Goal: Task Accomplishment & Management: Complete application form

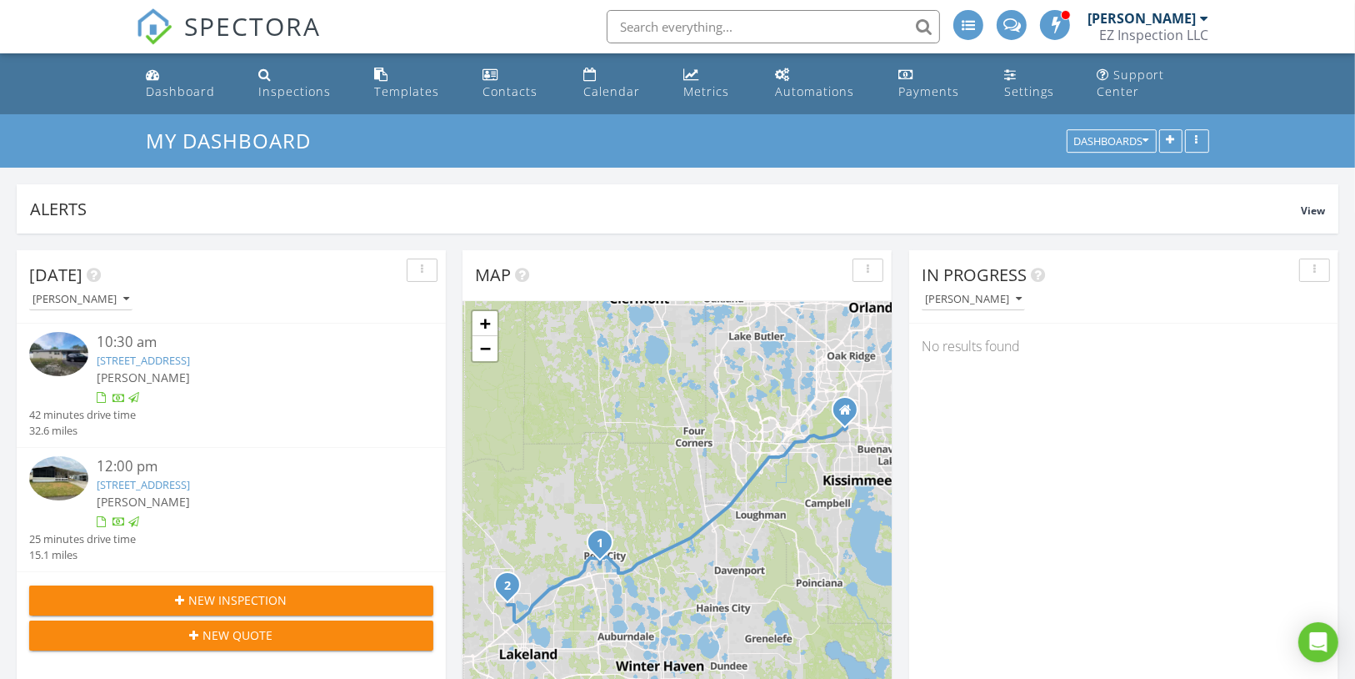
scroll to position [2287, 1376]
click at [628, 83] on div "Calendar" at bounding box center [612, 91] width 57 height 16
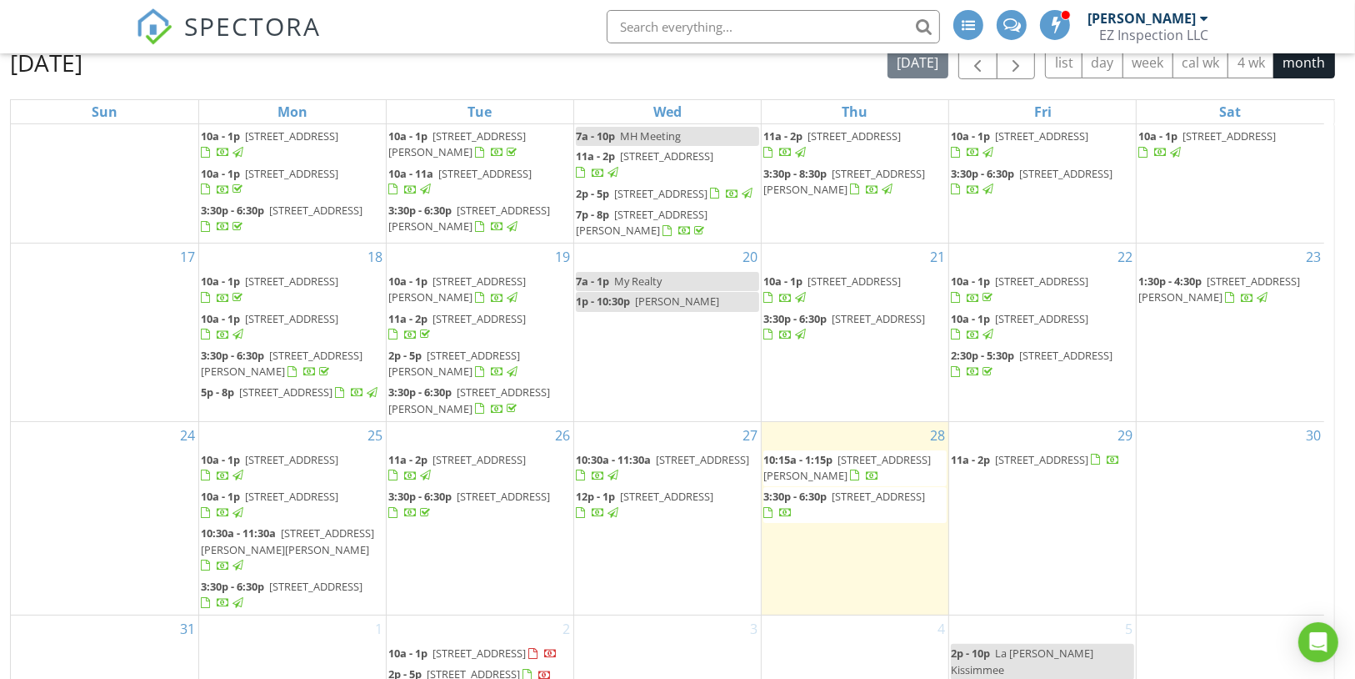
scroll to position [222, 0]
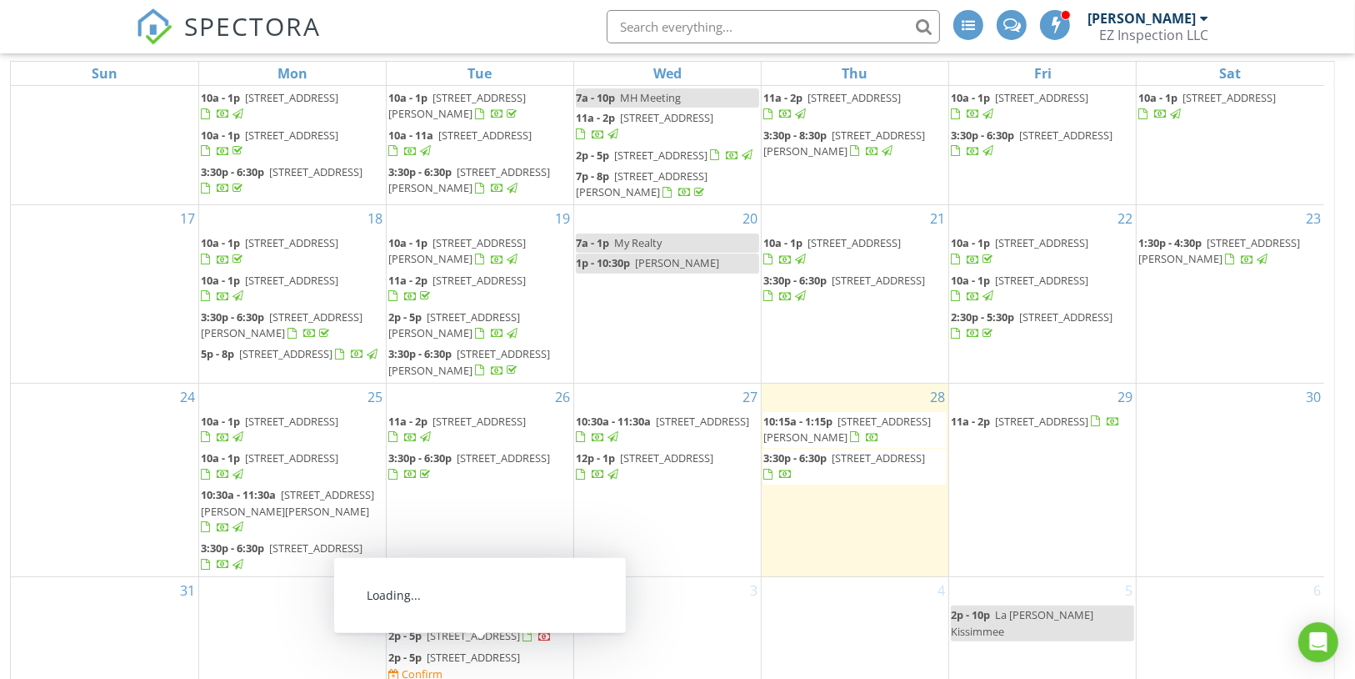
click at [513, 649] on span "4547 Antietam Creek Trail, Leesburg 34748" at bounding box center [473, 656] width 93 height 15
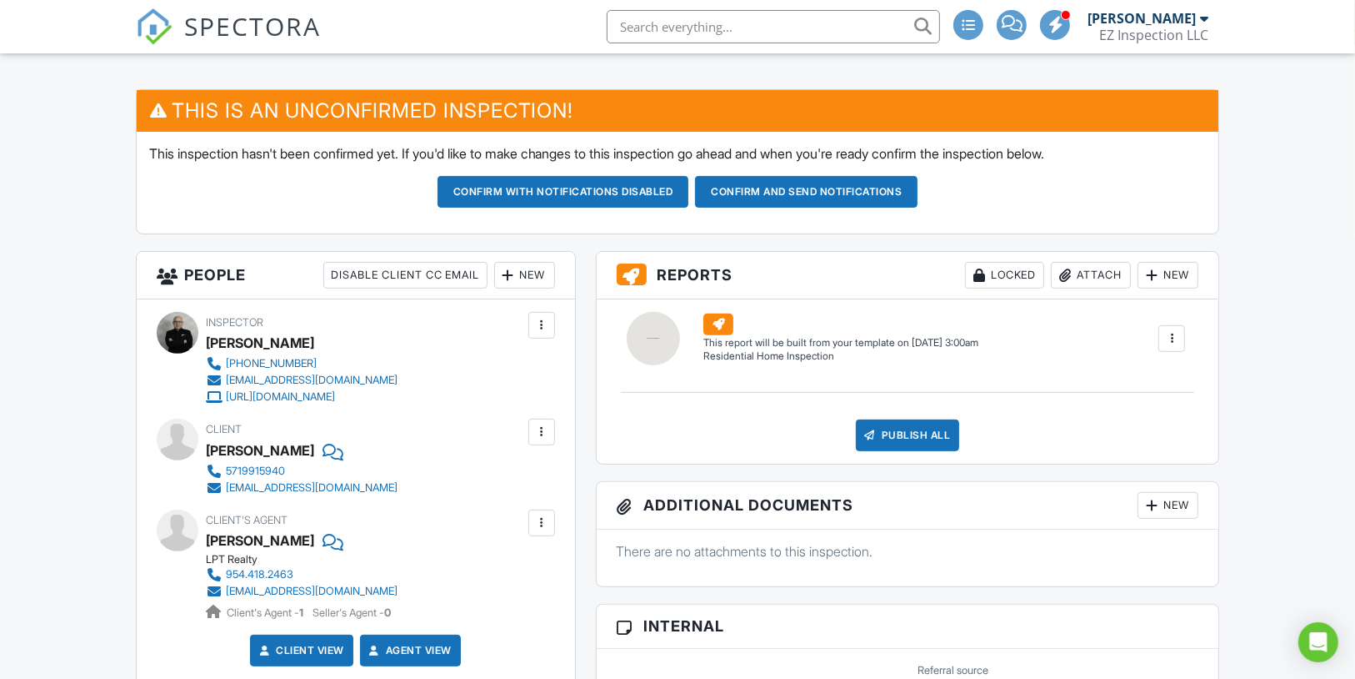
scroll to position [400, 0]
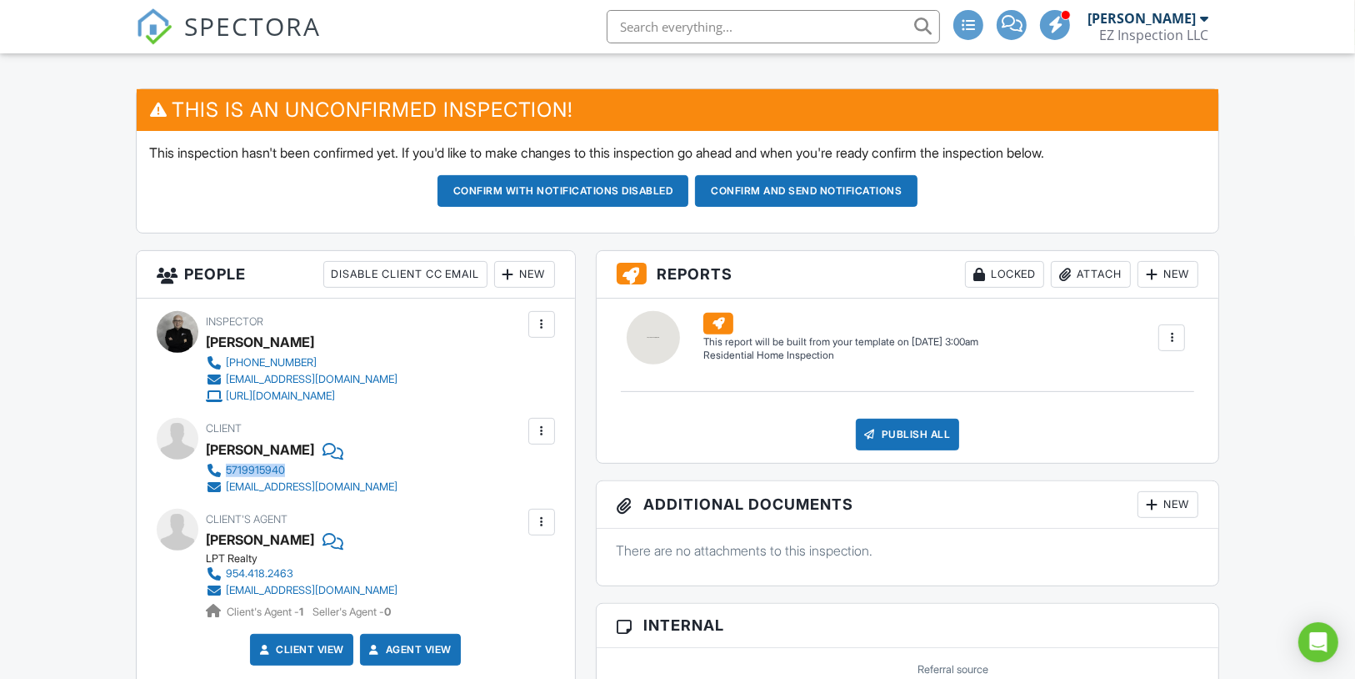
drag, startPoint x: 454, startPoint y: 483, endPoint x: 223, endPoint y: 483, distance: 230.9
click at [223, 483] on div "Client Linwood Boykins 5719915940 linwoodboykin1943@gmail.com" at bounding box center [342, 456] width 272 height 77
copy div "5719915940"
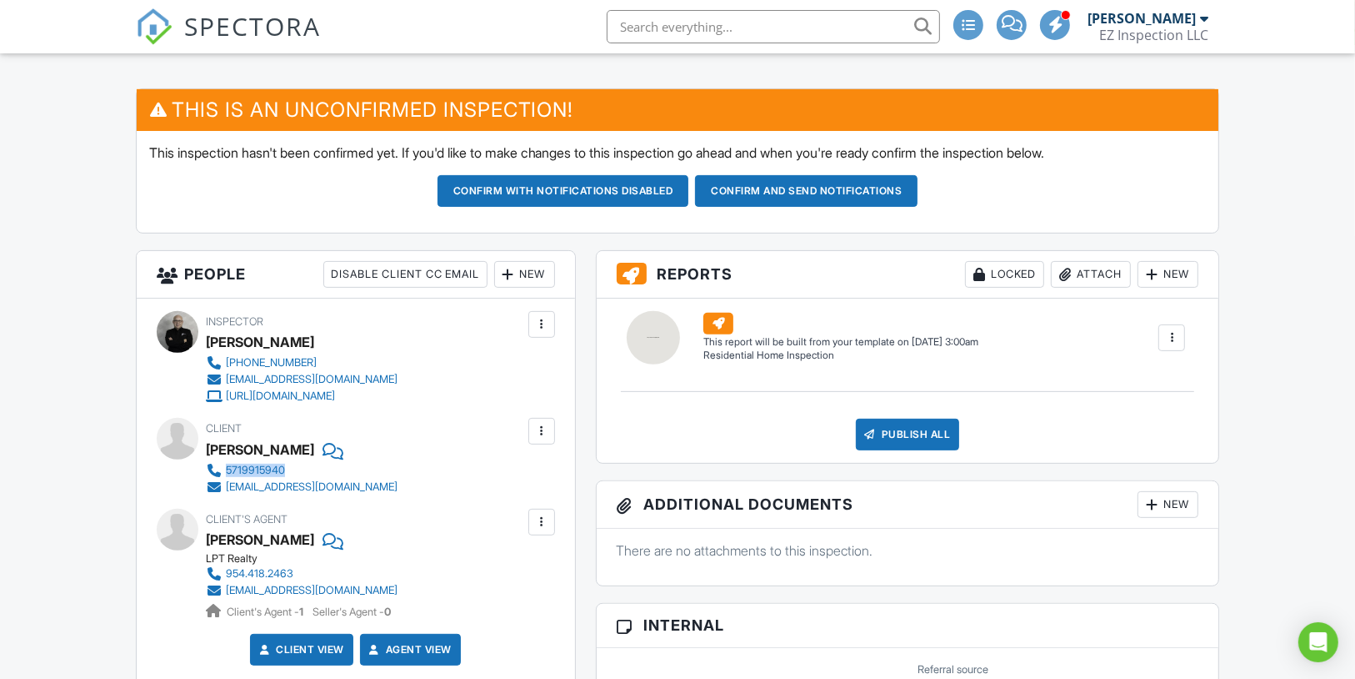
copy div "5719915940"
click at [433, 480] on div "Client Linwood Boykins 5719915940 linwoodboykin1943@gmail.com" at bounding box center [342, 456] width 272 height 77
drag, startPoint x: 423, startPoint y: 489, endPoint x: 223, endPoint y: 479, distance: 201.1
click at [216, 483] on div "Client Linwood Boykins 5719915940 linwoodboykin1943@gmail.com" at bounding box center [342, 456] width 272 height 77
copy link "5719915940"
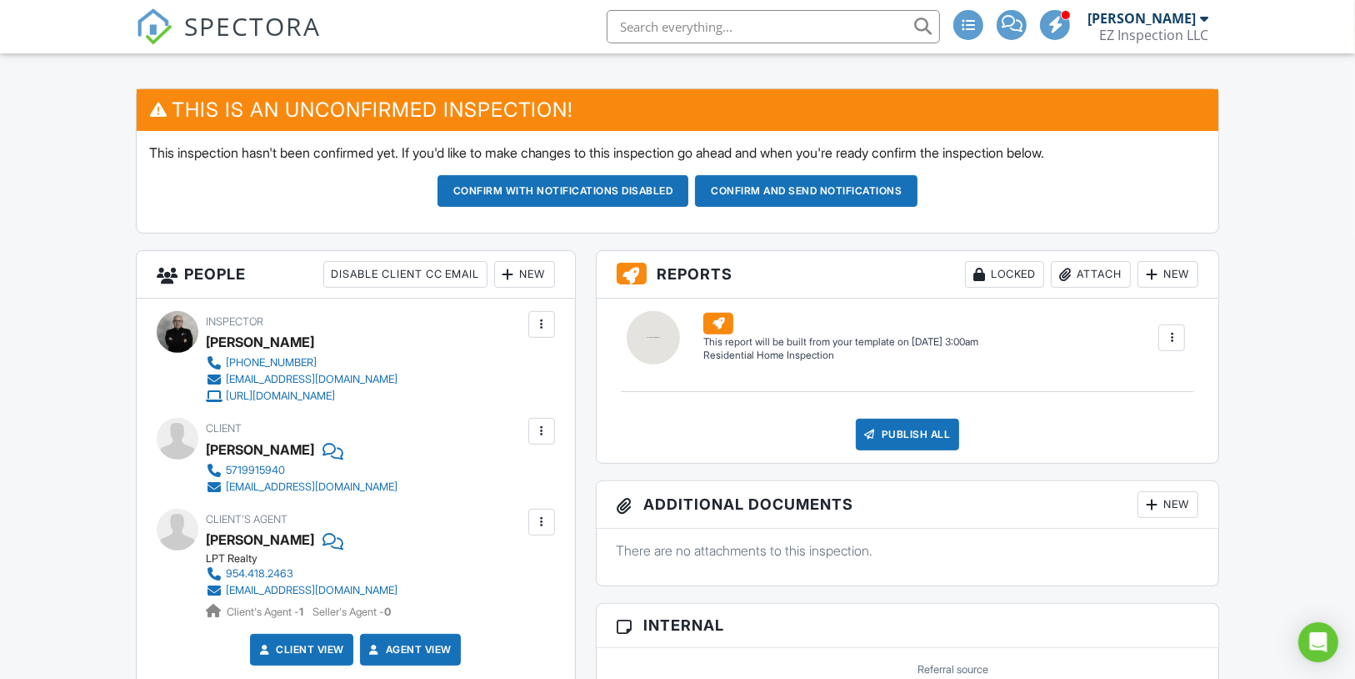
click at [232, 462] on div "Linwood Boykins" at bounding box center [260, 449] width 108 height 25
copy div "Linwood"
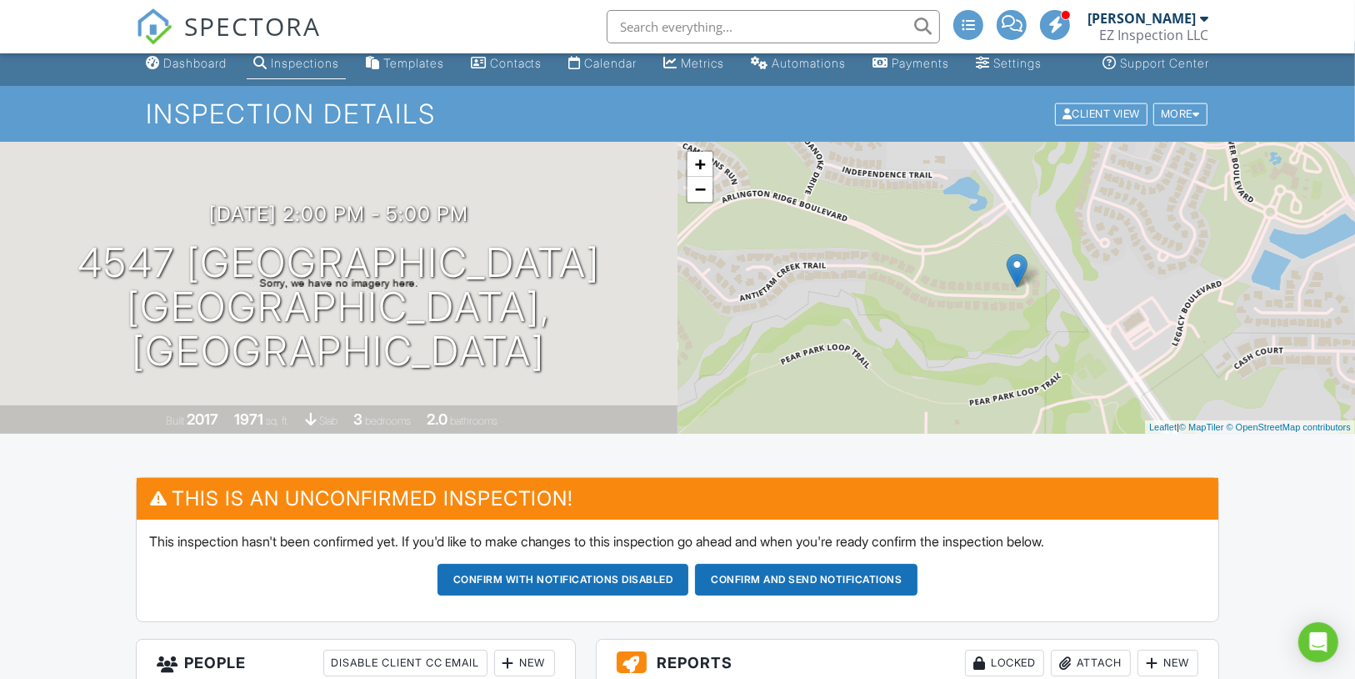
scroll to position [0, 0]
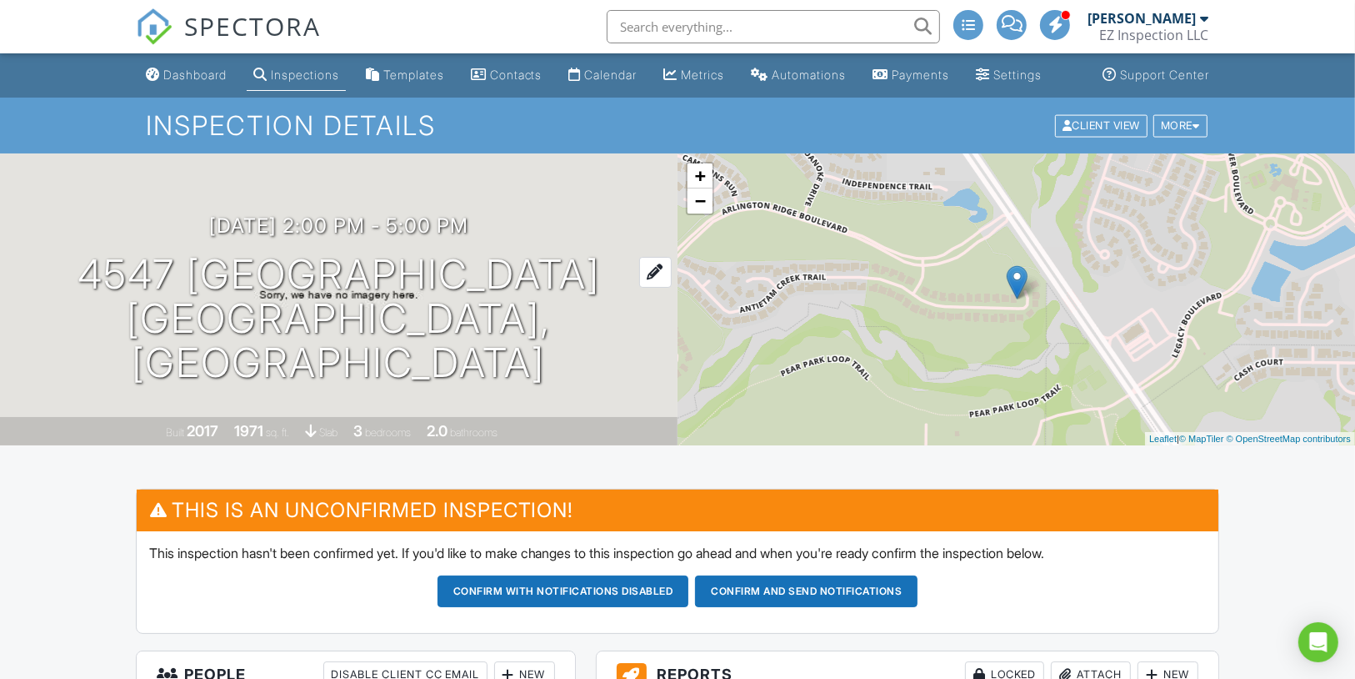
click at [456, 299] on h1 "4547 Antietam Creek Trail Leesburg, FL 34748" at bounding box center [339, 319] width 624 height 132
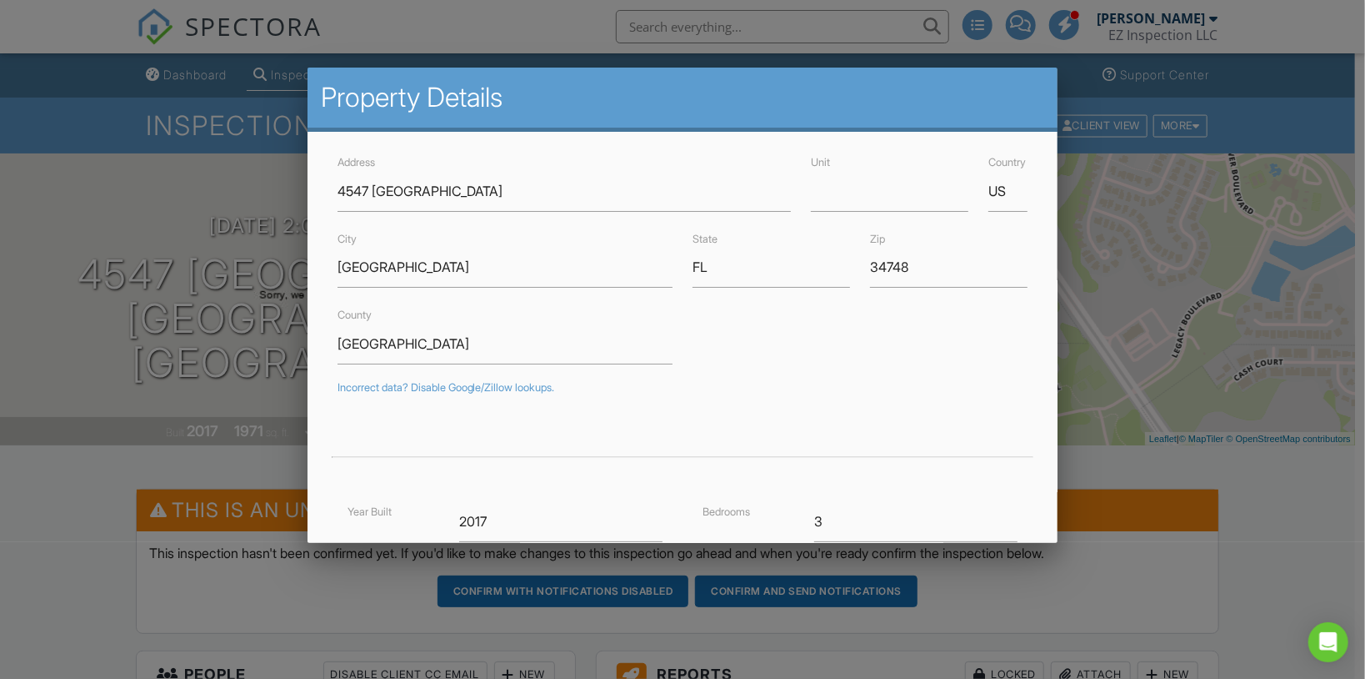
click at [1195, 489] on div at bounding box center [682, 341] width 1365 height 849
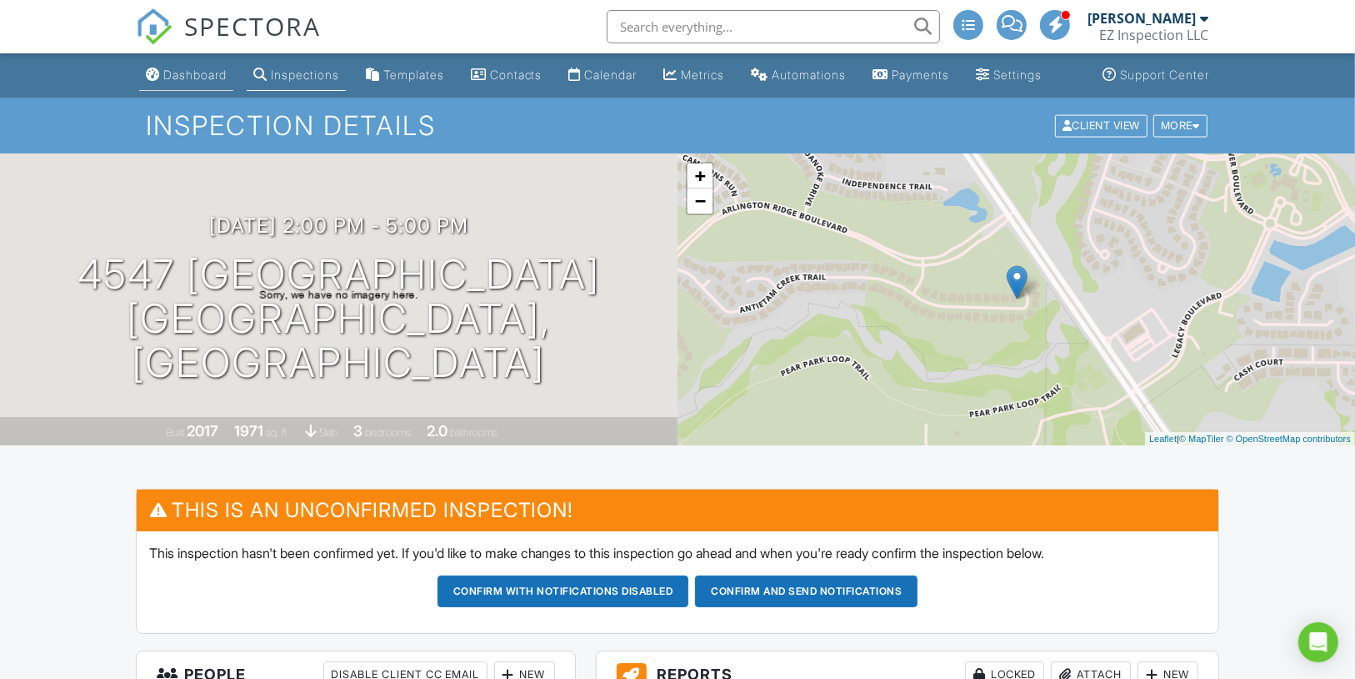
click at [172, 82] on div "Dashboard" at bounding box center [194, 75] width 63 height 14
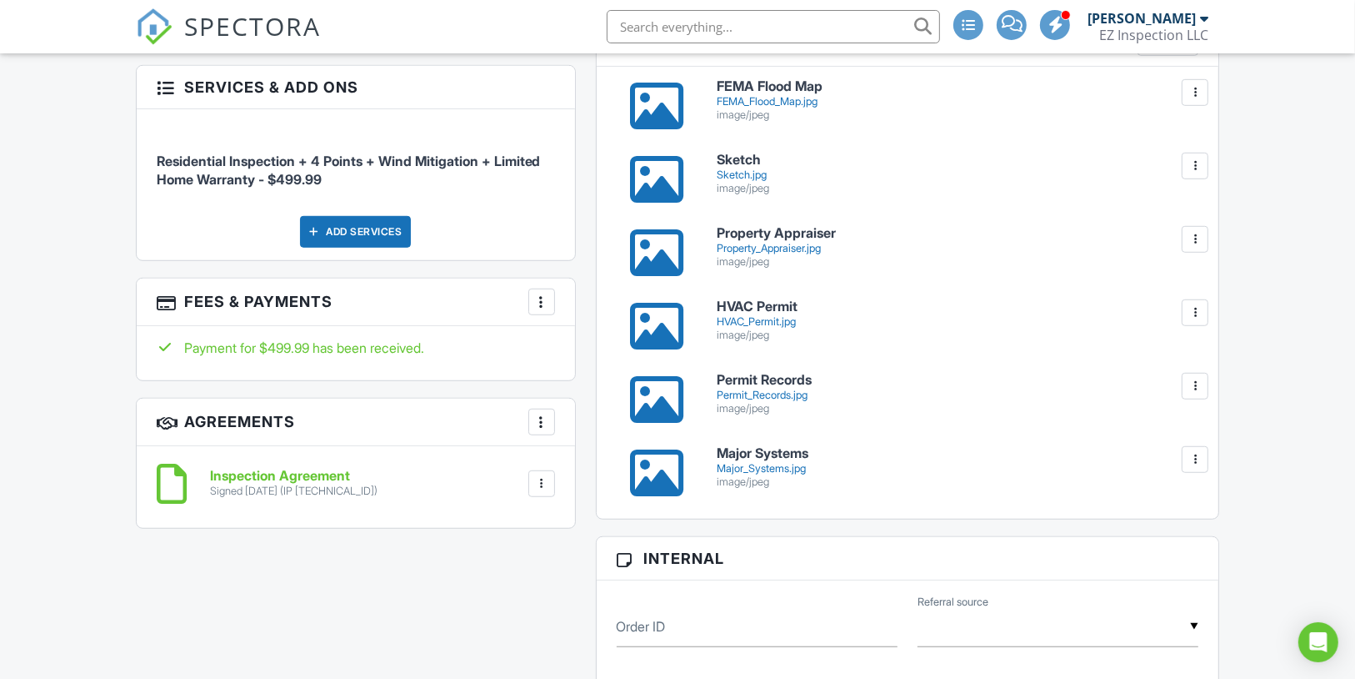
scroll to position [932, 0]
click at [797, 401] on div "Permit_Records.jpg" at bounding box center [958, 394] width 482 height 13
click at [764, 474] on div "Major_Systems.jpg" at bounding box center [958, 467] width 482 height 13
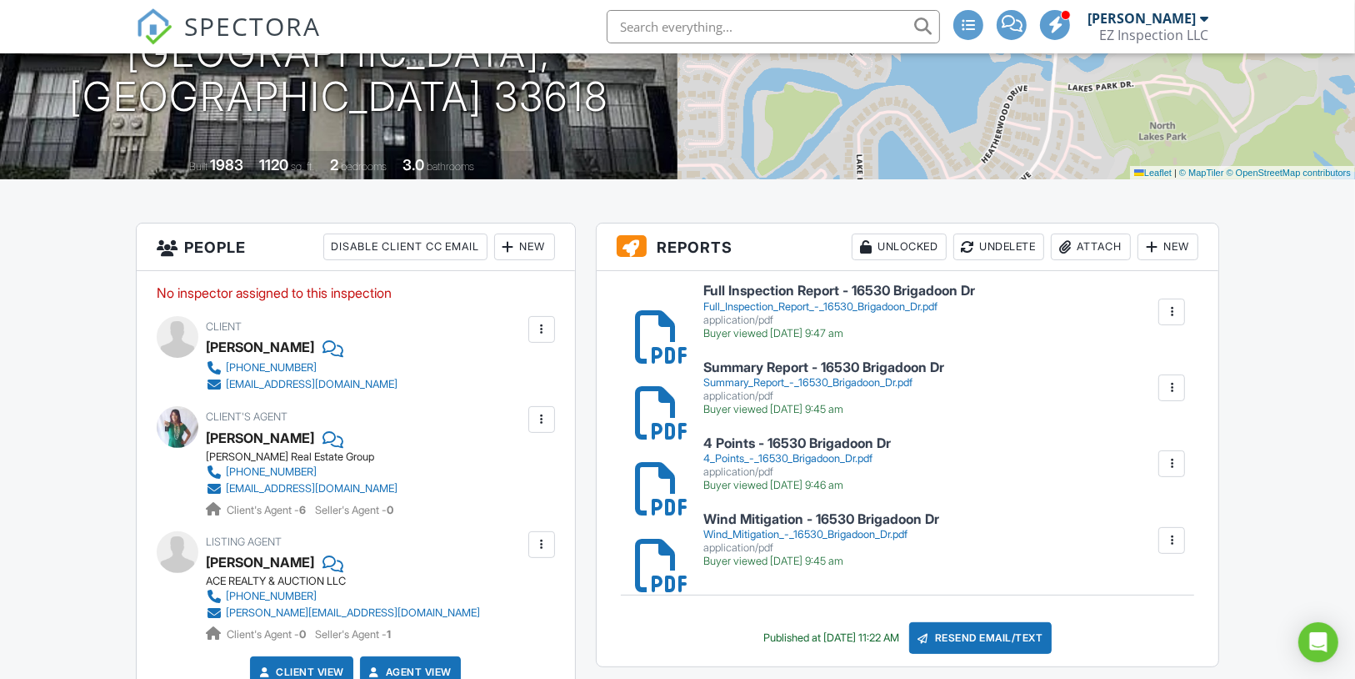
scroll to position [265, 0]
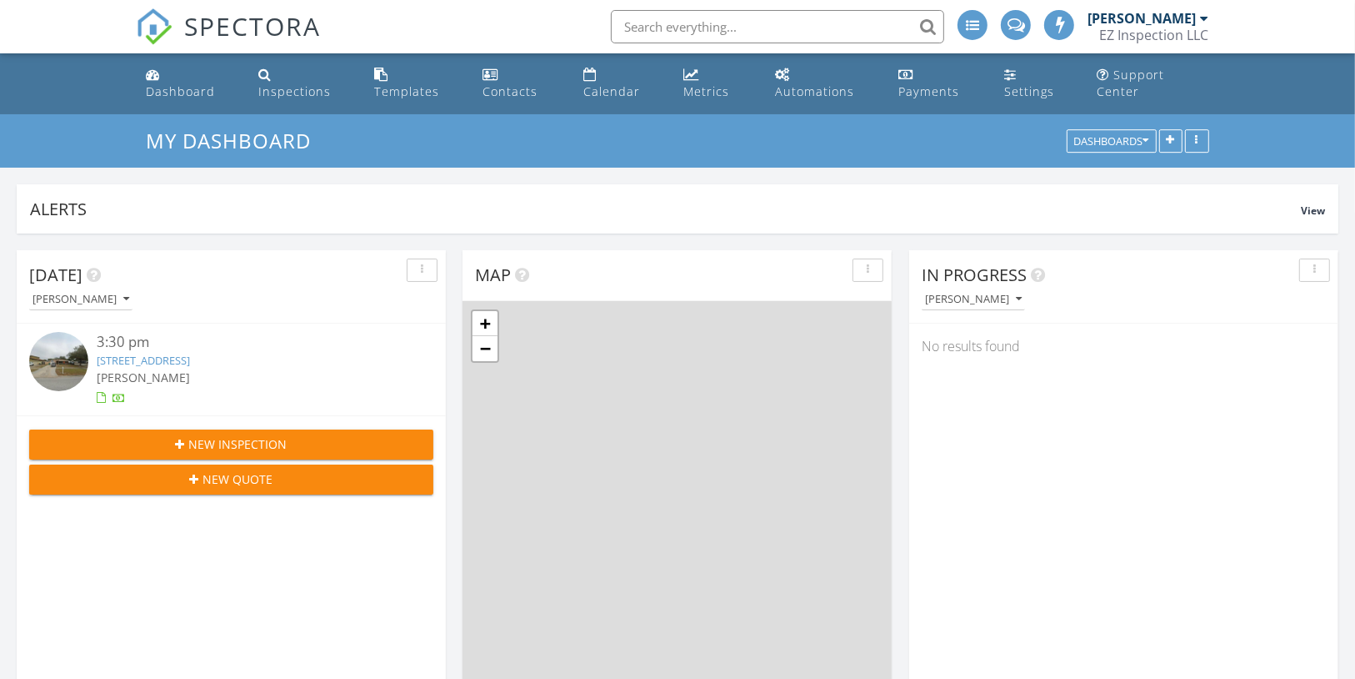
scroll to position [8, 8]
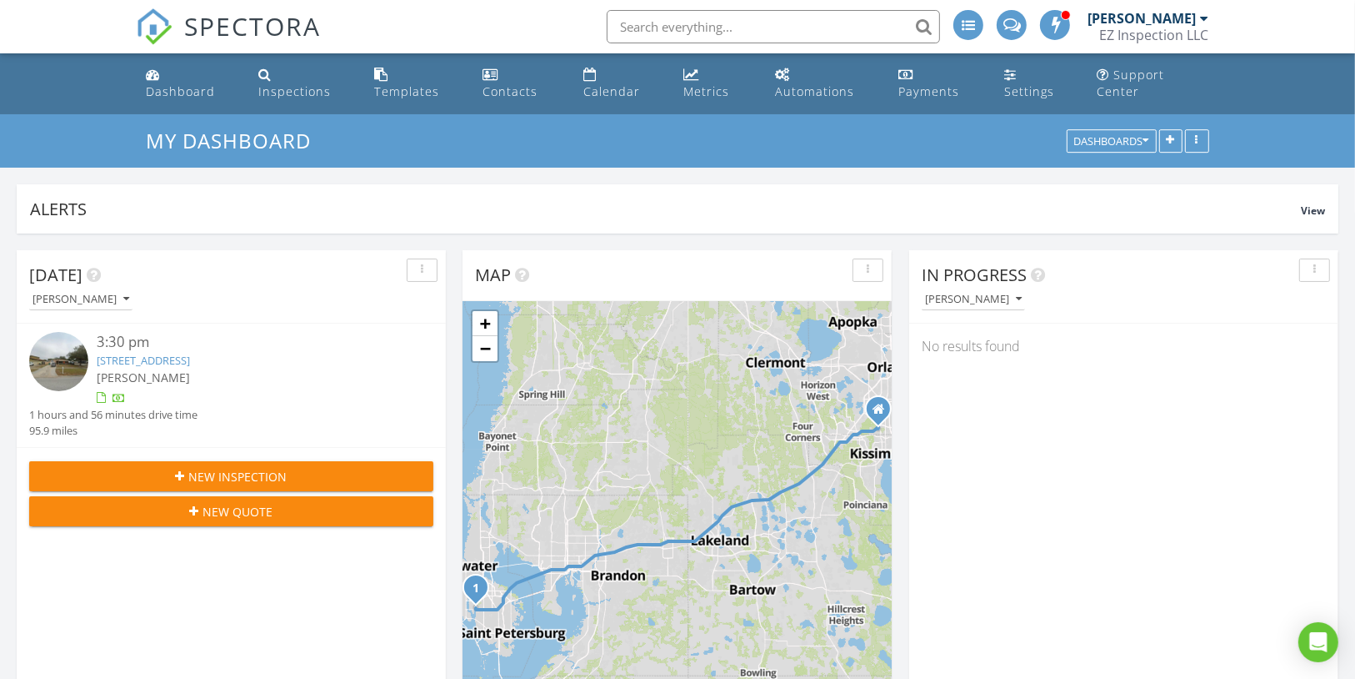
click at [254, 468] on span "New Inspection" at bounding box center [238, 477] width 98 height 18
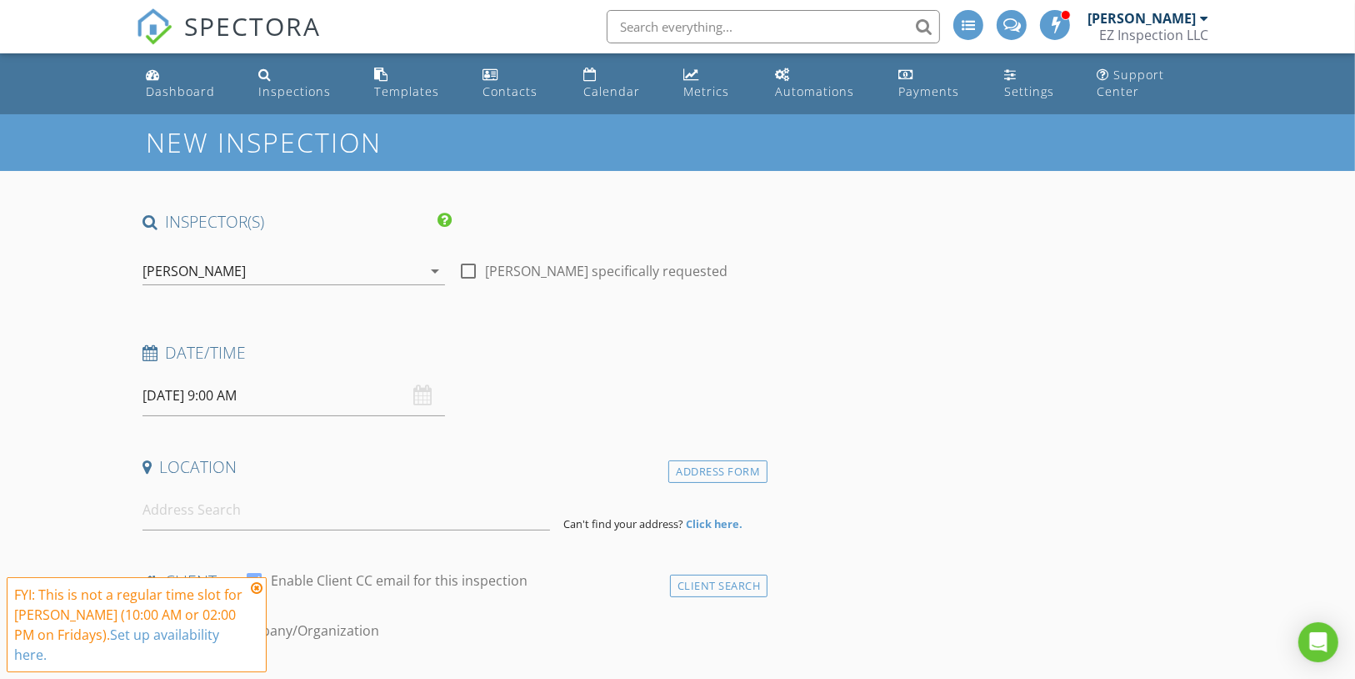
click at [418, 258] on div "[PERSON_NAME]" at bounding box center [282, 271] width 279 height 27
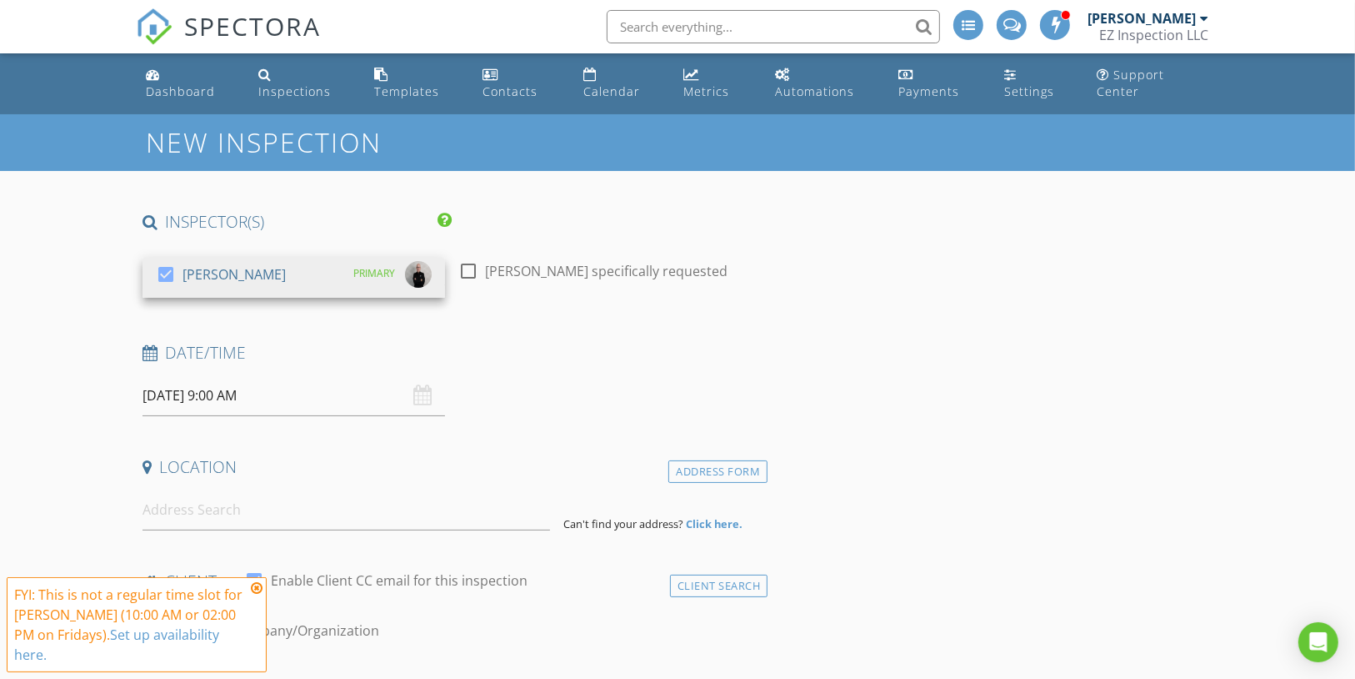
click at [538, 342] on h4 "Date/Time" at bounding box center [452, 353] width 619 height 22
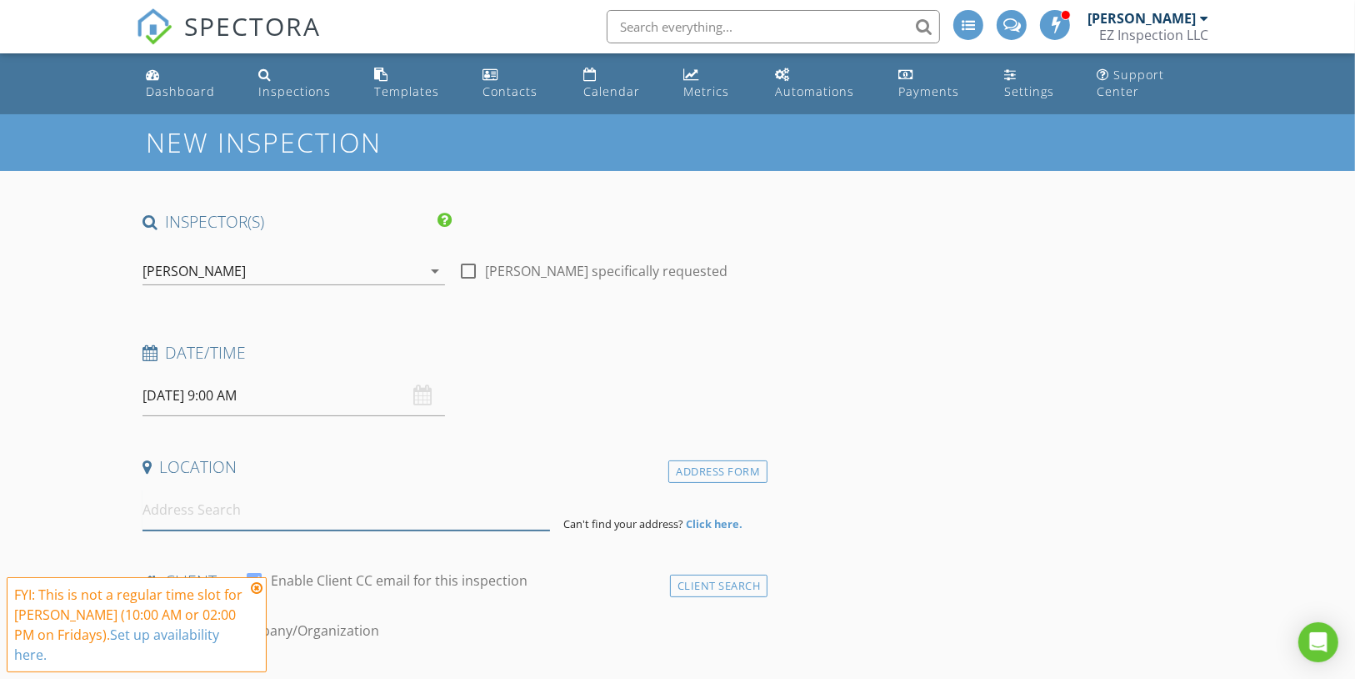
click at [235, 509] on input at bounding box center [347, 509] width 408 height 41
paste input "15072 Lake Nona Boulevard Orlando, FL 32824"
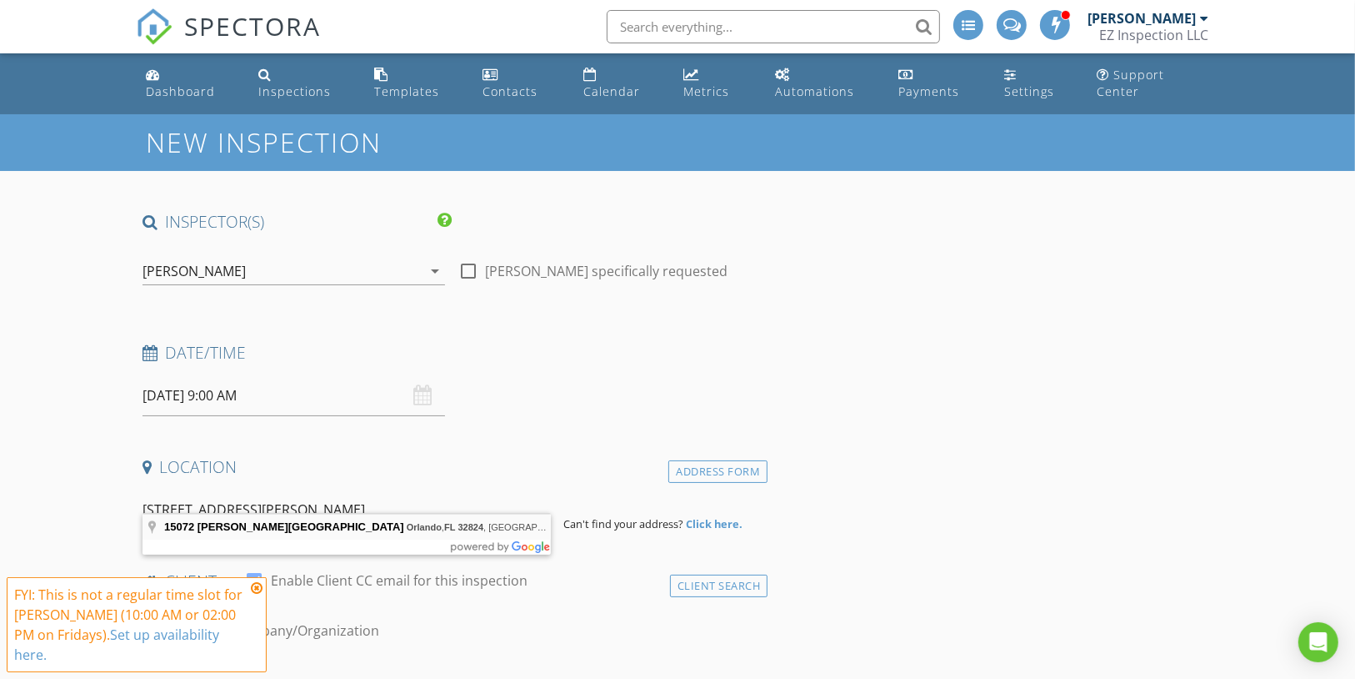
type input "15072 Lake Nona Boulevard, Orlando, FL 32824, USA"
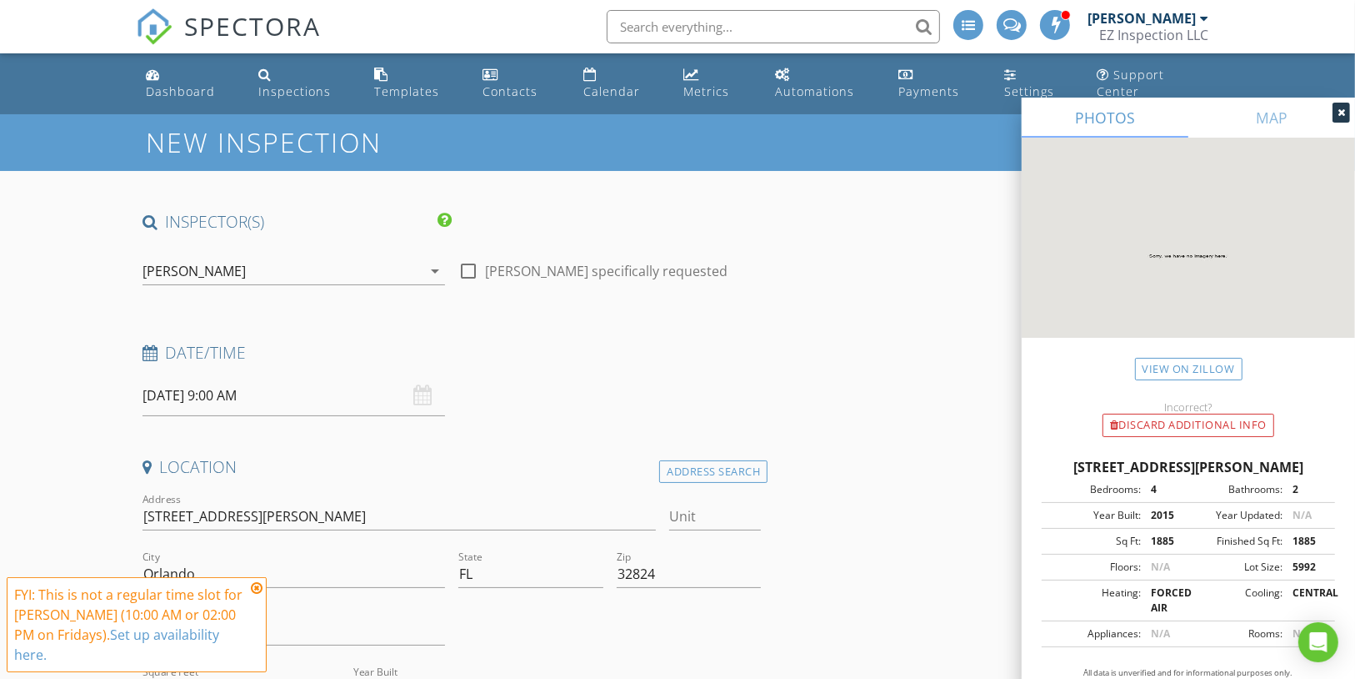
click at [283, 380] on input "08/29/2025 9:00 AM" at bounding box center [294, 395] width 303 height 41
click at [256, 586] on icon at bounding box center [257, 587] width 12 height 13
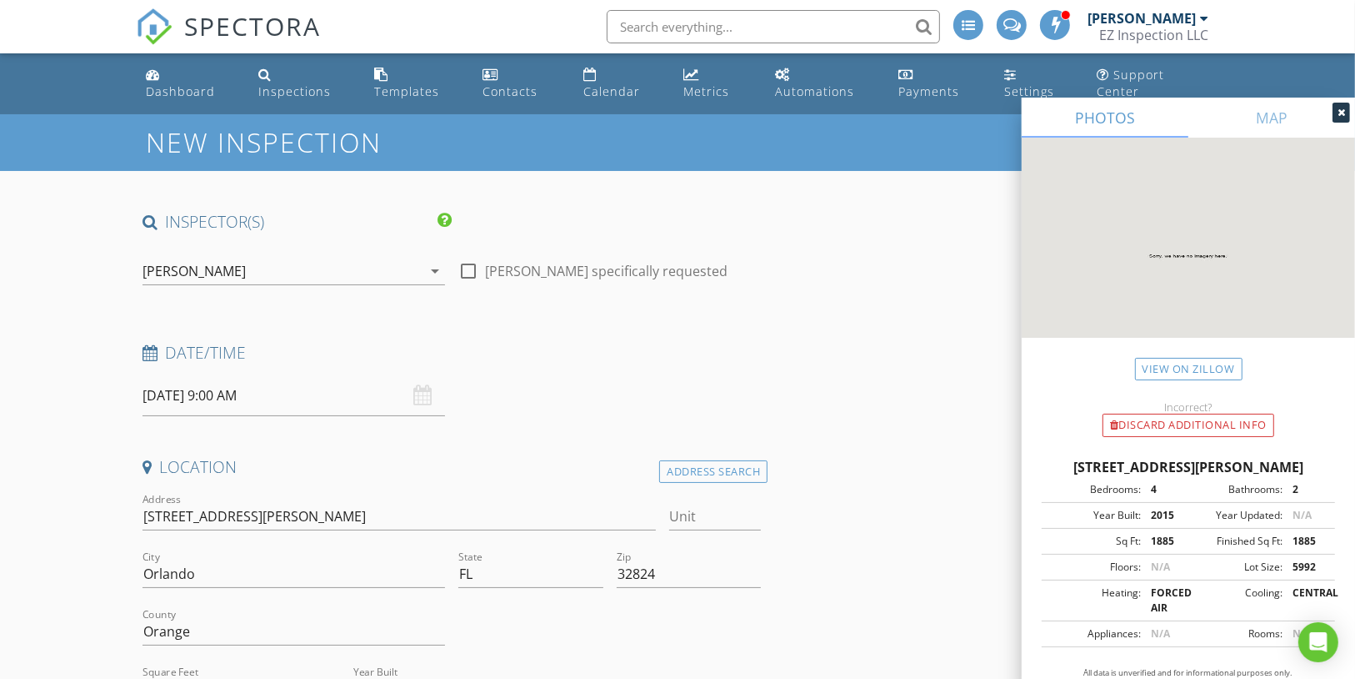
click at [279, 375] on input "08/29/2025 9:00 AM" at bounding box center [294, 395] width 303 height 41
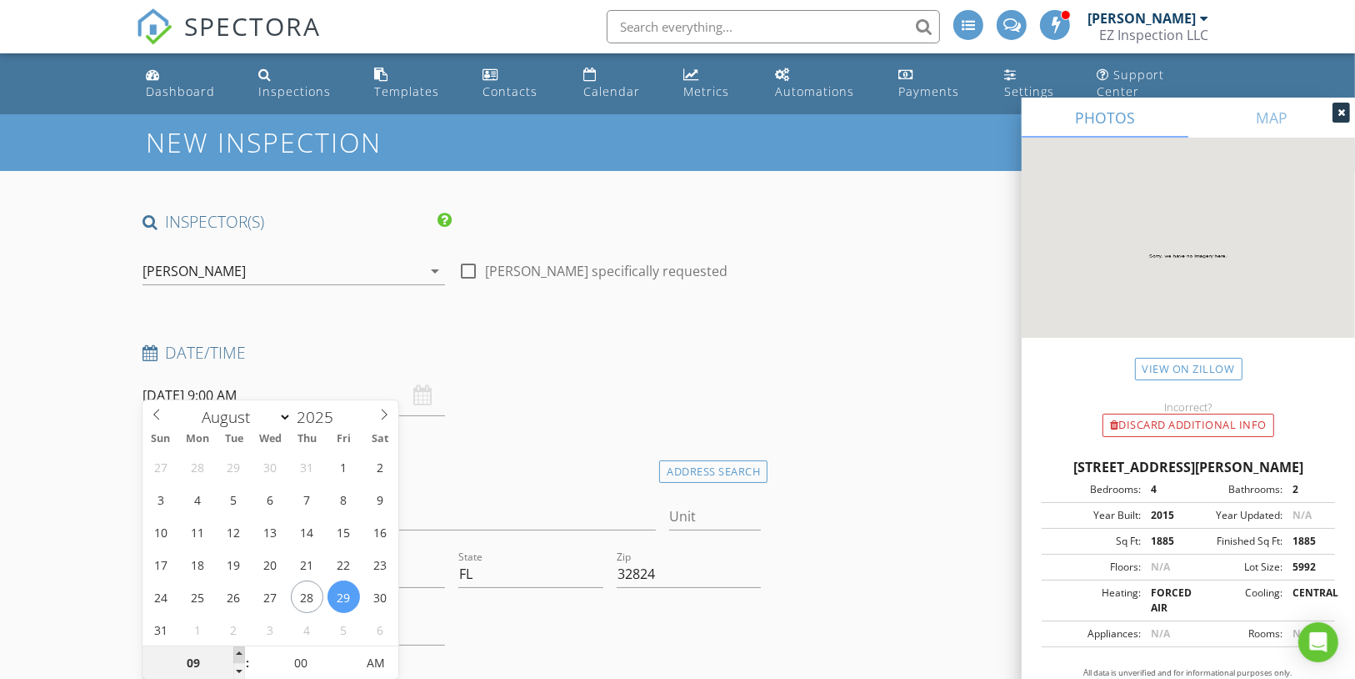
type input "10"
type input "08/29/2025 10:00 AM"
click at [238, 649] on span at bounding box center [239, 654] width 12 height 17
type input "11"
type input "08/29/2025 11:00 AM"
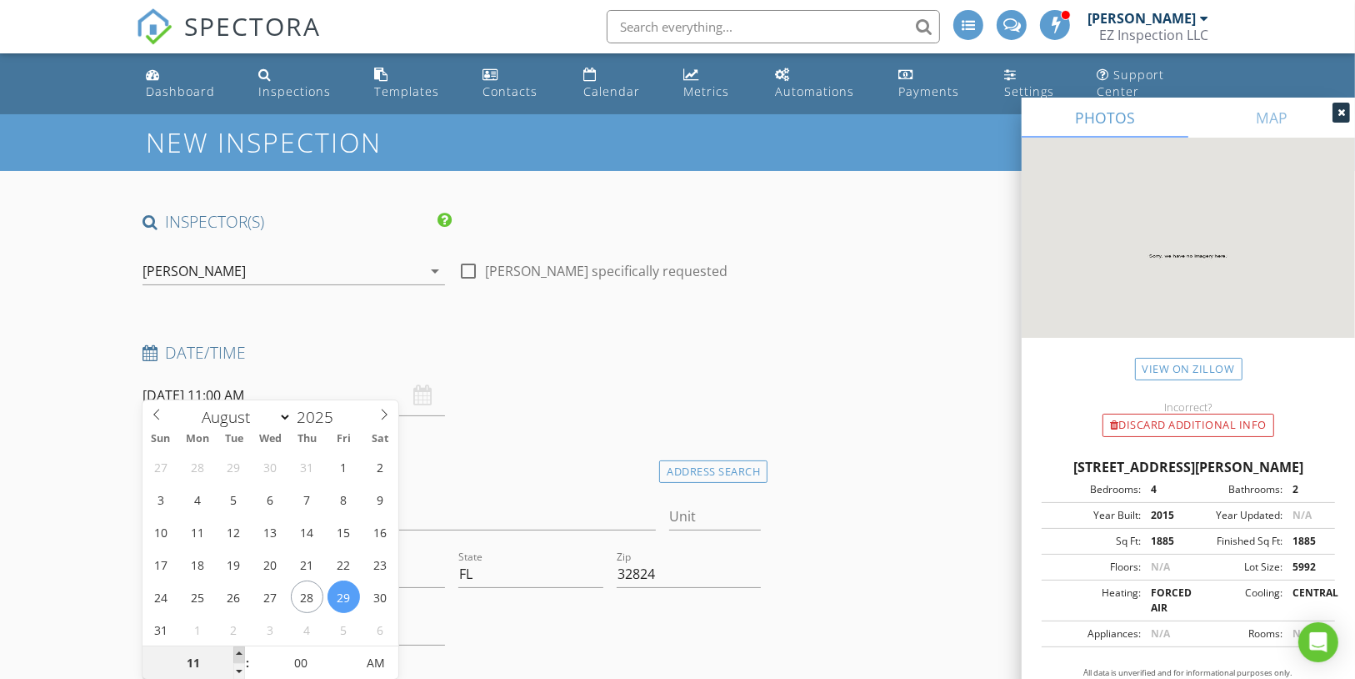
click at [238, 649] on span at bounding box center [239, 654] width 12 height 17
type input "12"
type input "08/29/2025 12:00 PM"
click at [238, 649] on span at bounding box center [239, 654] width 12 height 17
type input "01"
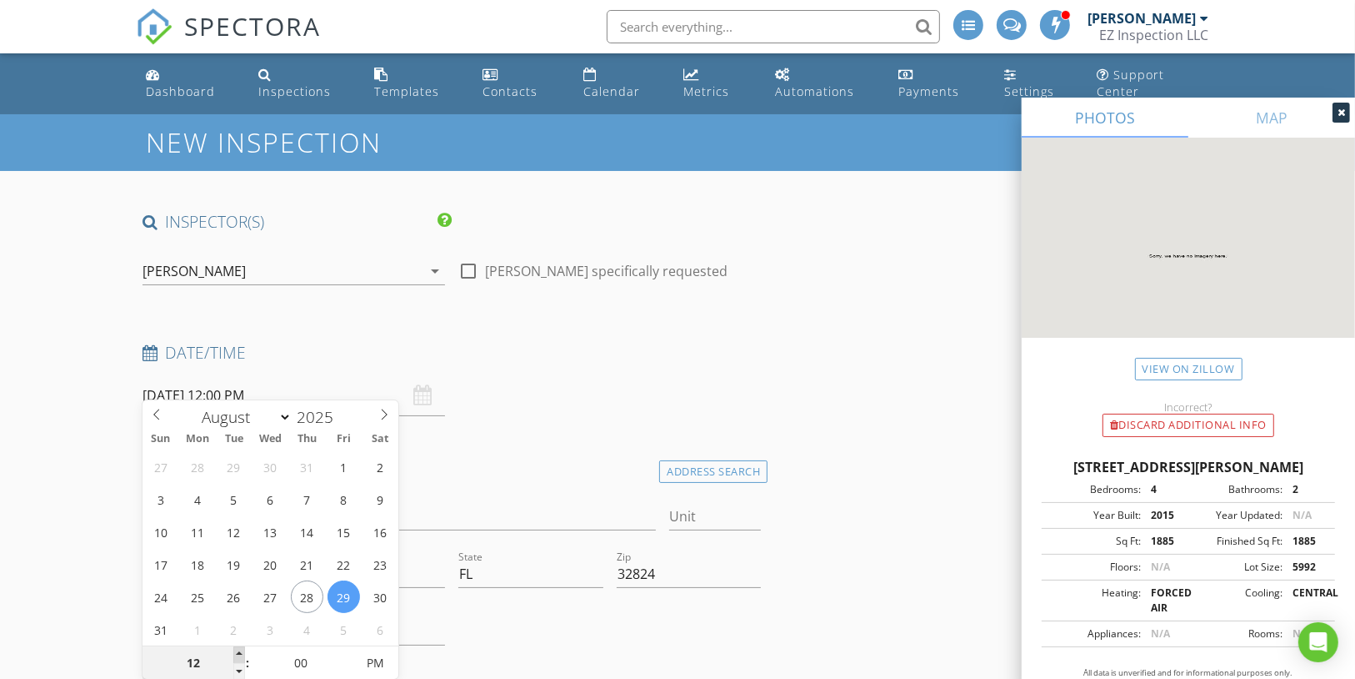
type input "08/29/2025 1:00 PM"
click at [238, 649] on span at bounding box center [239, 654] width 12 height 17
type input "02"
type input "08/29/2025 2:00 PM"
click at [238, 649] on span at bounding box center [239, 654] width 12 height 17
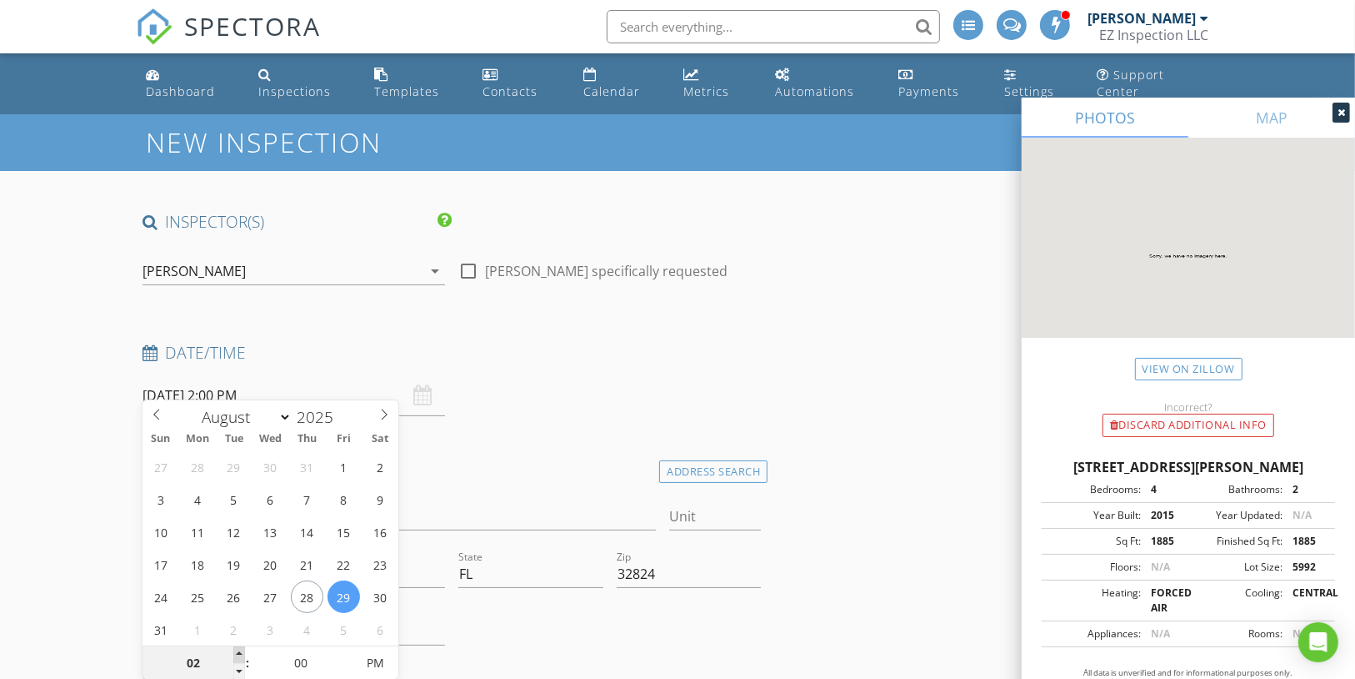
type input "03"
type input "08/29/2025 3:00 PM"
click at [238, 649] on span at bounding box center [239, 654] width 12 height 17
type input "05"
type input "08/29/2025 3:05 PM"
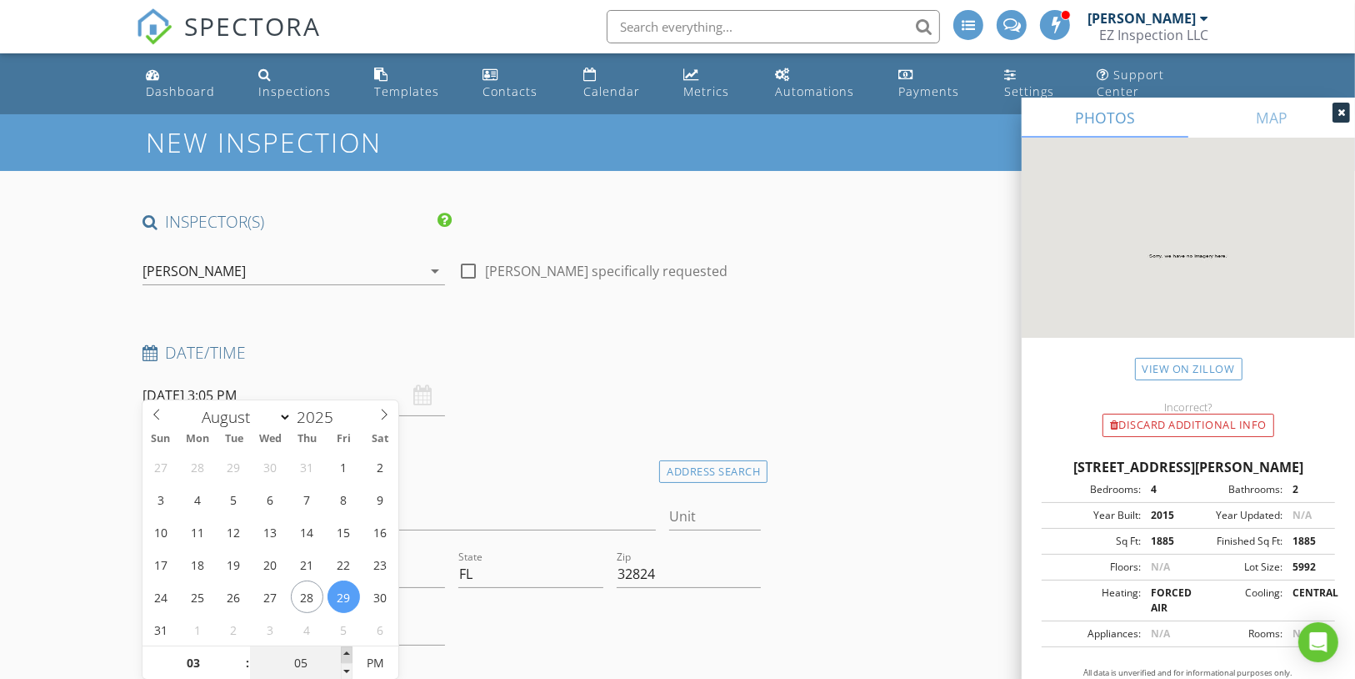
click at [345, 653] on span at bounding box center [347, 654] width 12 height 17
type input "10"
type input "08/29/2025 3:10 PM"
click at [345, 653] on span at bounding box center [347, 654] width 12 height 17
type input "15"
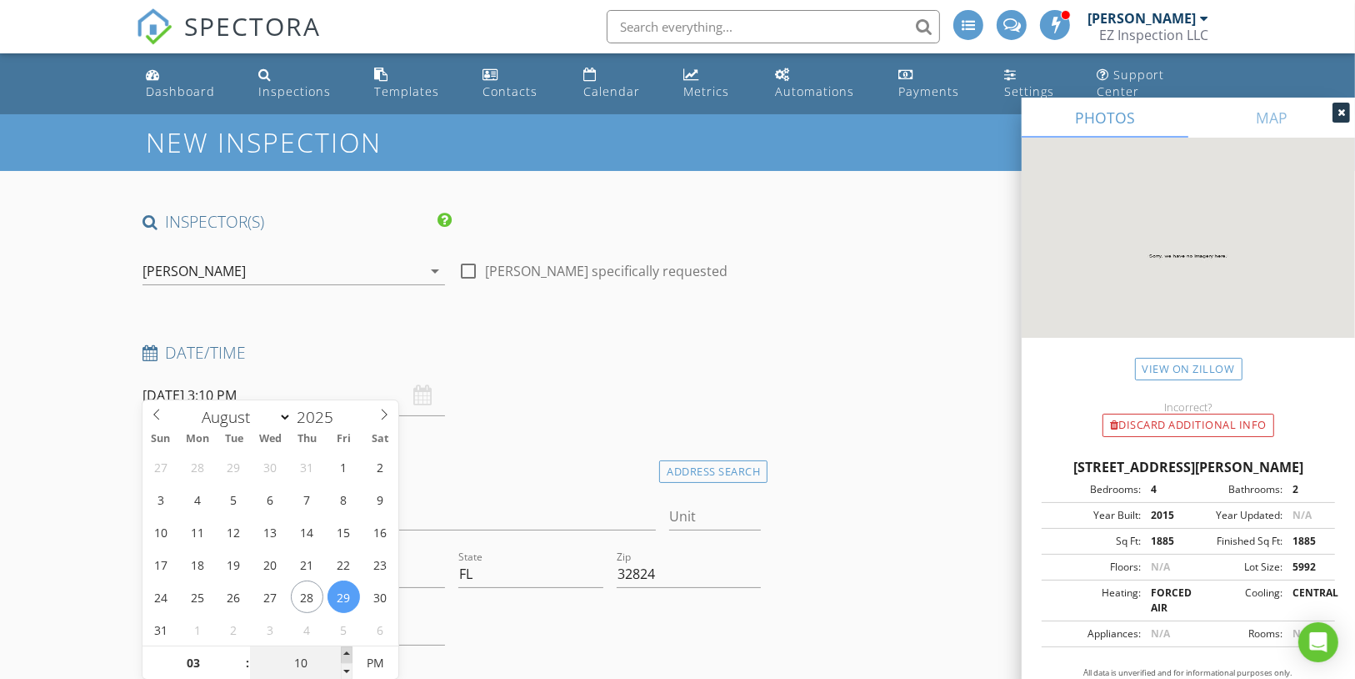
type input "08/29/2025 3:15 PM"
click at [345, 653] on span at bounding box center [347, 654] width 12 height 17
type input "20"
type input "08/29/2025 3:20 PM"
click at [345, 653] on span at bounding box center [347, 654] width 12 height 17
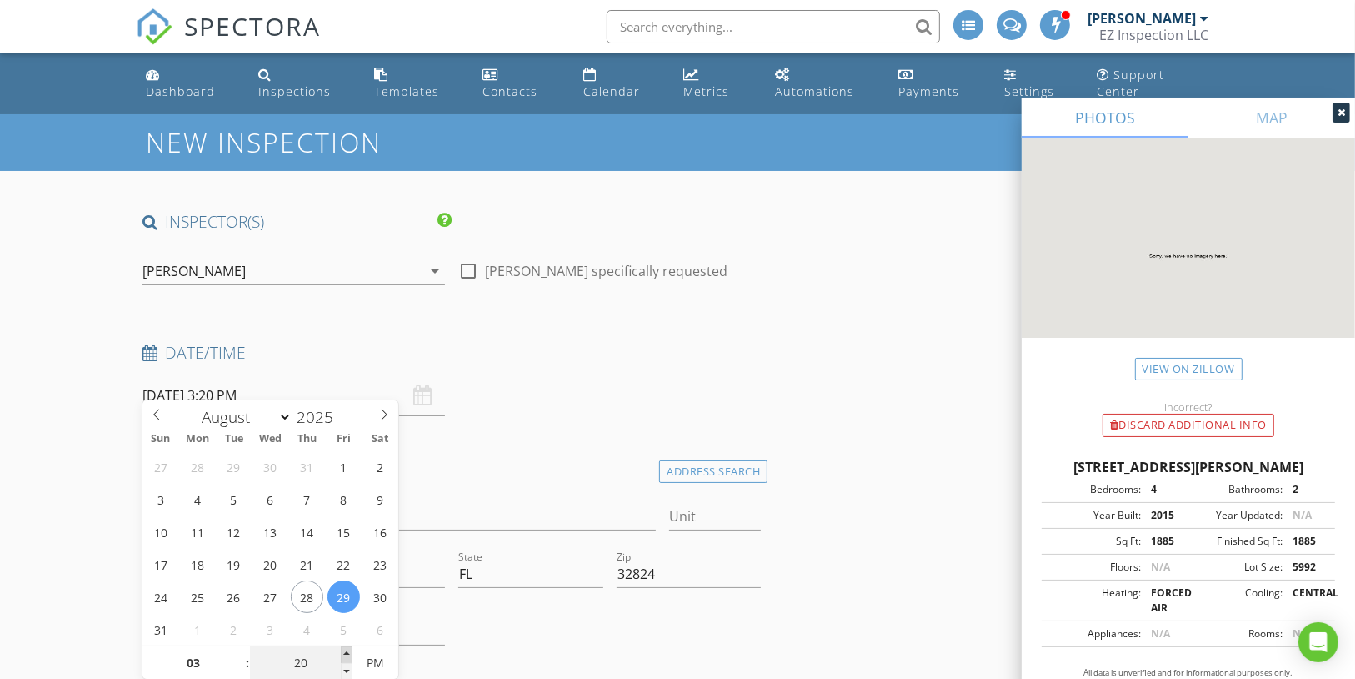
type input "25"
type input "08/29/2025 3:25 PM"
click at [345, 653] on span at bounding box center [347, 654] width 12 height 17
type input "30"
type input "08/29/2025 3:30 PM"
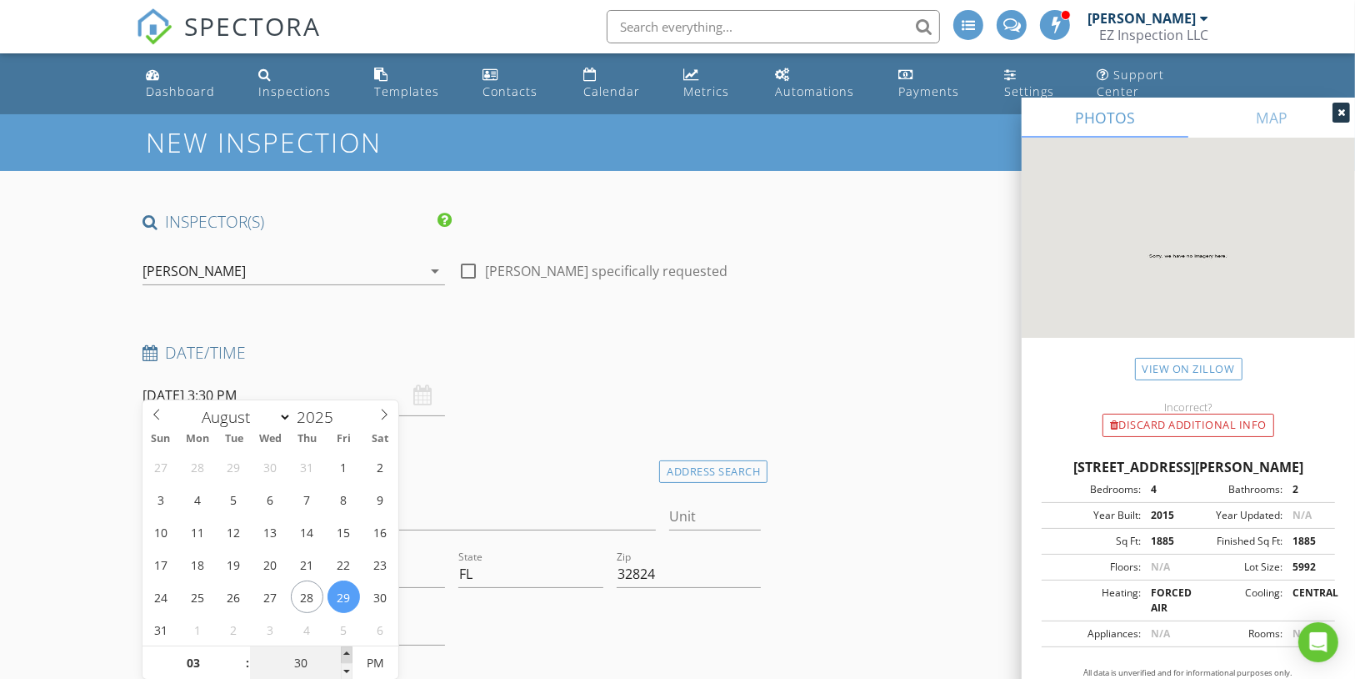
click at [345, 653] on span at bounding box center [347, 654] width 12 height 17
click at [468, 516] on div "Address 15072 Lake Nona Blvd" at bounding box center [400, 525] width 514 height 44
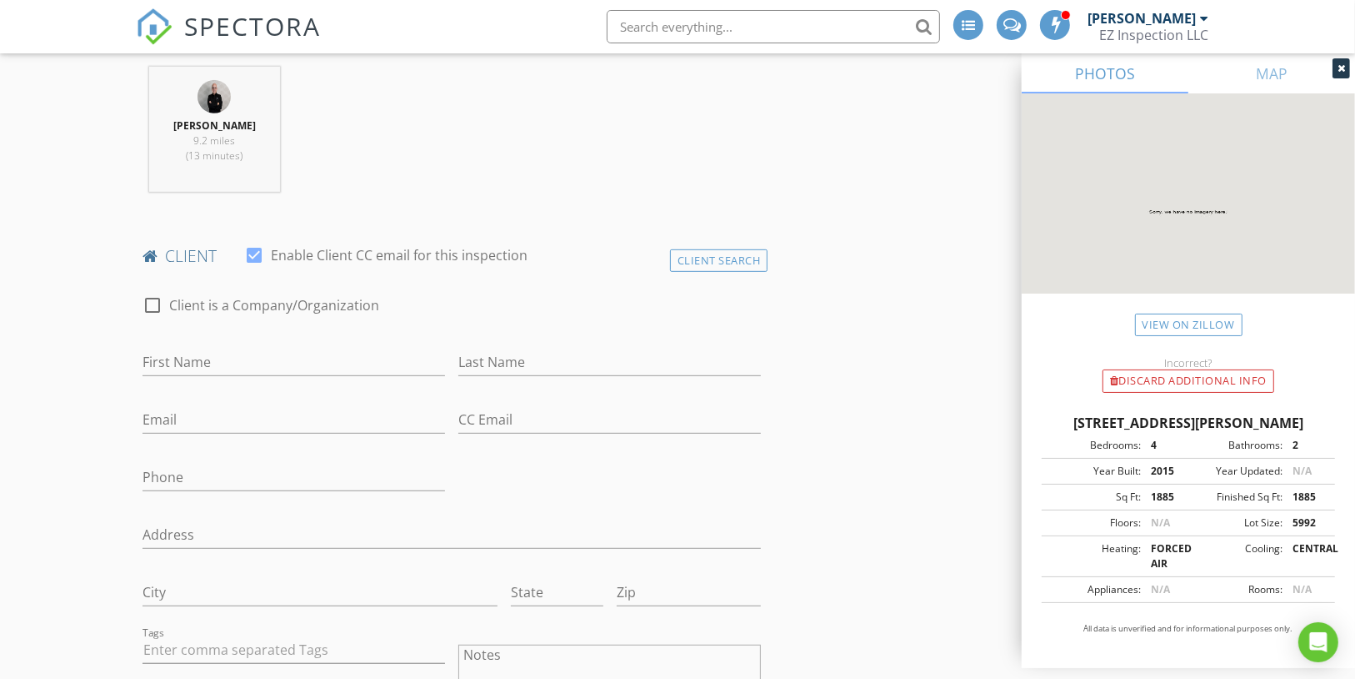
scroll to position [667, 0]
click at [235, 348] on input "First Name" at bounding box center [294, 362] width 303 height 28
paste input "Luis Raul Negron Rivera"
type input "Luis Raul Negron Rivera"
click at [562, 348] on input "Last Name" at bounding box center [609, 362] width 303 height 28
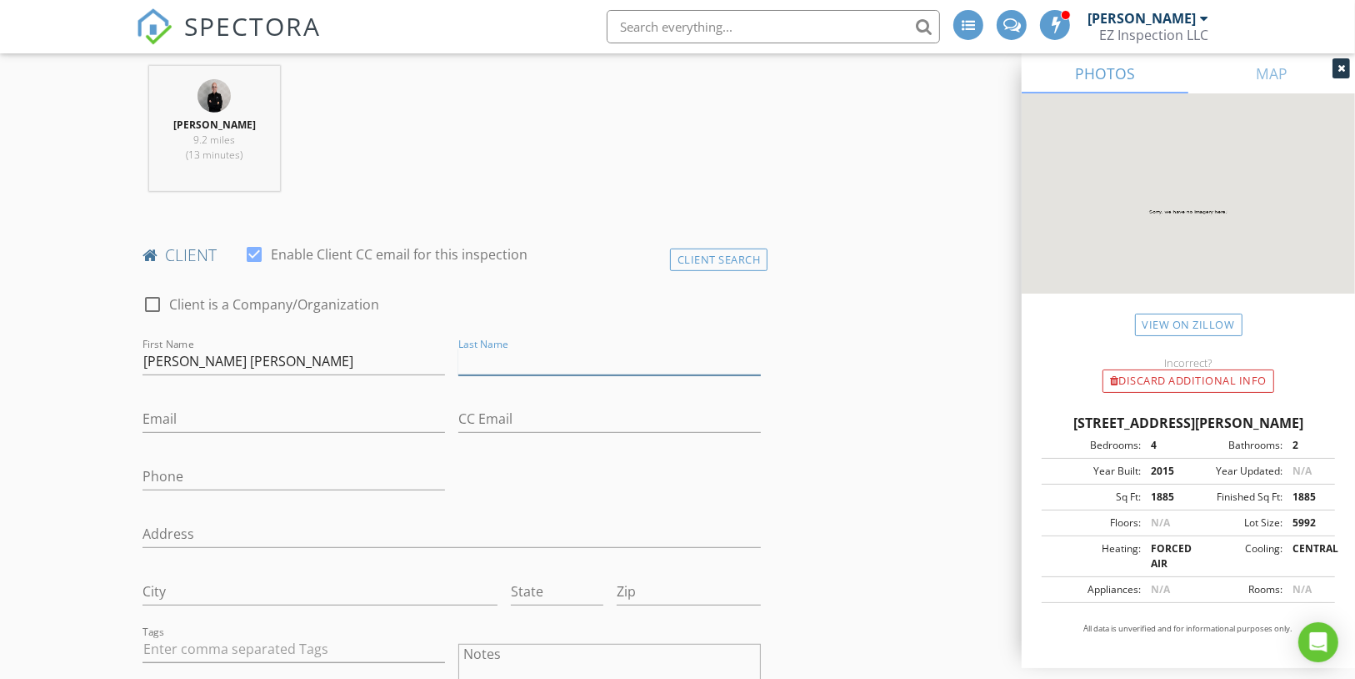
paste input "Luis Raul Negron Rivera"
type input "Negron Rivera"
drag, startPoint x: 199, startPoint y: 342, endPoint x: 313, endPoint y: 333, distance: 113.7
click at [313, 348] on input "Luis Raul Negron Rivera" at bounding box center [294, 362] width 303 height 28
type input "Luis Raul"
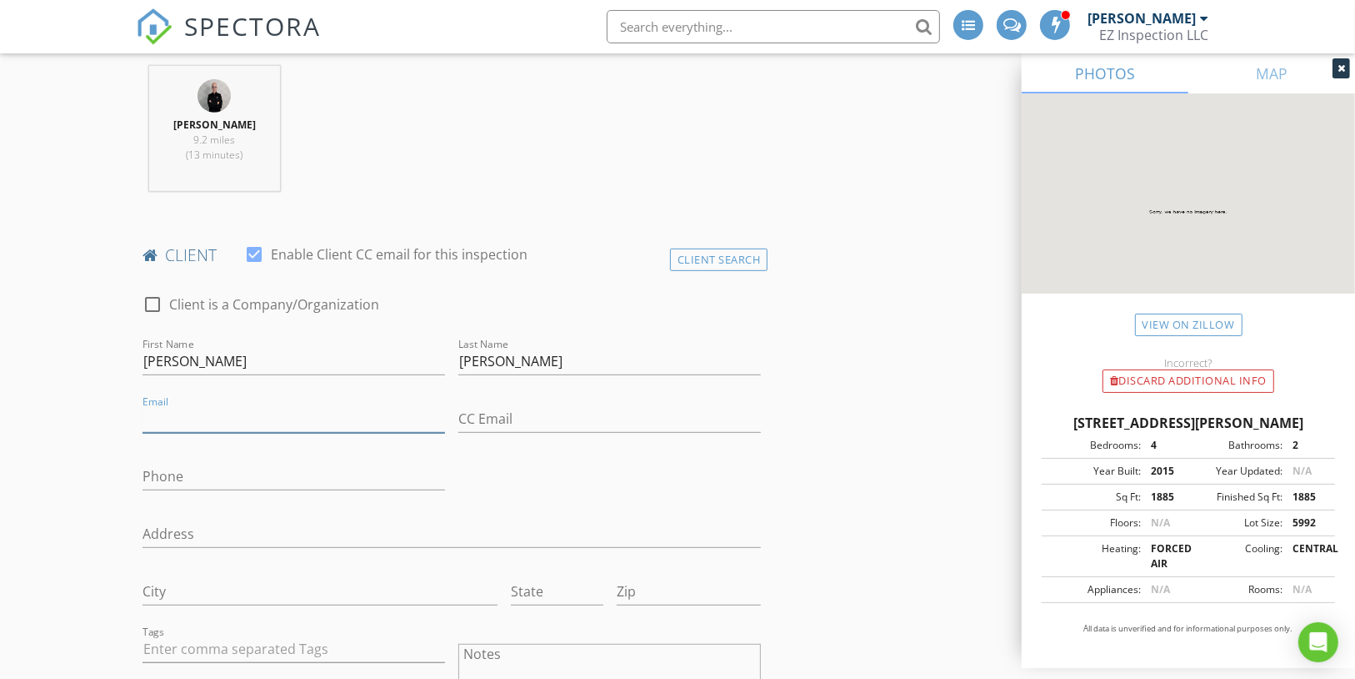
click at [233, 405] on input "Email" at bounding box center [294, 419] width 303 height 28
paste input "Ramossandypaola@gmail.com"
type input "Ramossandypaola@gmail.com"
click at [233, 463] on input "Phone" at bounding box center [294, 477] width 303 height 28
paste input "787-515-2935"
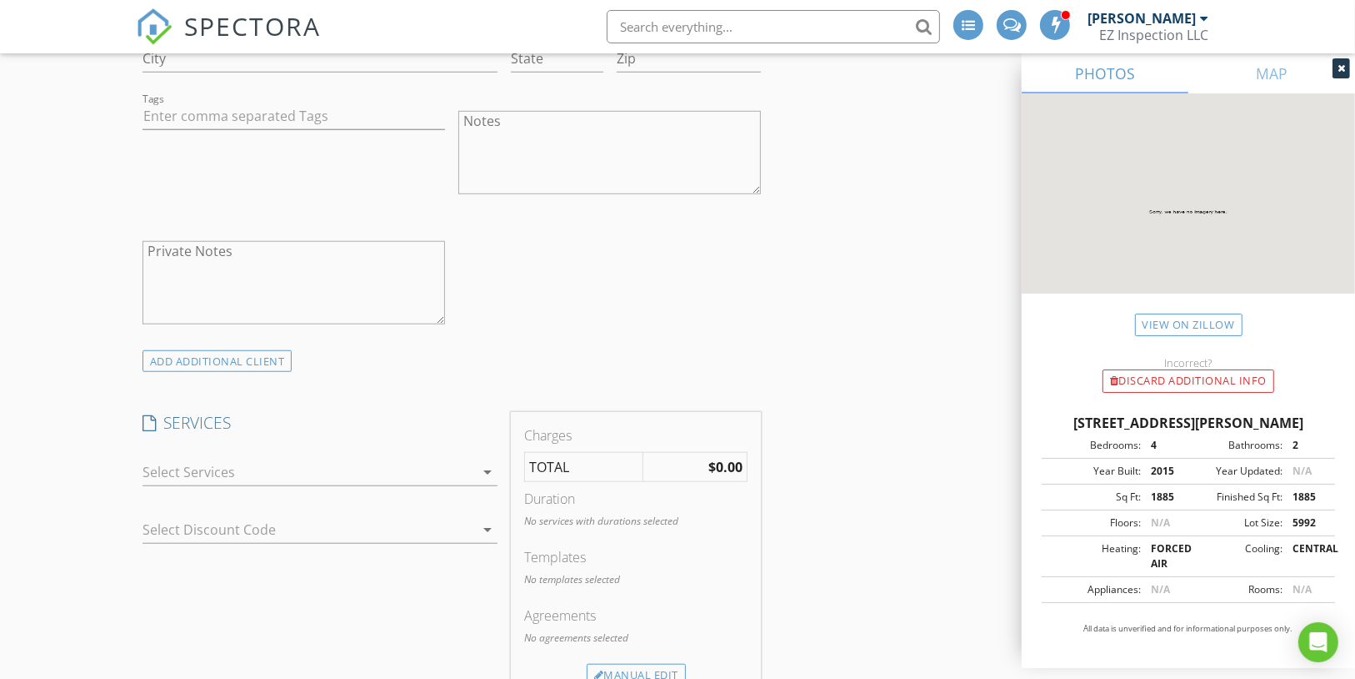
scroll to position [1200, 0]
type input "787-515-2935"
click at [278, 458] on div at bounding box center [309, 471] width 333 height 27
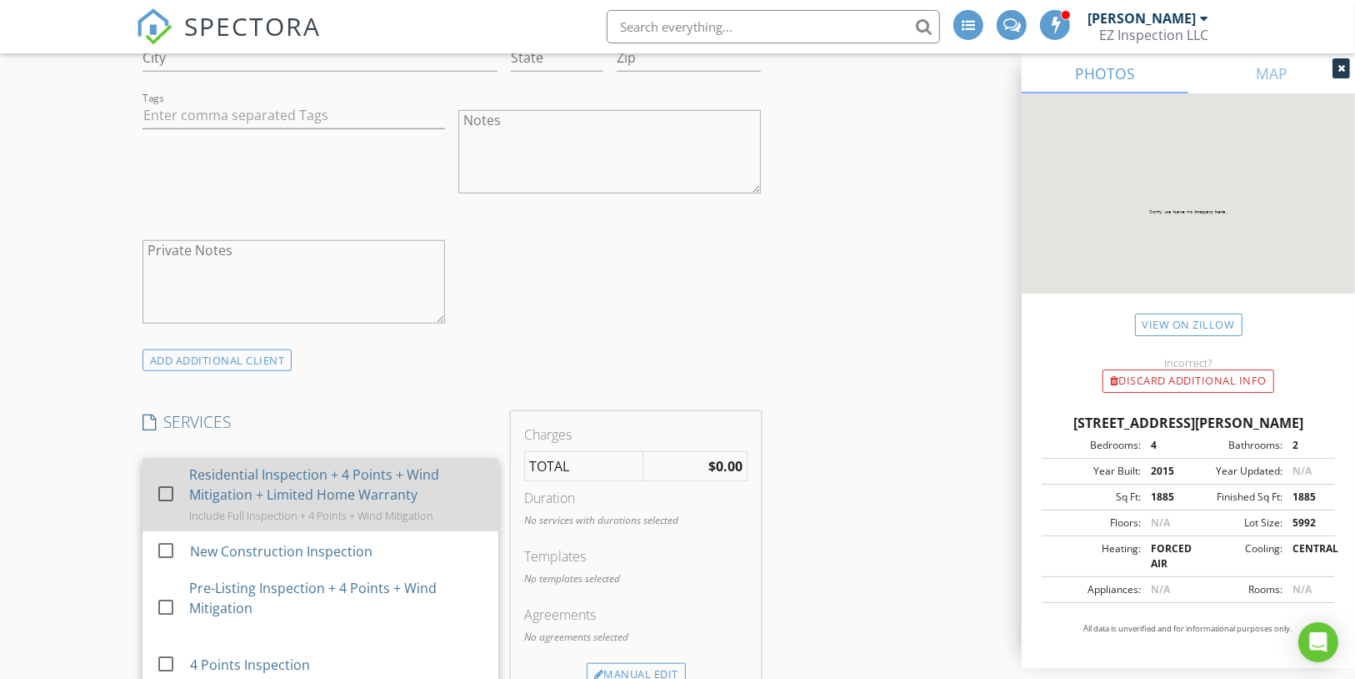
drag, startPoint x: 167, startPoint y: 470, endPoint x: 176, endPoint y: 465, distance: 10.4
click at [167, 479] on div at bounding box center [166, 493] width 28 height 28
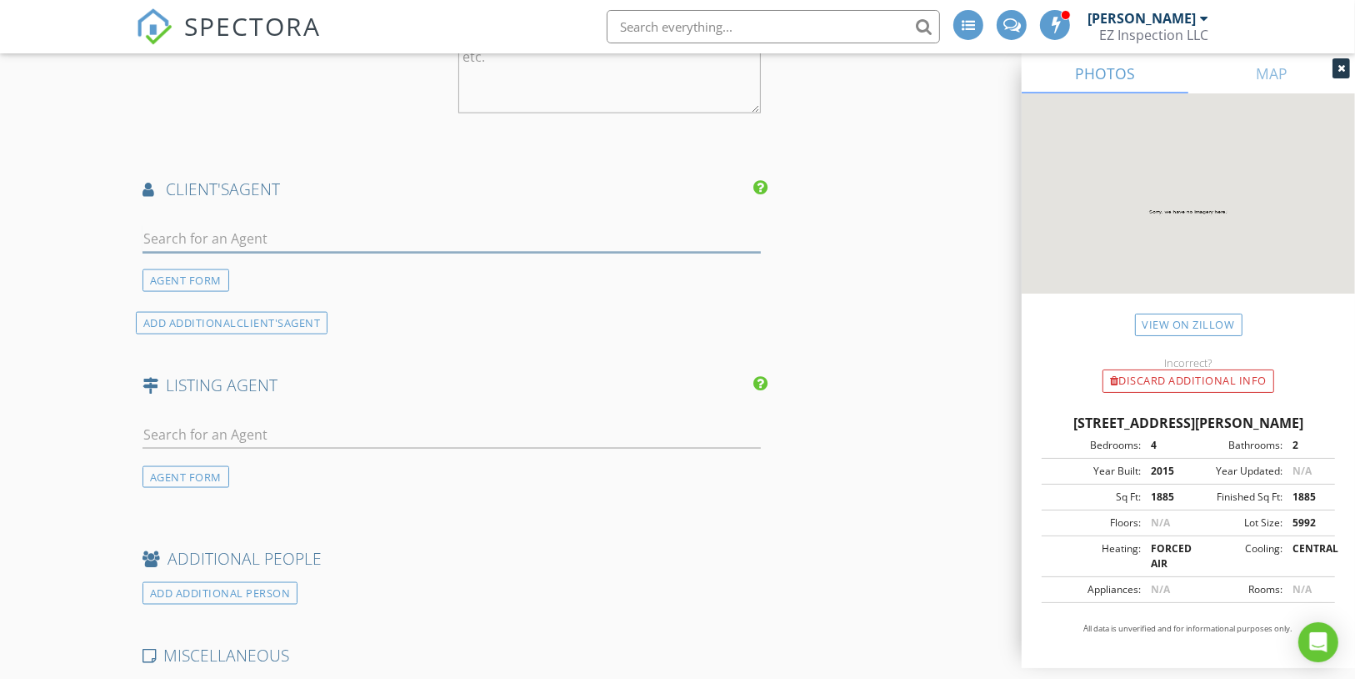
click at [283, 225] on input "text" at bounding box center [452, 239] width 619 height 28
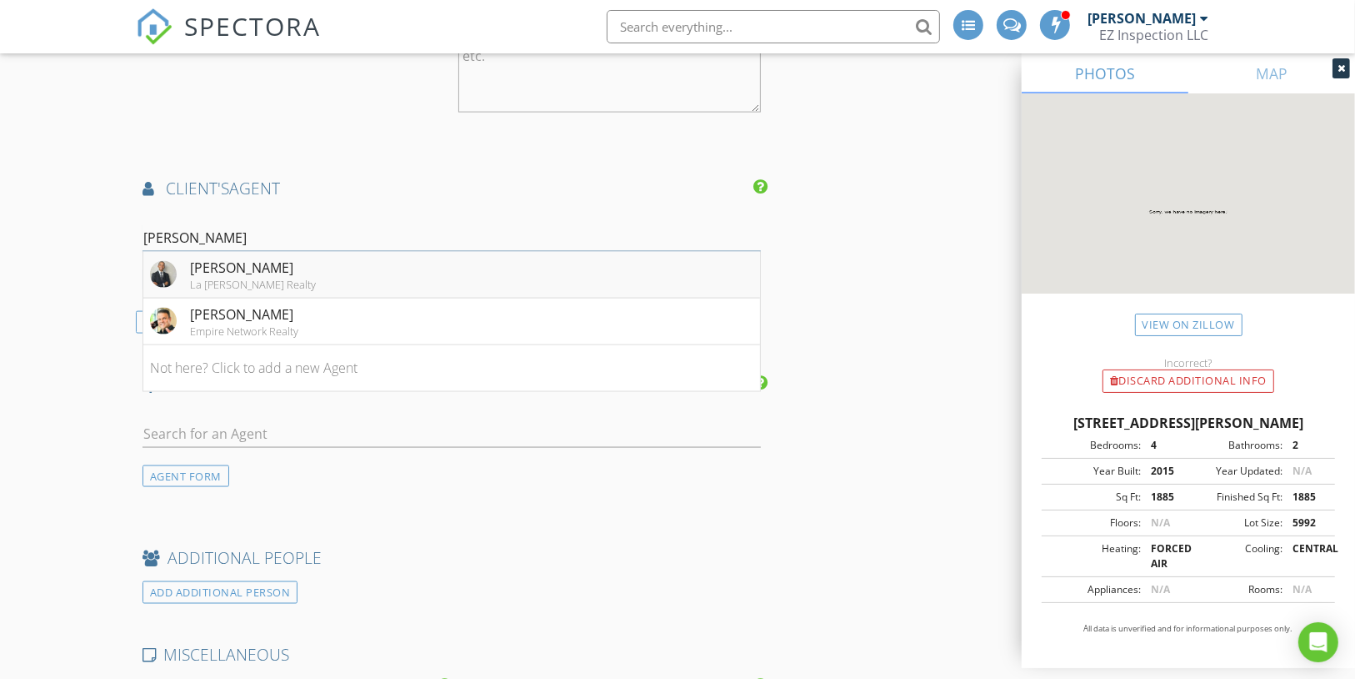
type input "luis c"
click at [172, 261] on img at bounding box center [163, 274] width 27 height 27
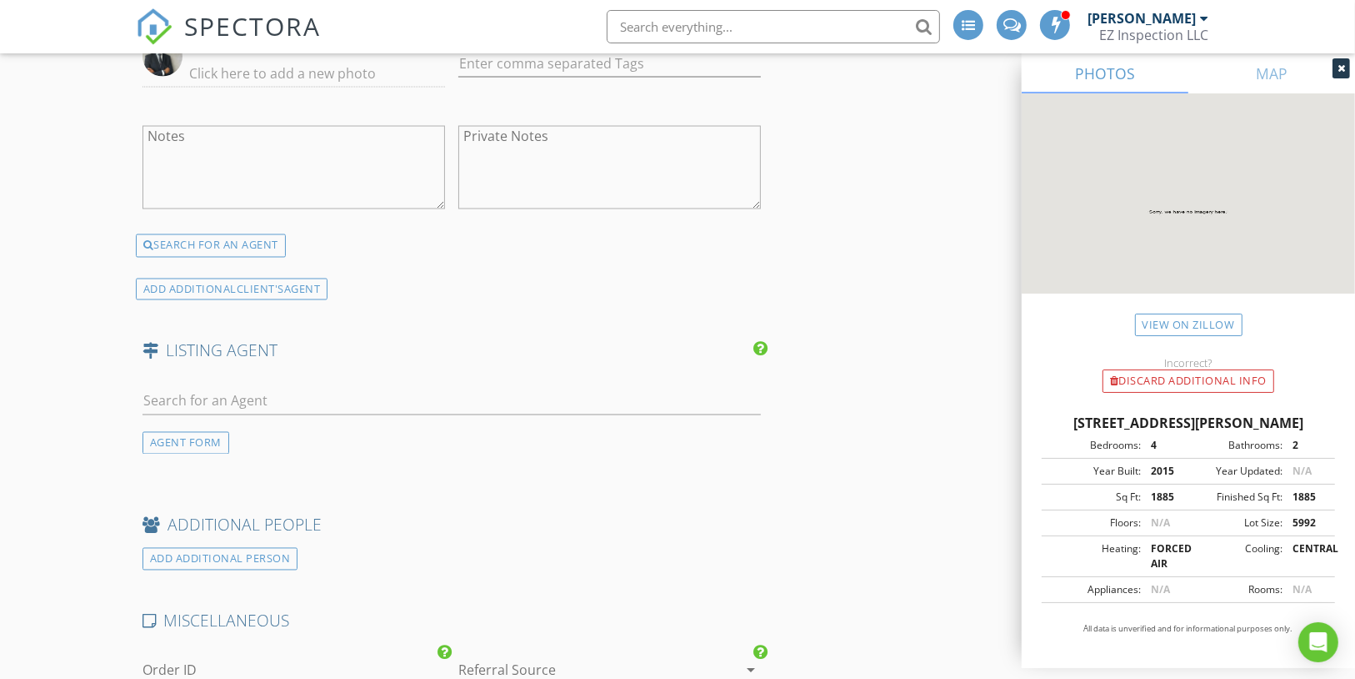
scroll to position [2600, 0]
click at [191, 431] on div "AGENT FORM" at bounding box center [186, 442] width 87 height 23
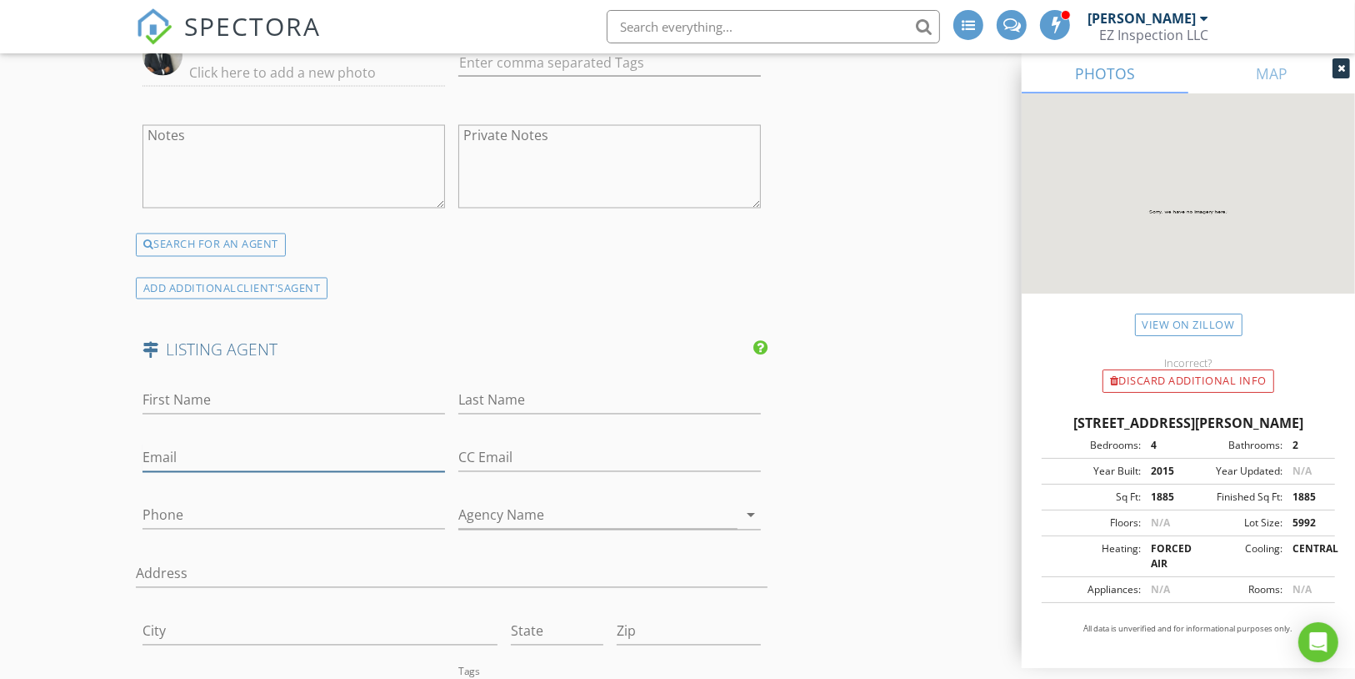
click at [187, 444] on input "Email" at bounding box center [294, 458] width 303 height 28
paste input "Daniel@MainframeRE.com"
type input "Daniel@MainframeRE.com"
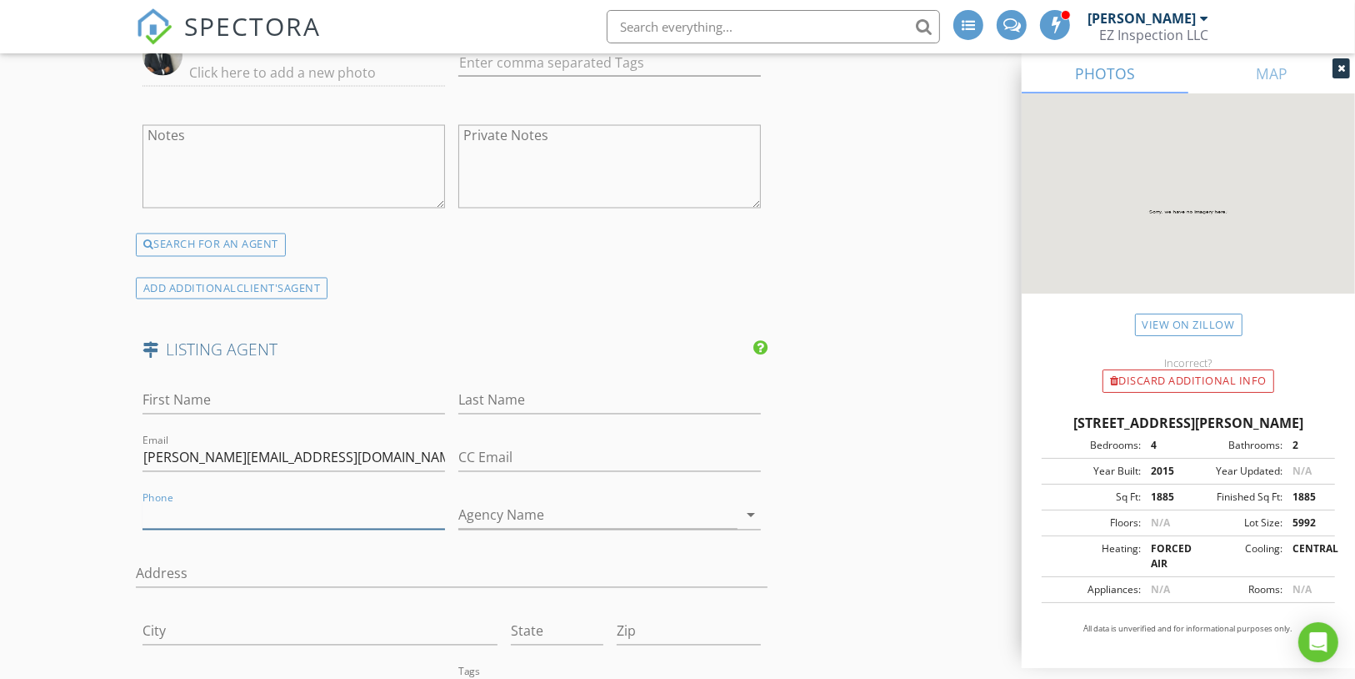
click at [201, 492] on div "Phone" at bounding box center [294, 519] width 303 height 54
paste input "407-496-2984"
type input "407-496-2984"
click at [191, 387] on input "First Name" at bounding box center [294, 401] width 303 height 28
paste input "Daniel Waldron"
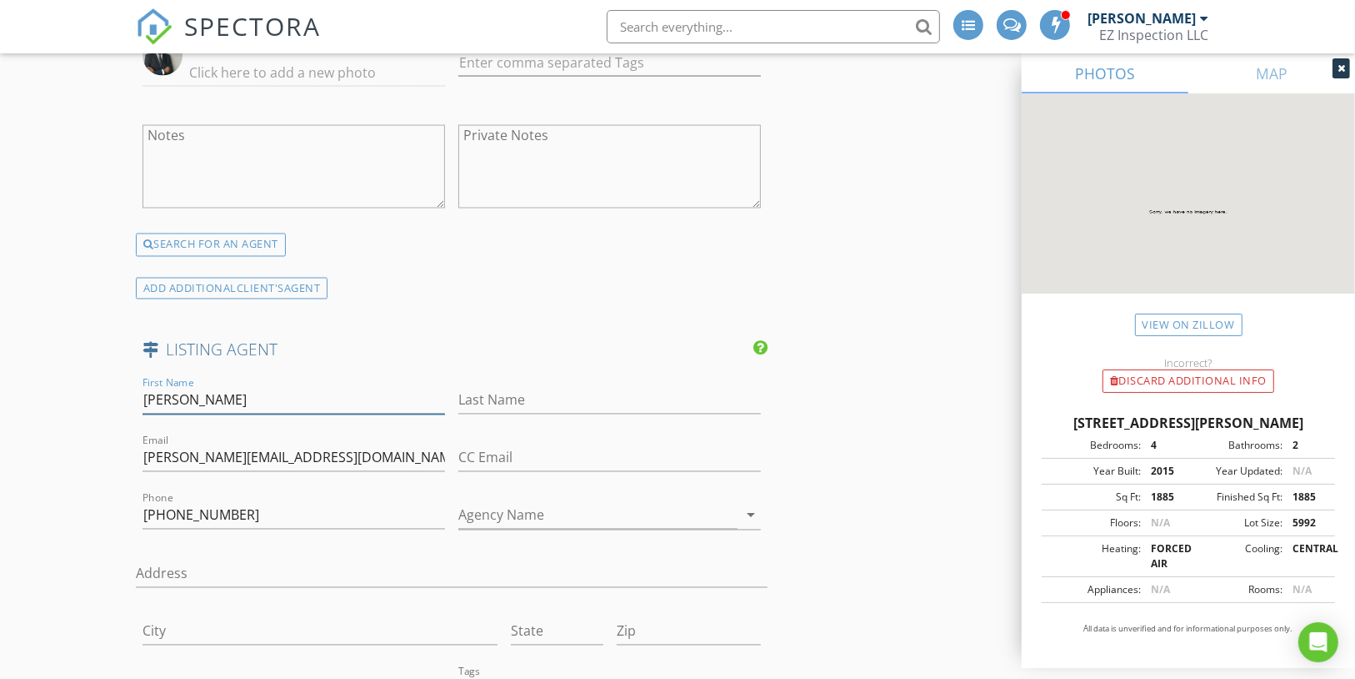
type input "Daniel Waldron"
paste input "Daniel Waldron"
type input "Waldron"
drag, startPoint x: 183, startPoint y: 373, endPoint x: 357, endPoint y: 362, distance: 174.6
click at [357, 387] on input "Daniel Waldron" at bounding box center [294, 401] width 303 height 28
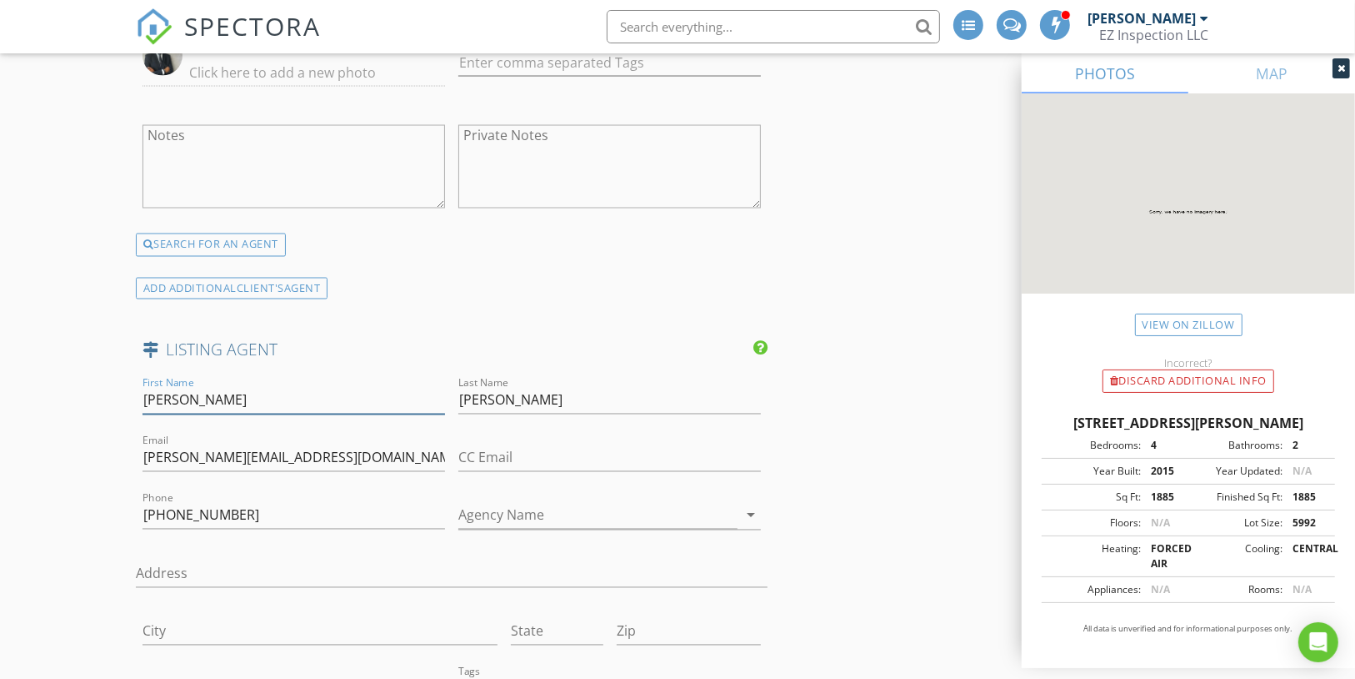
type input "Daniel"
click at [514, 502] on input "Agency Name" at bounding box center [597, 516] width 279 height 28
paste input "MAINFRAME REAL ESTATE"
type input "MAINFRAME REAL ESTATE"
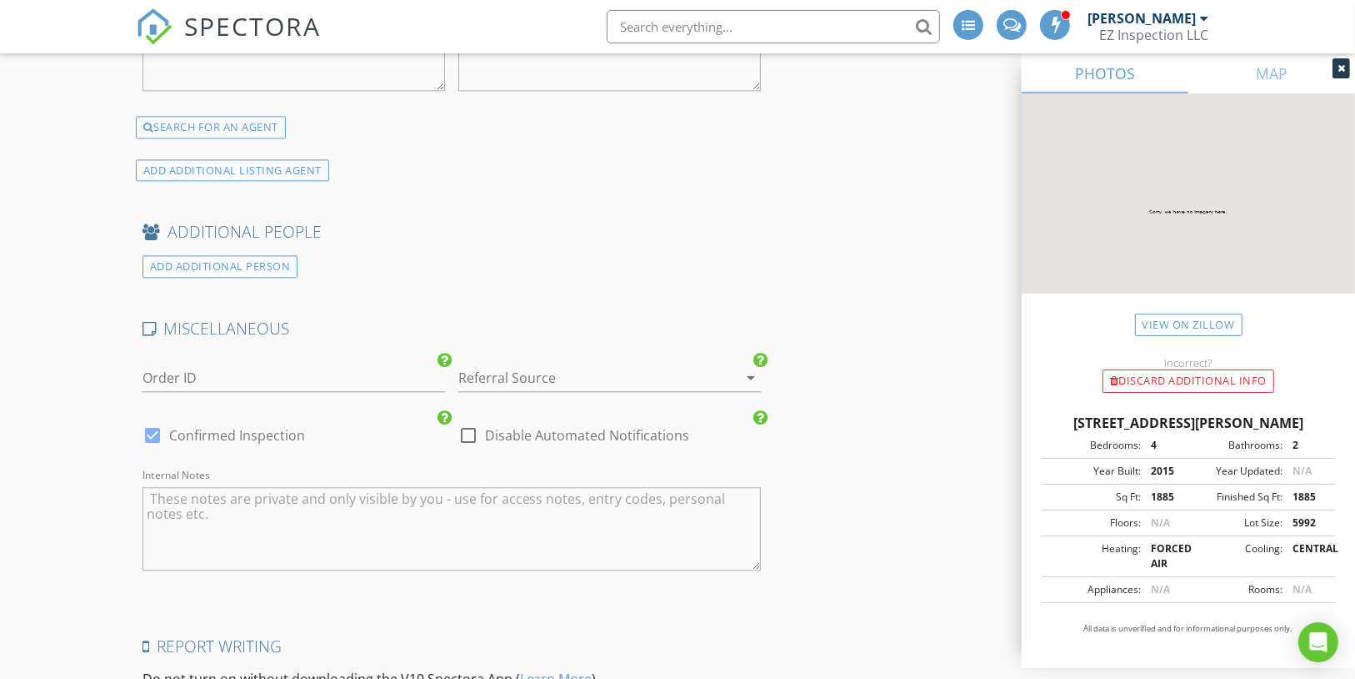
click at [153, 421] on div at bounding box center [152, 435] width 28 height 28
checkbox input "false"
checkbox input "true"
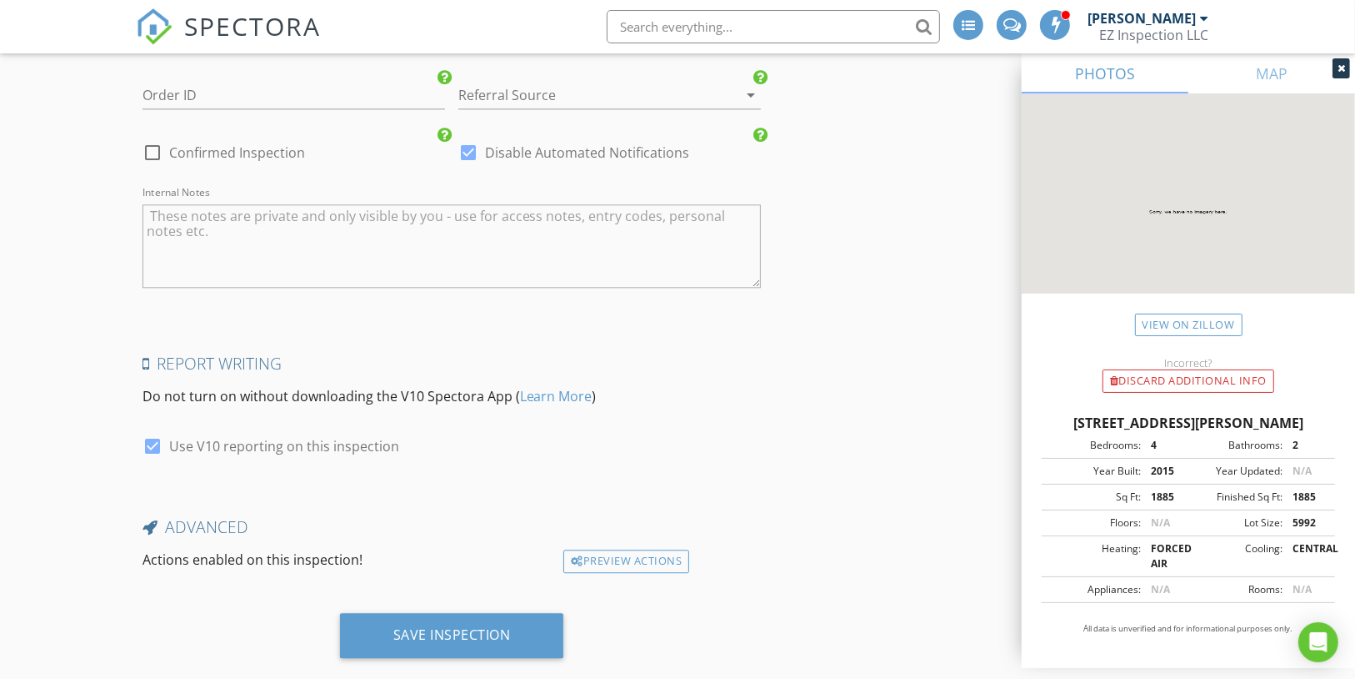
scroll to position [3617, 0]
click at [398, 625] on div "Save Inspection" at bounding box center [452, 633] width 118 height 17
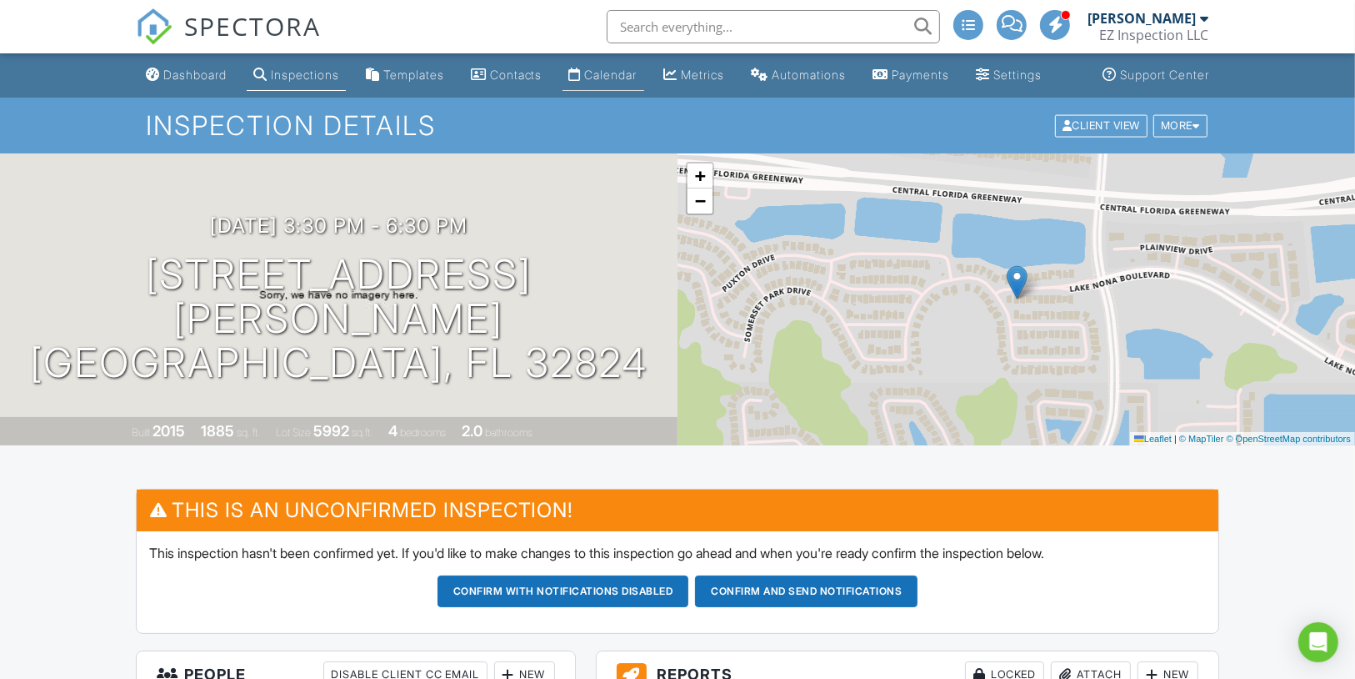
click at [623, 82] on div "Calendar" at bounding box center [611, 75] width 53 height 14
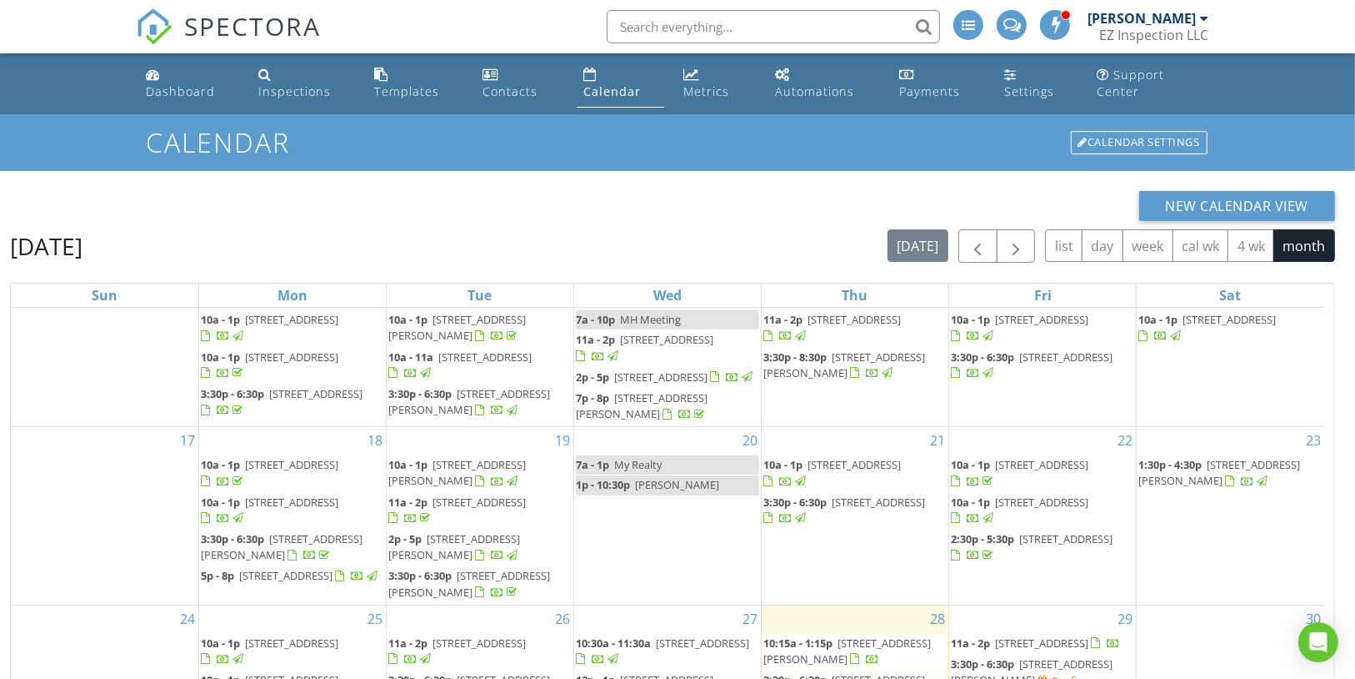
scroll to position [222, 0]
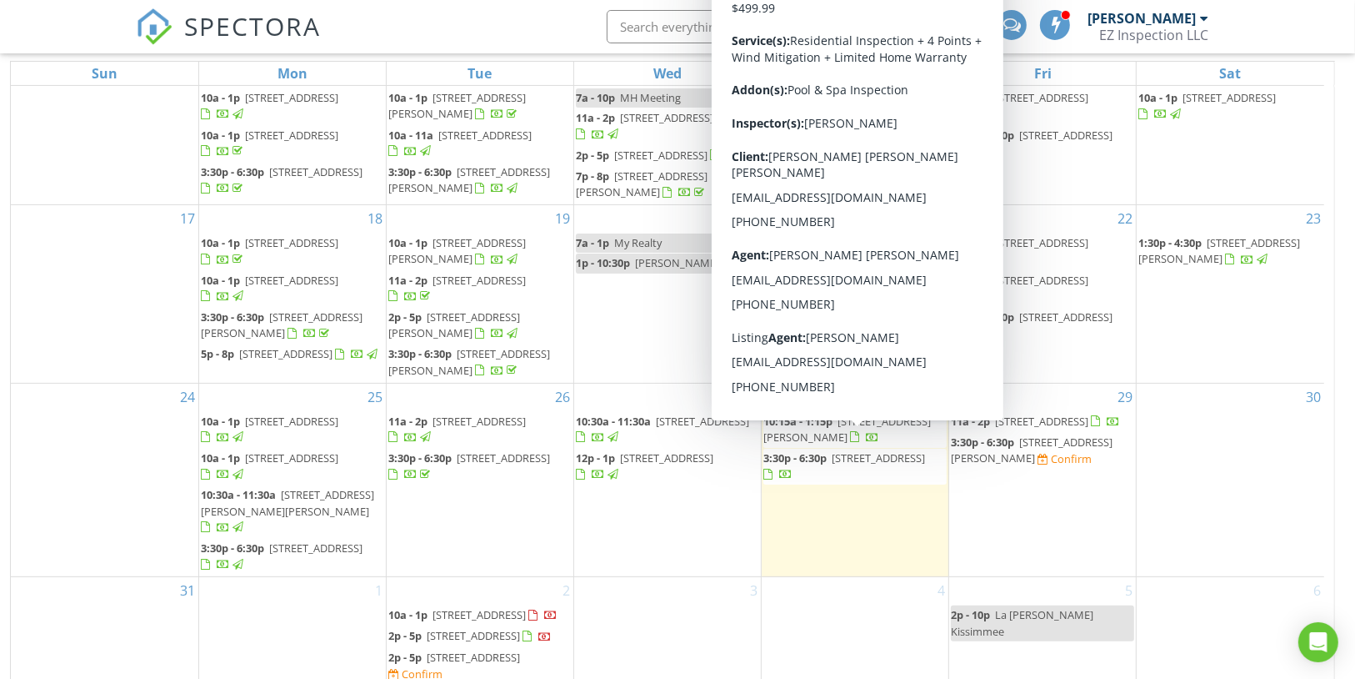
drag, startPoint x: 874, startPoint y: 457, endPoint x: 884, endPoint y: 428, distance: 31.1
click at [884, 450] on span "8039 83rd St N, Seminole 33777" at bounding box center [878, 457] width 93 height 15
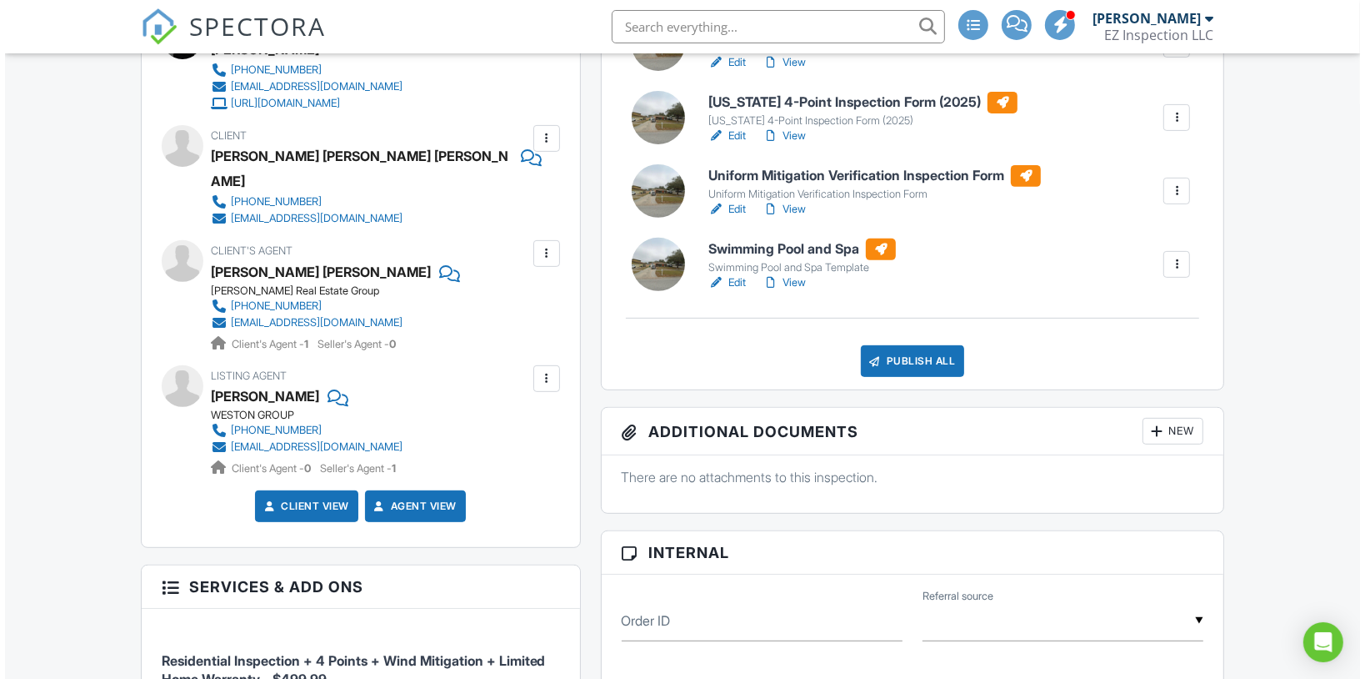
scroll to position [533, 0]
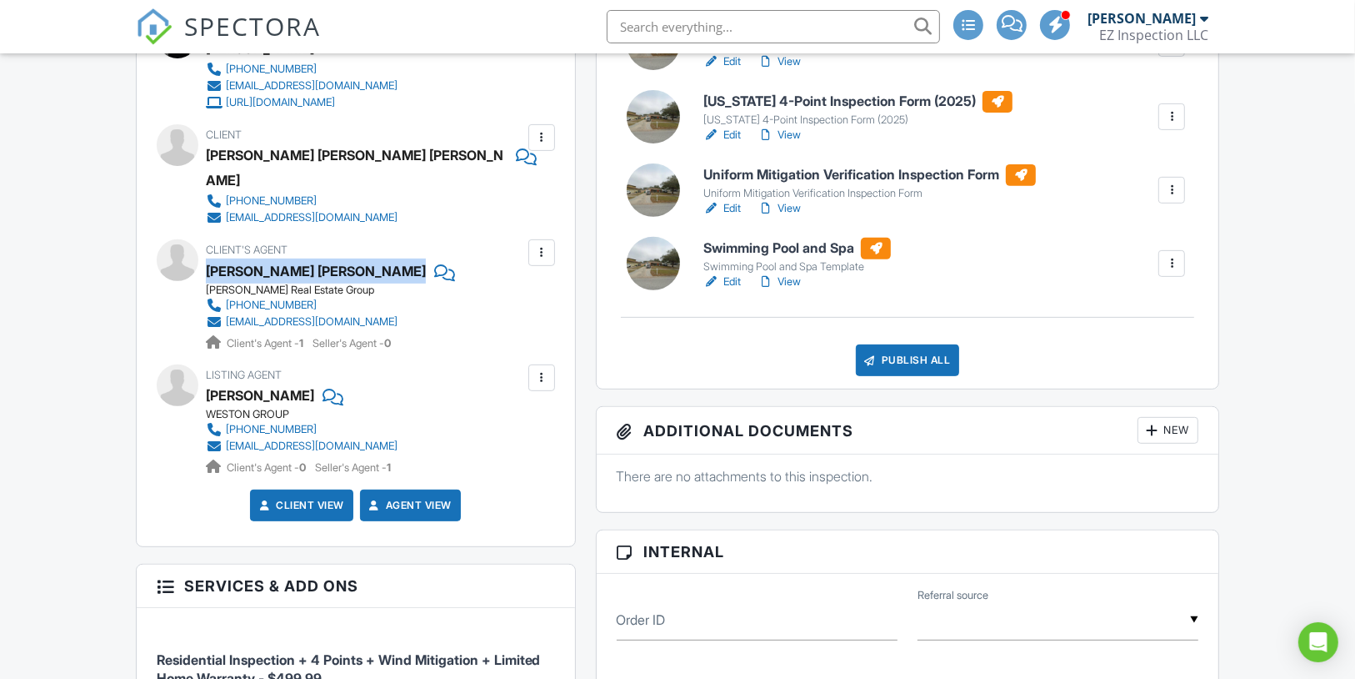
drag, startPoint x: 424, startPoint y: 263, endPoint x: 205, endPoint y: 259, distance: 219.3
click at [206, 259] on div "Client's Agent Luz Angela Lopez Miriam Hurtado Real Estate Group 813-670-4007 l…" at bounding box center [364, 295] width 316 height 112
copy div "[PERSON_NAME] [PERSON_NAME]"
click at [536, 244] on div at bounding box center [542, 252] width 17 height 17
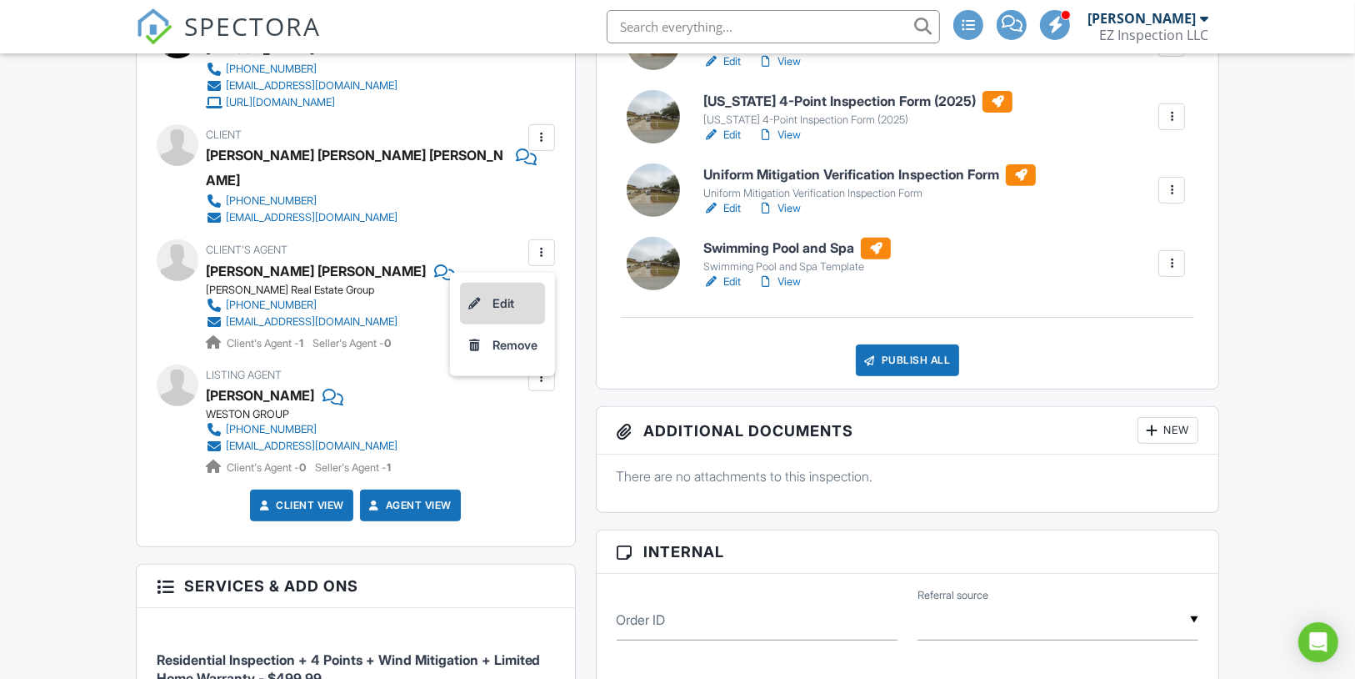
click at [520, 289] on li "Edit" at bounding box center [502, 304] width 85 height 42
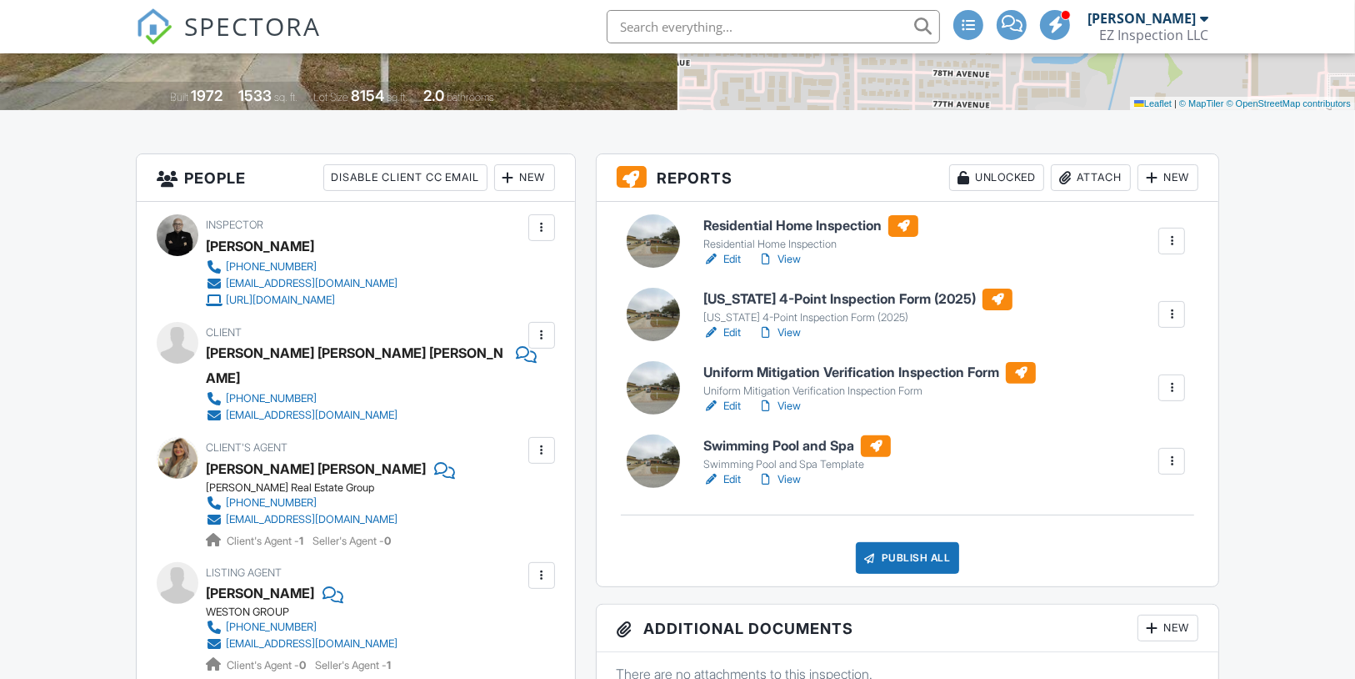
scroll to position [333, 0]
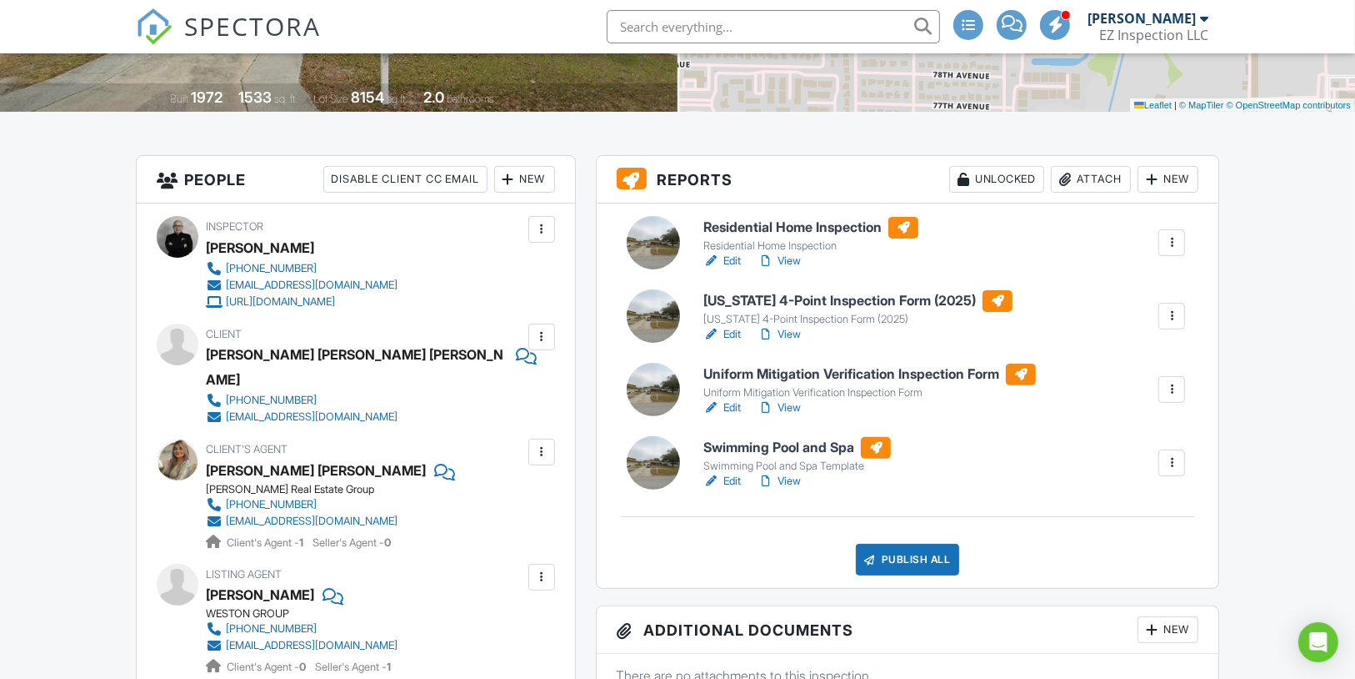
click at [789, 269] on link "View" at bounding box center [779, 261] width 43 height 17
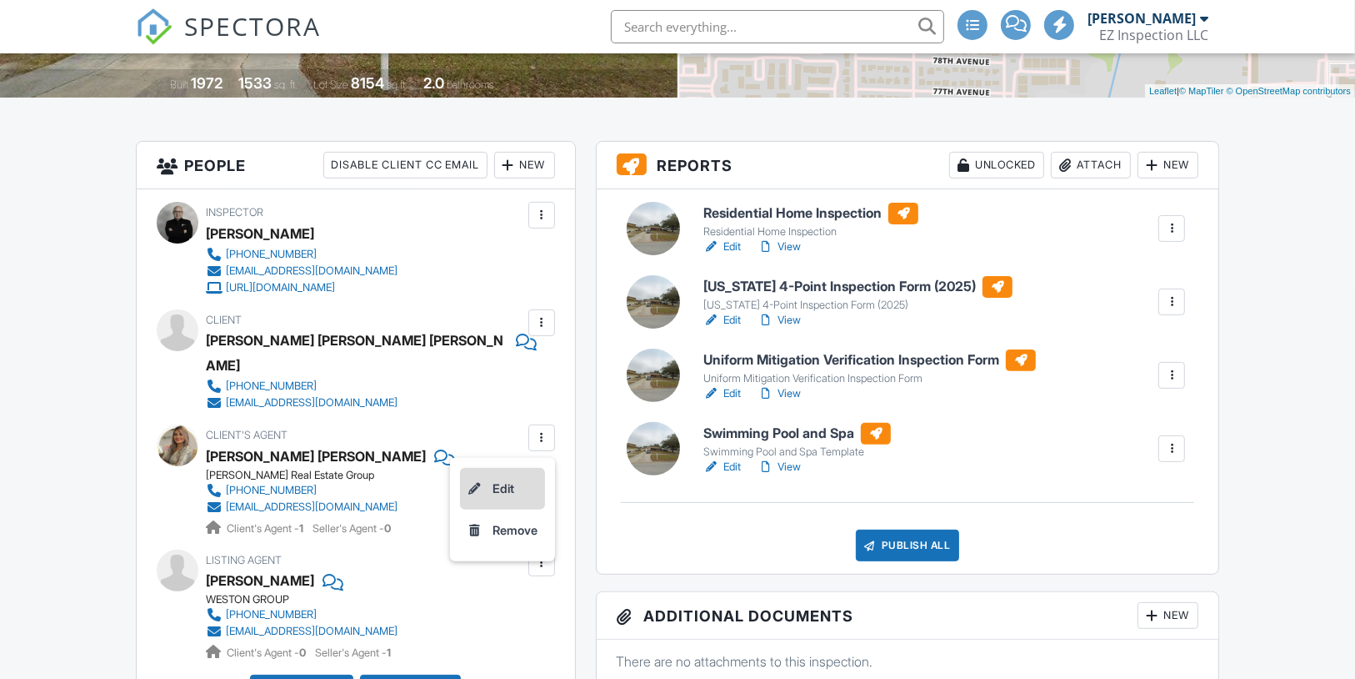
click at [502, 475] on li "Edit" at bounding box center [502, 489] width 85 height 42
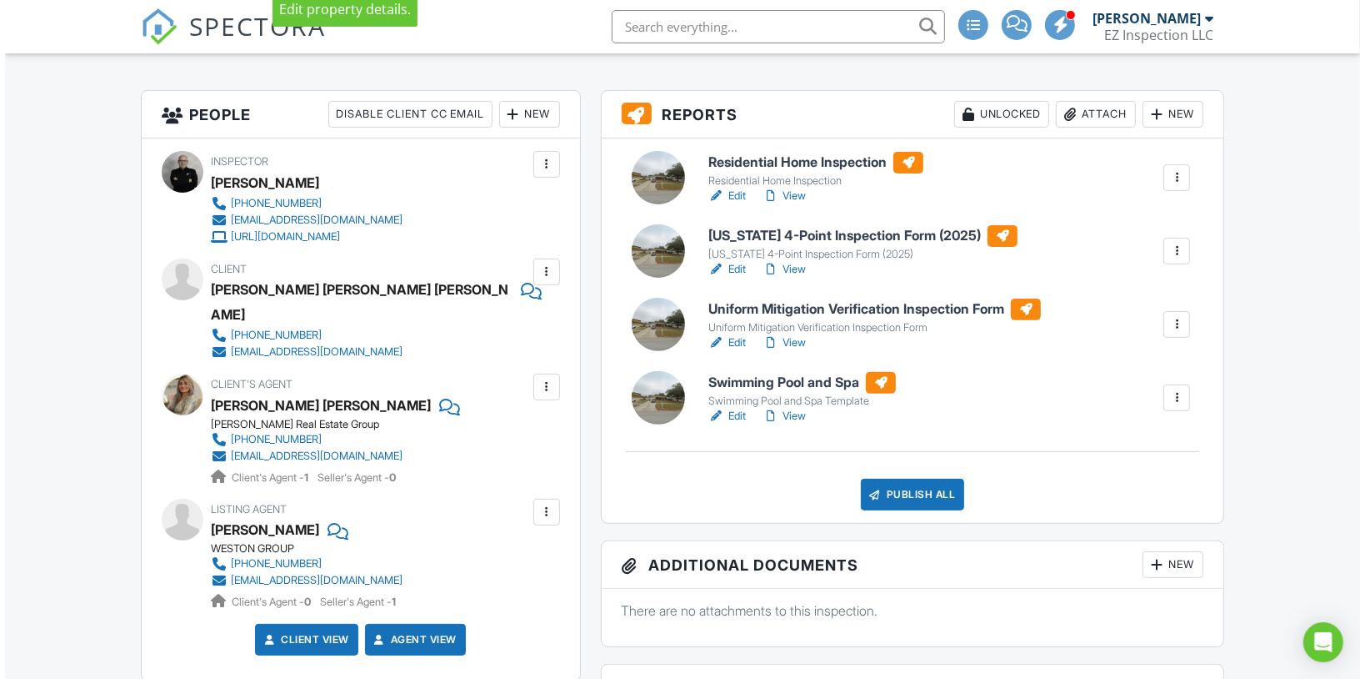
scroll to position [399, 0]
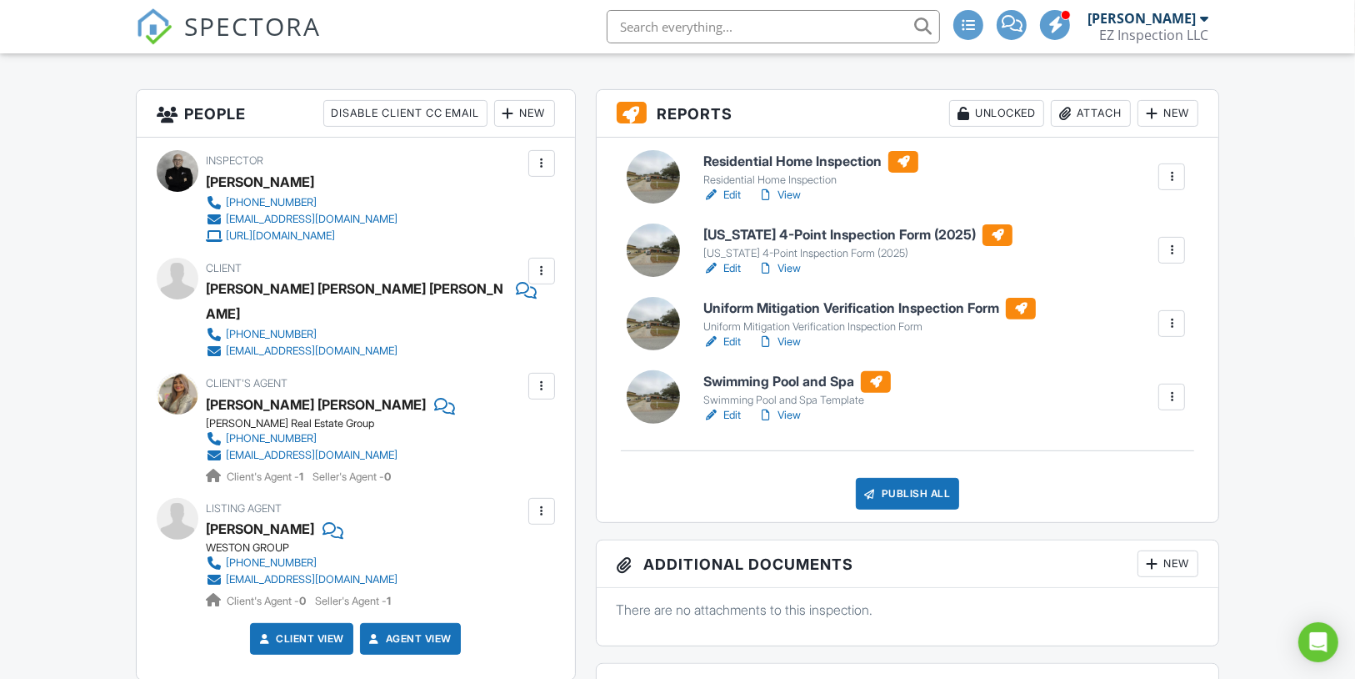
click at [542, 503] on div at bounding box center [542, 511] width 17 height 17
click at [522, 543] on li "Edit" at bounding box center [502, 562] width 85 height 42
click at [336, 524] on div at bounding box center [331, 528] width 17 height 25
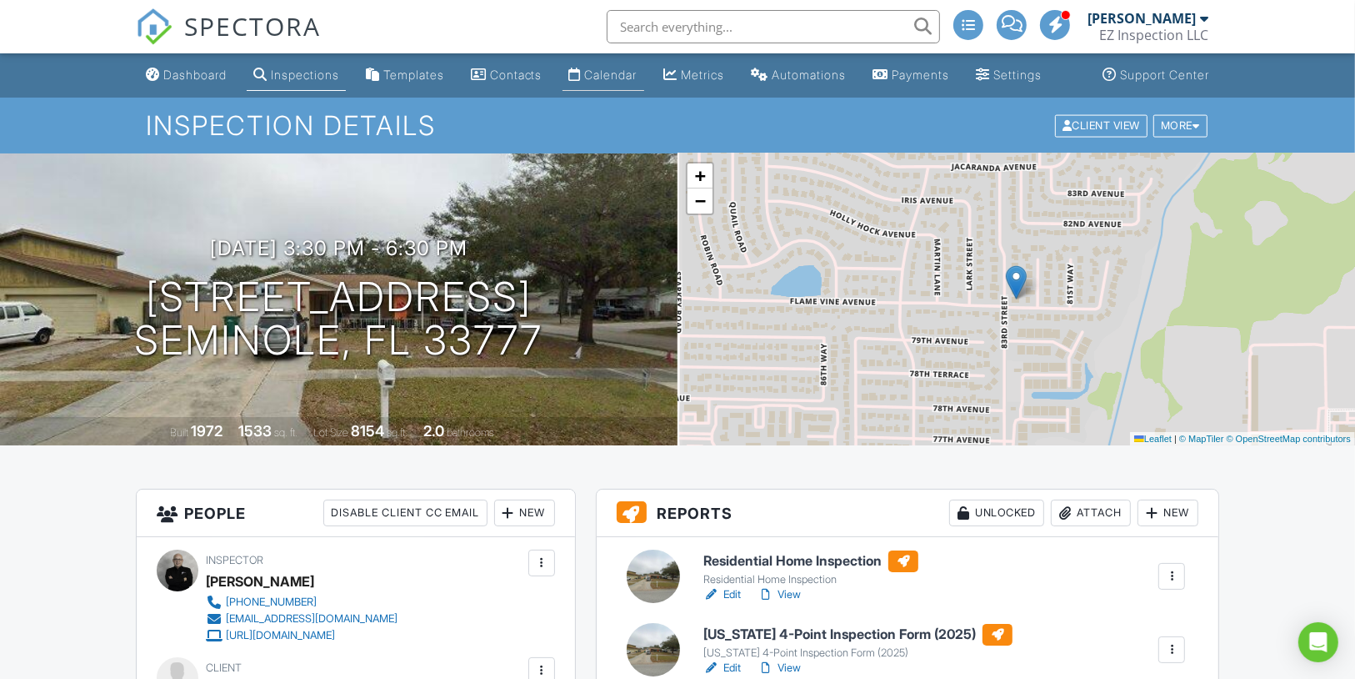
click at [614, 82] on div "Calendar" at bounding box center [611, 75] width 53 height 14
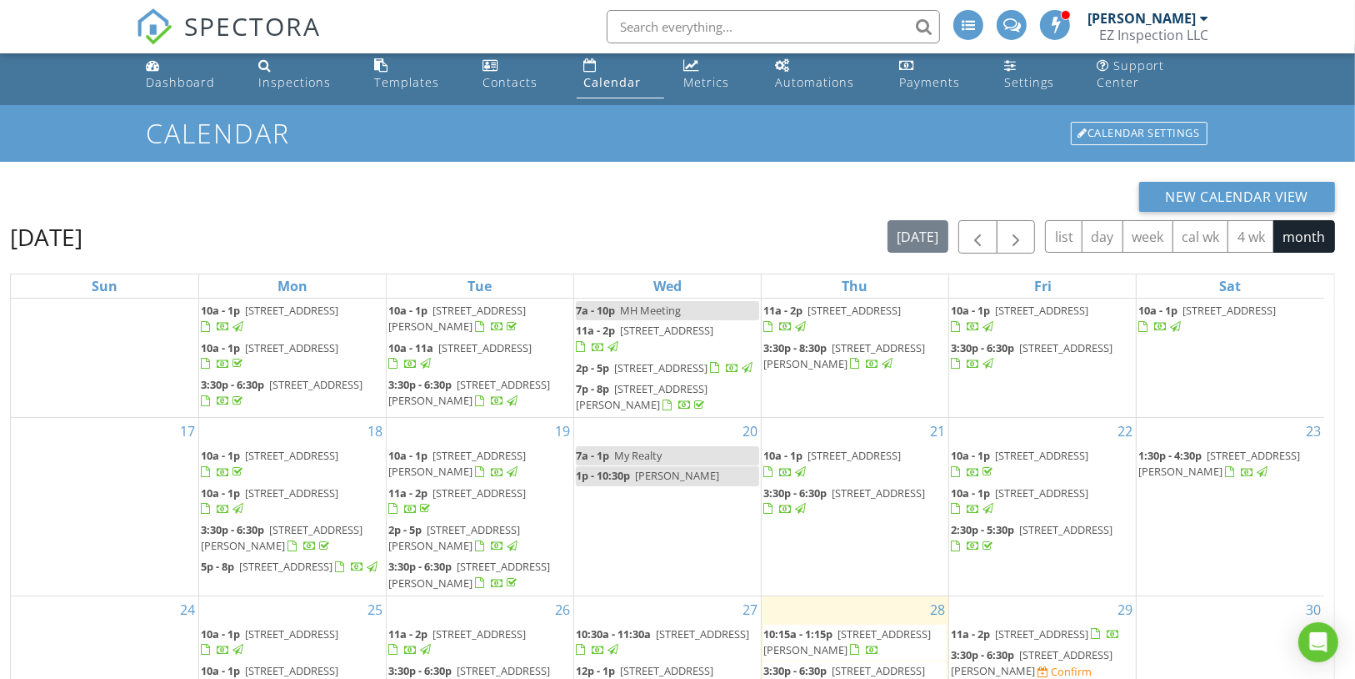
scroll to position [222, 0]
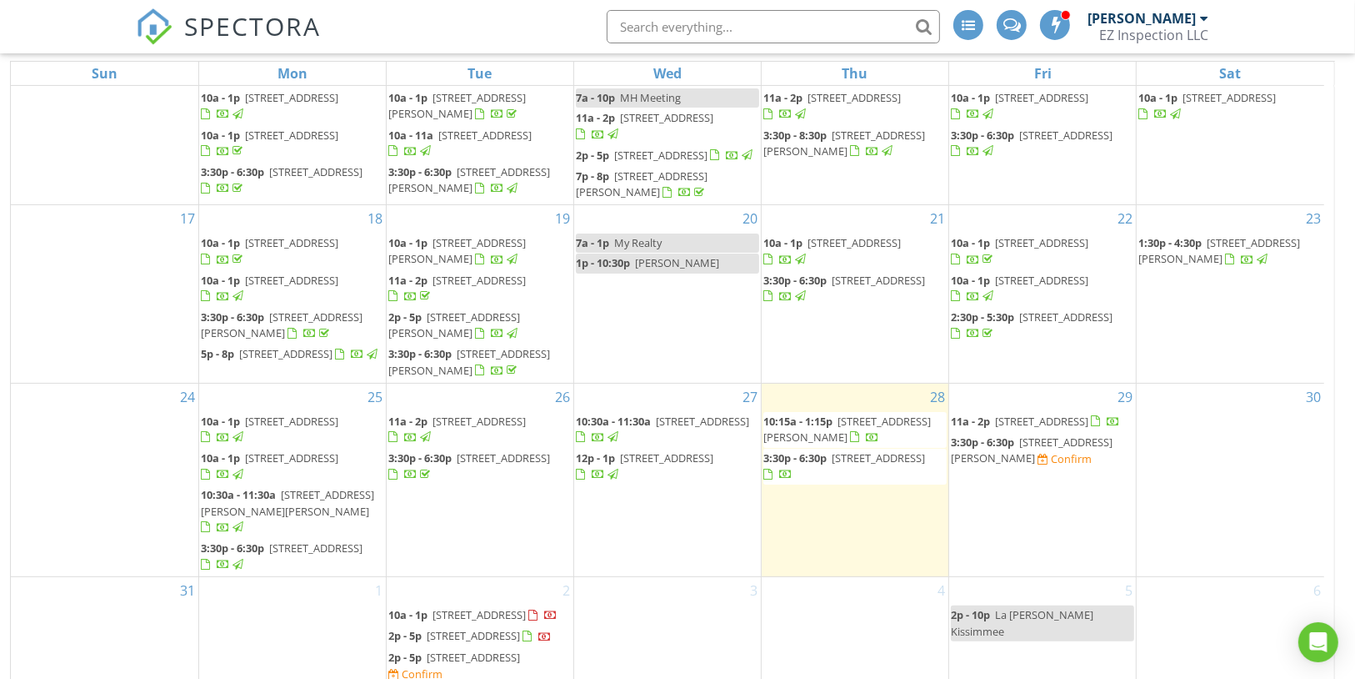
click at [990, 607] on span "2p - 10p" at bounding box center [970, 614] width 39 height 15
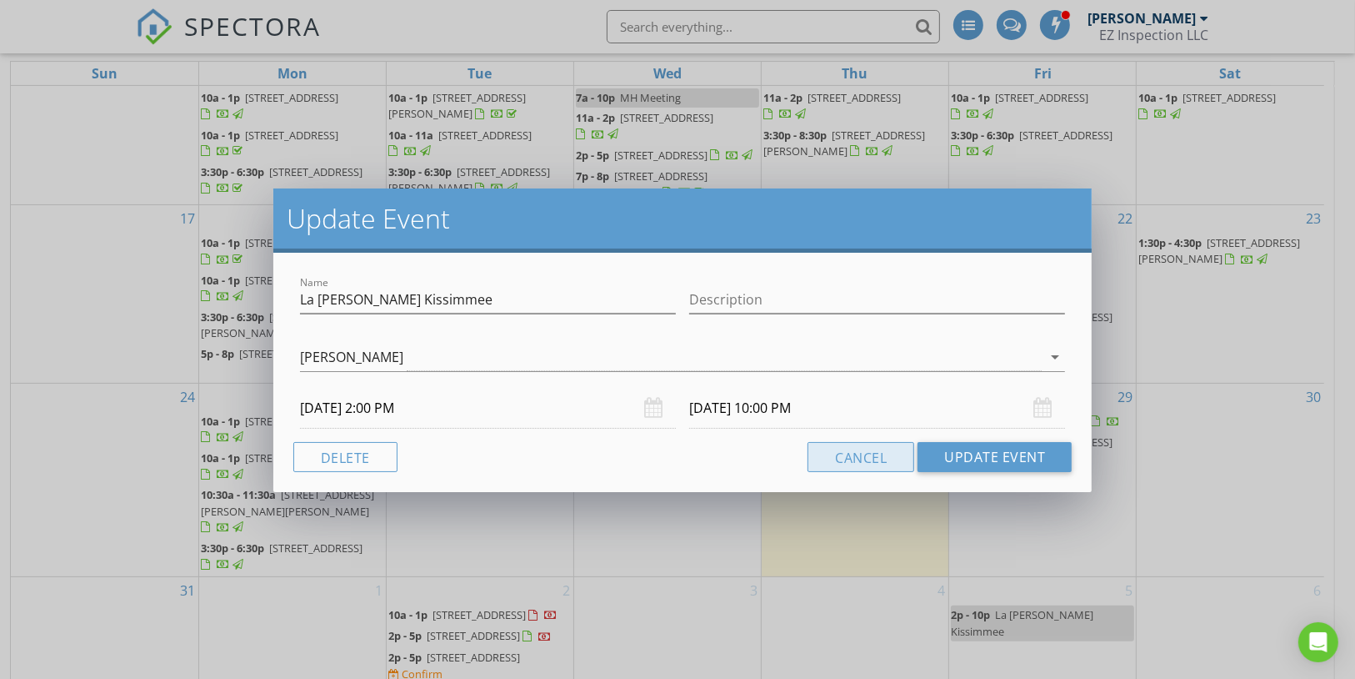
click at [875, 453] on button "Cancel" at bounding box center [861, 457] width 107 height 30
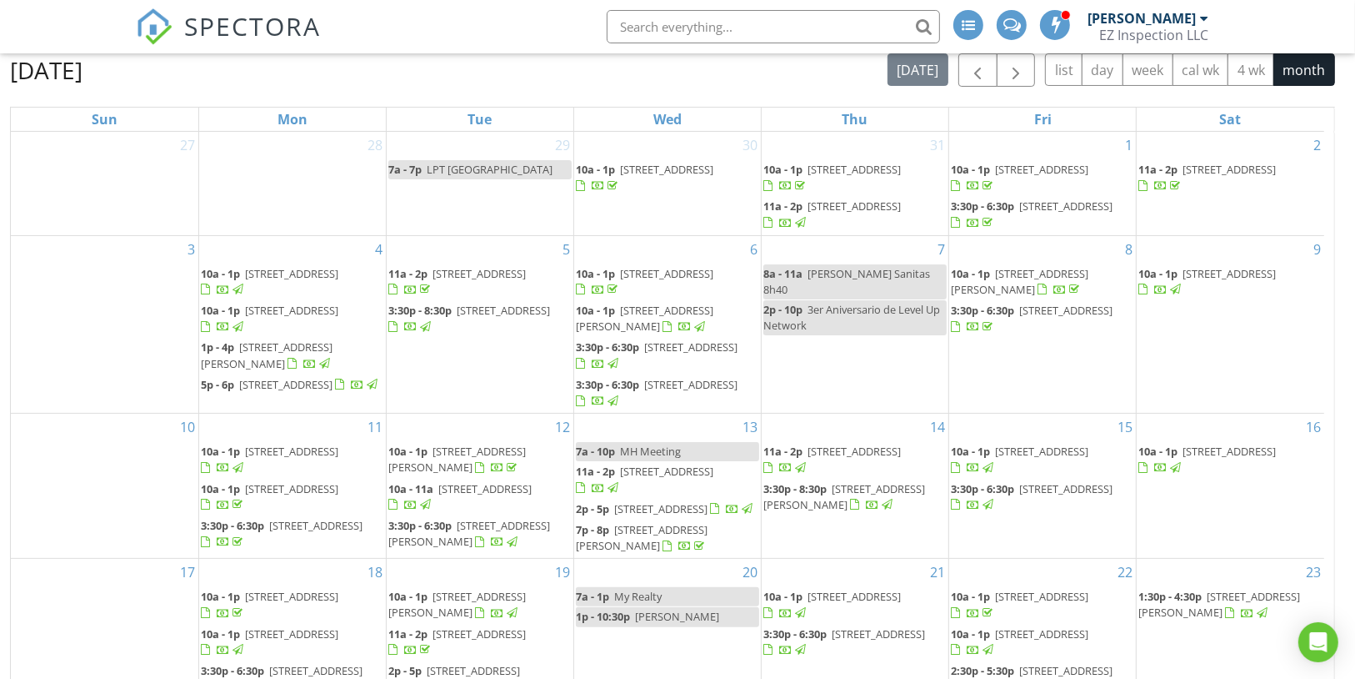
scroll to position [0, 0]
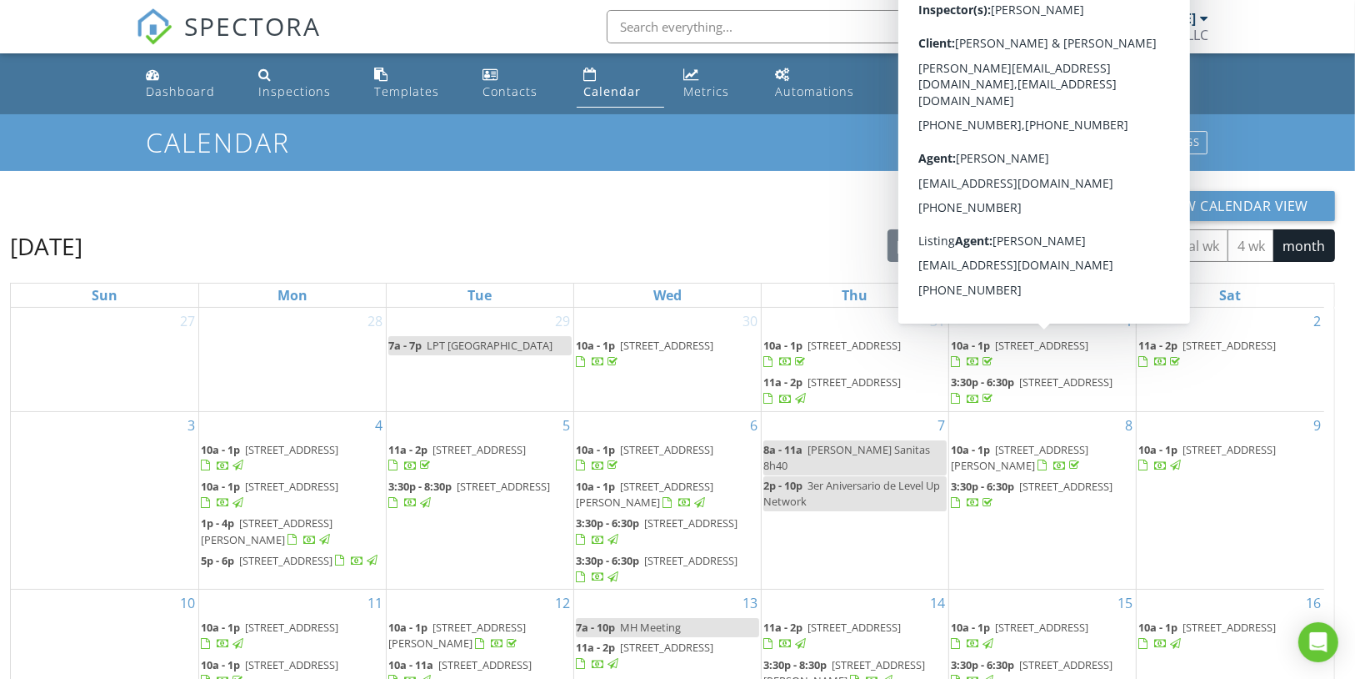
click at [880, 128] on h1 "Calendar" at bounding box center [677, 142] width 1063 height 29
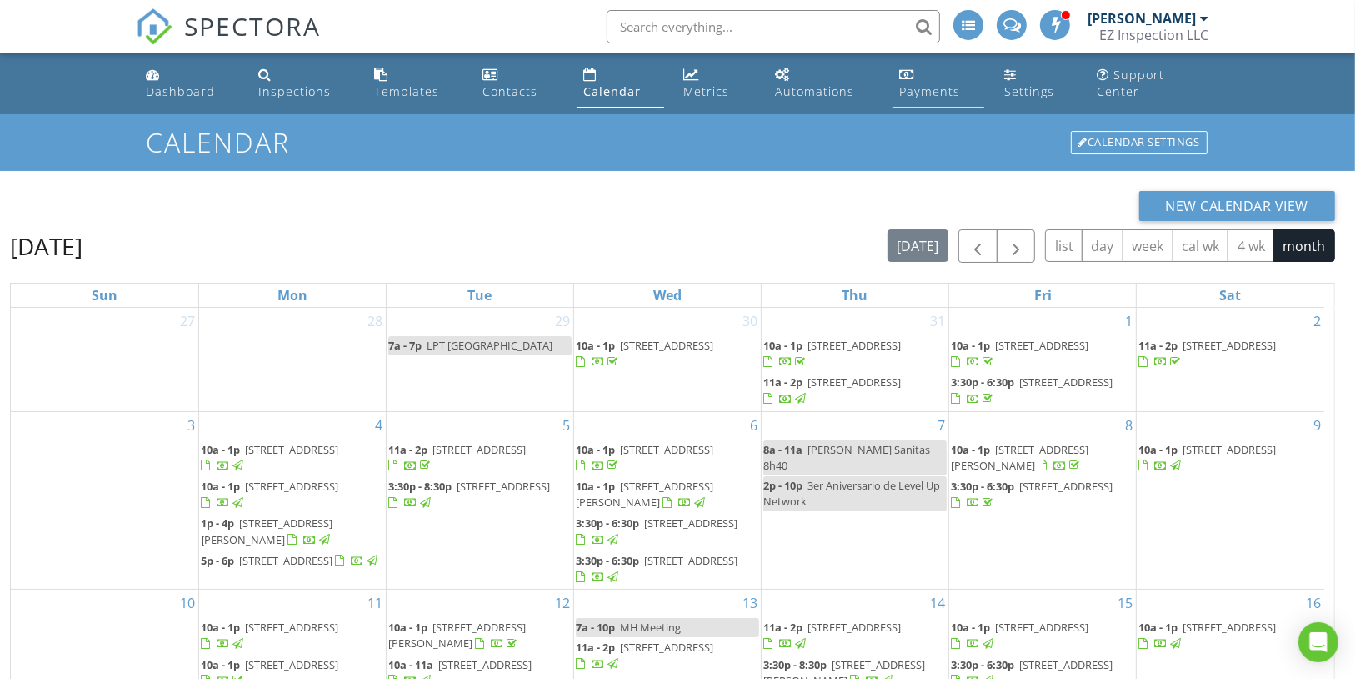
click at [954, 83] on div "Payments" at bounding box center [929, 91] width 61 height 16
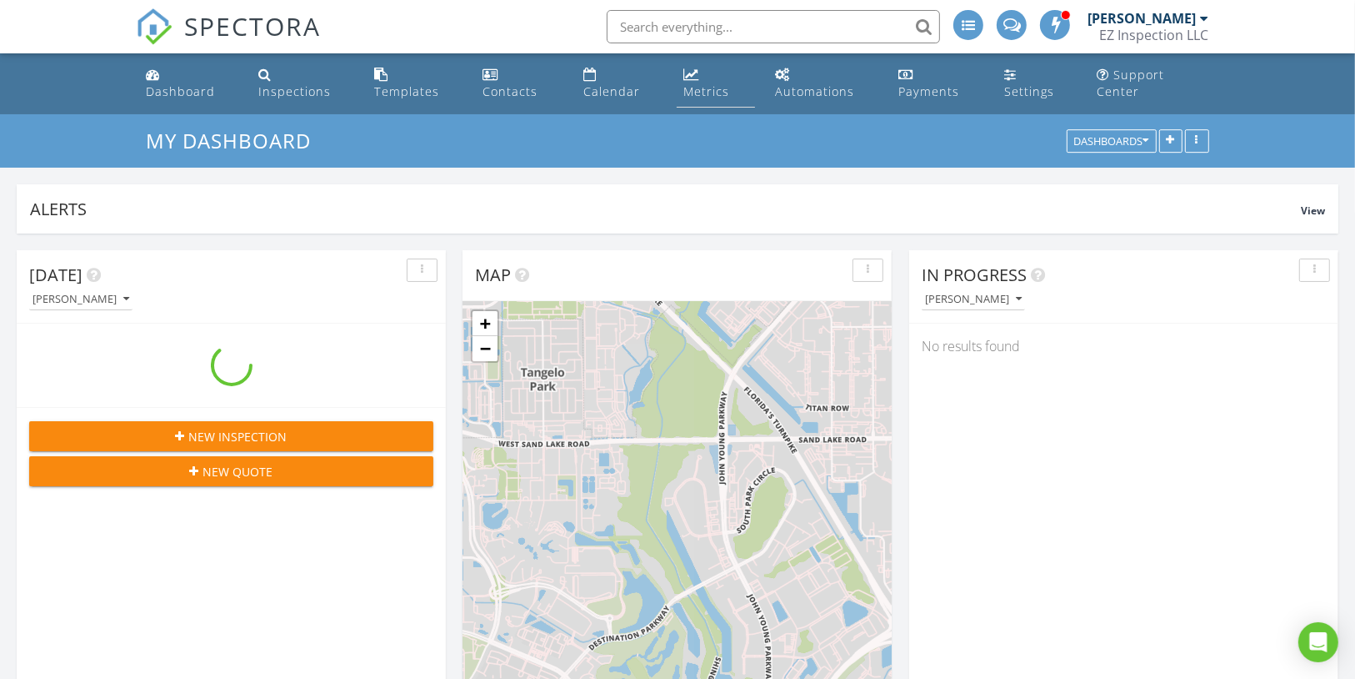
scroll to position [358, 428]
click at [722, 83] on div "Metrics" at bounding box center [707, 91] width 46 height 16
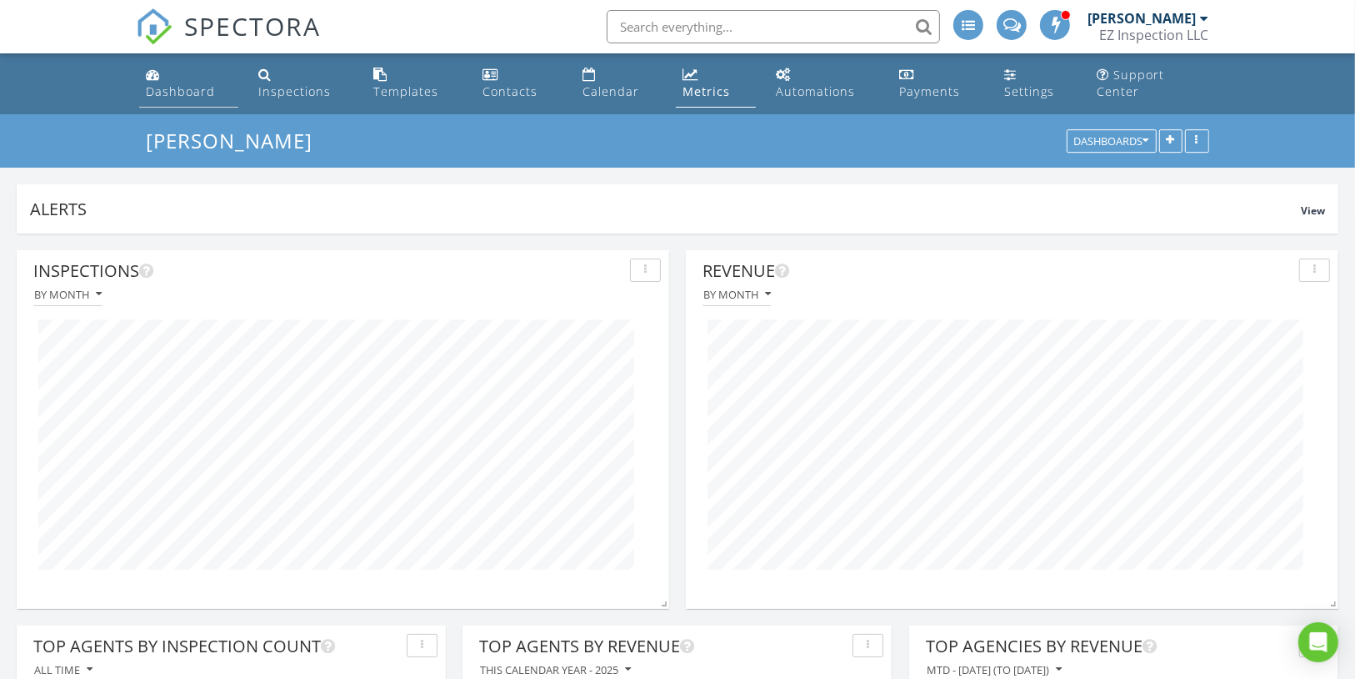
click at [177, 83] on div "Dashboard" at bounding box center [180, 91] width 69 height 16
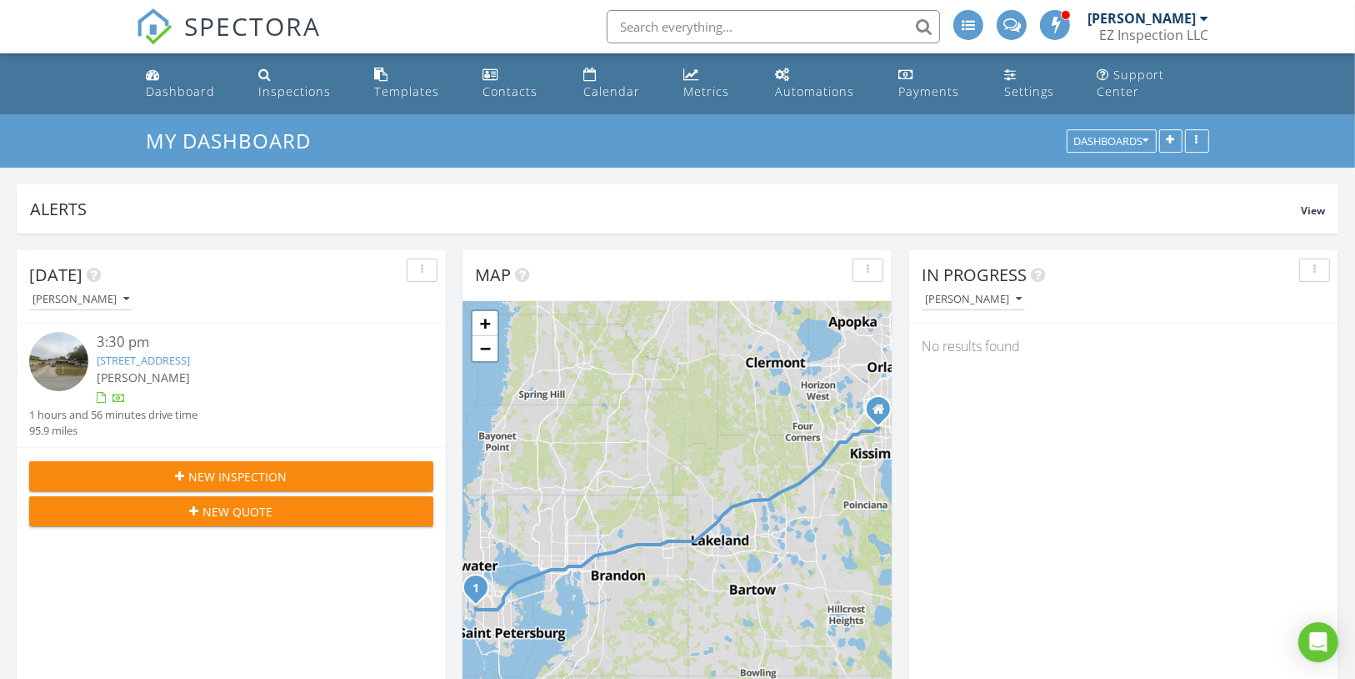
scroll to position [358, 428]
click at [213, 83] on div "Dashboard" at bounding box center [180, 91] width 69 height 16
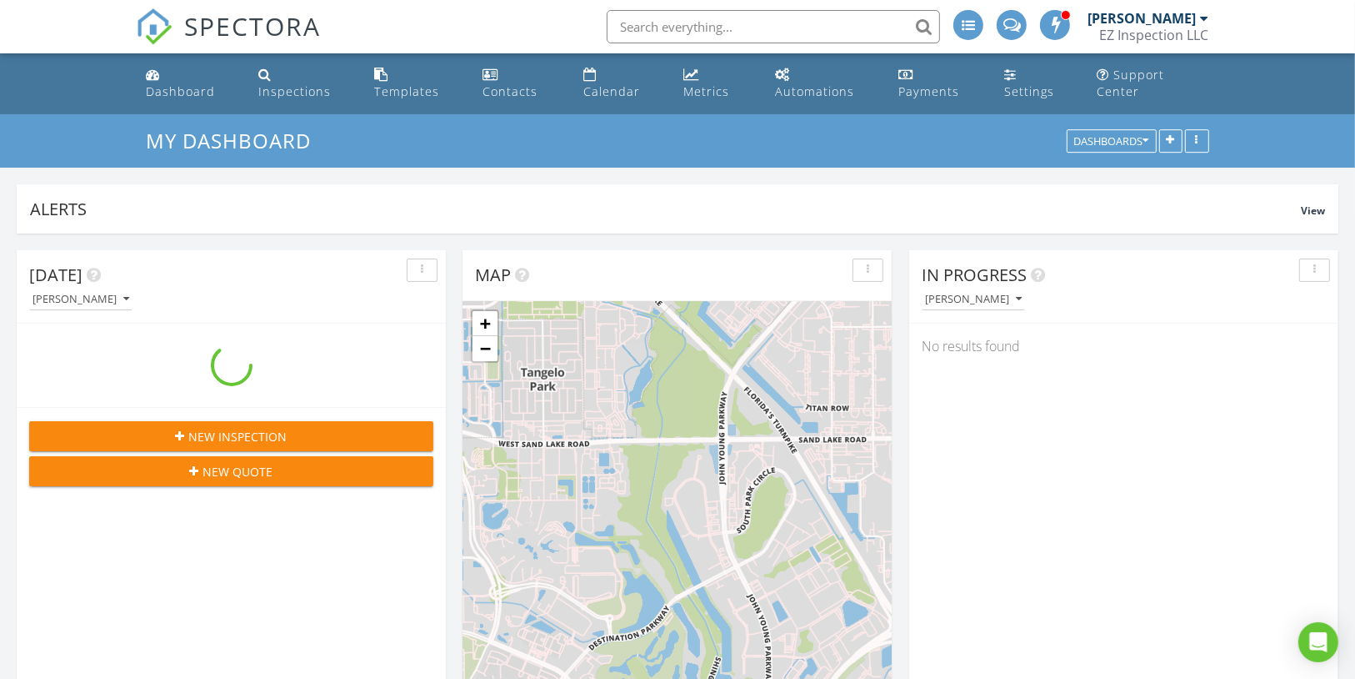
scroll to position [358, 428]
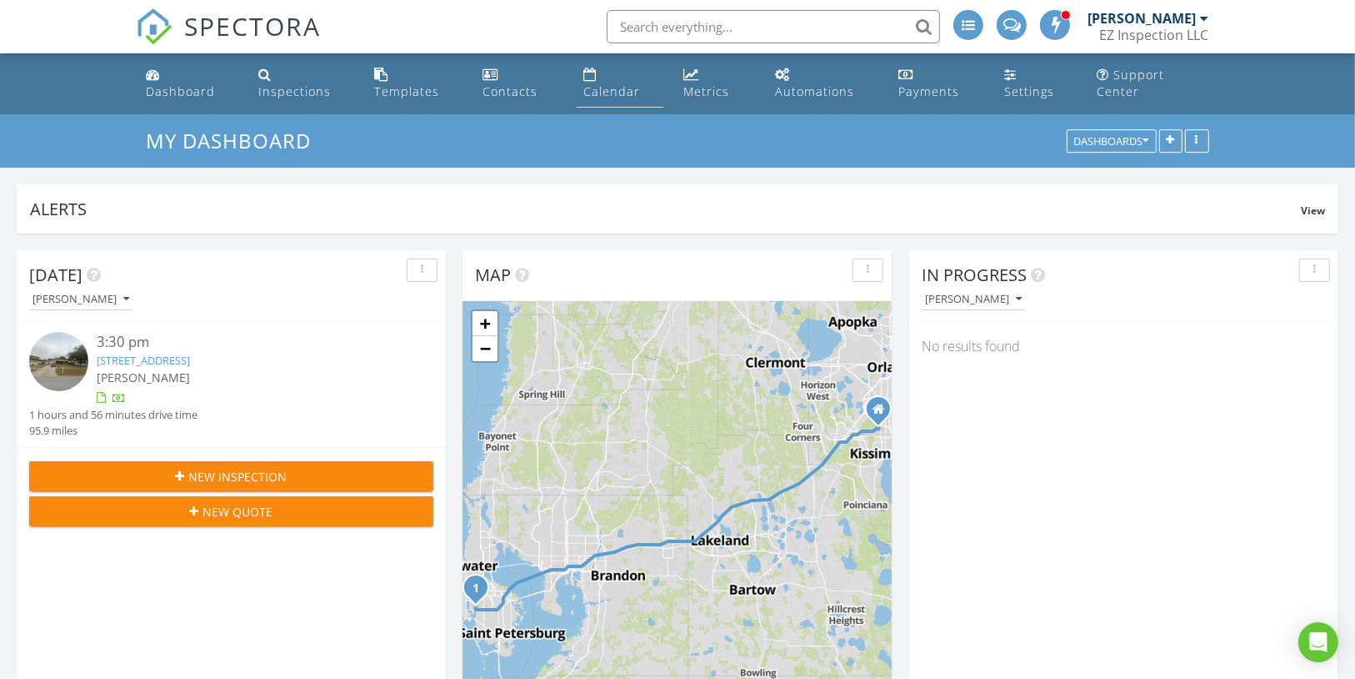
click at [606, 83] on div "Calendar" at bounding box center [612, 91] width 57 height 16
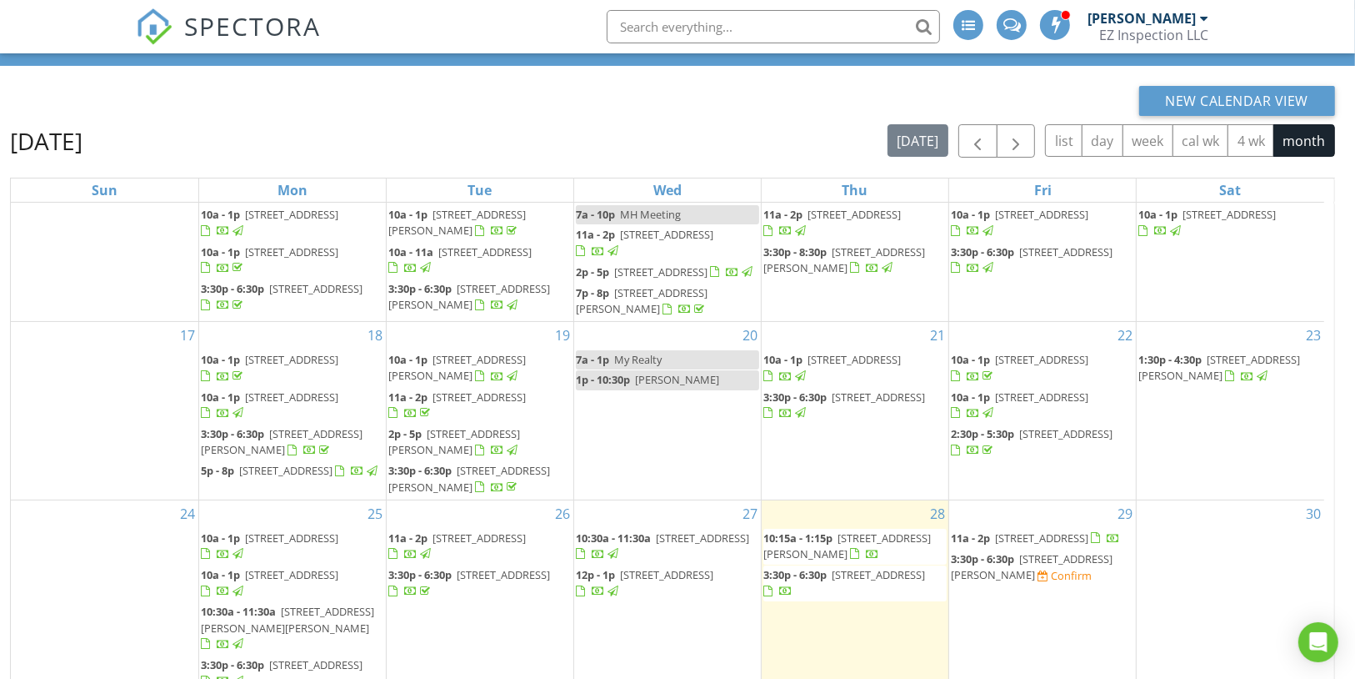
scroll to position [222, 0]
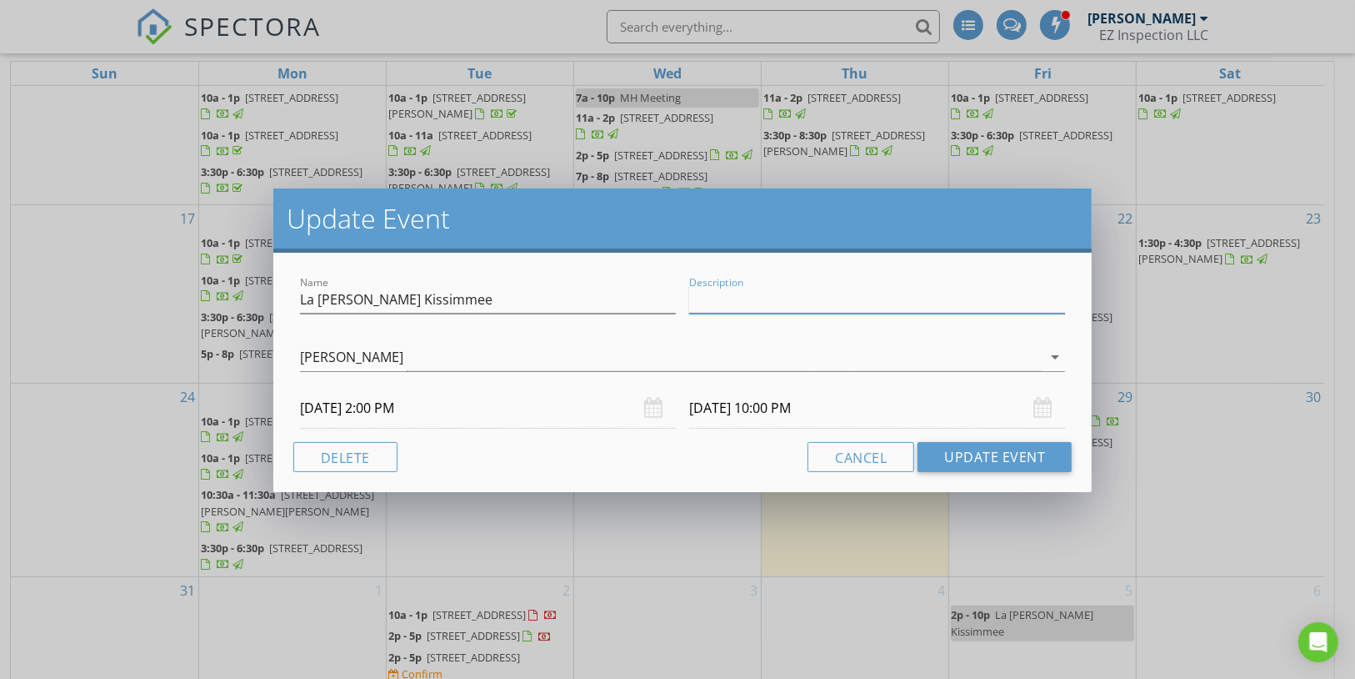
click at [744, 298] on input "Description" at bounding box center [877, 300] width 376 height 28
paste input "Mayra Estrella Title Company"
click at [816, 295] on input "Mayra Estrella Title Company" at bounding box center [877, 300] width 376 height 28
click at [923, 295] on input "Mayra Estrella Title Company" at bounding box center [877, 300] width 376 height 28
type input "Mayra Estrella Title Company - sponsors"
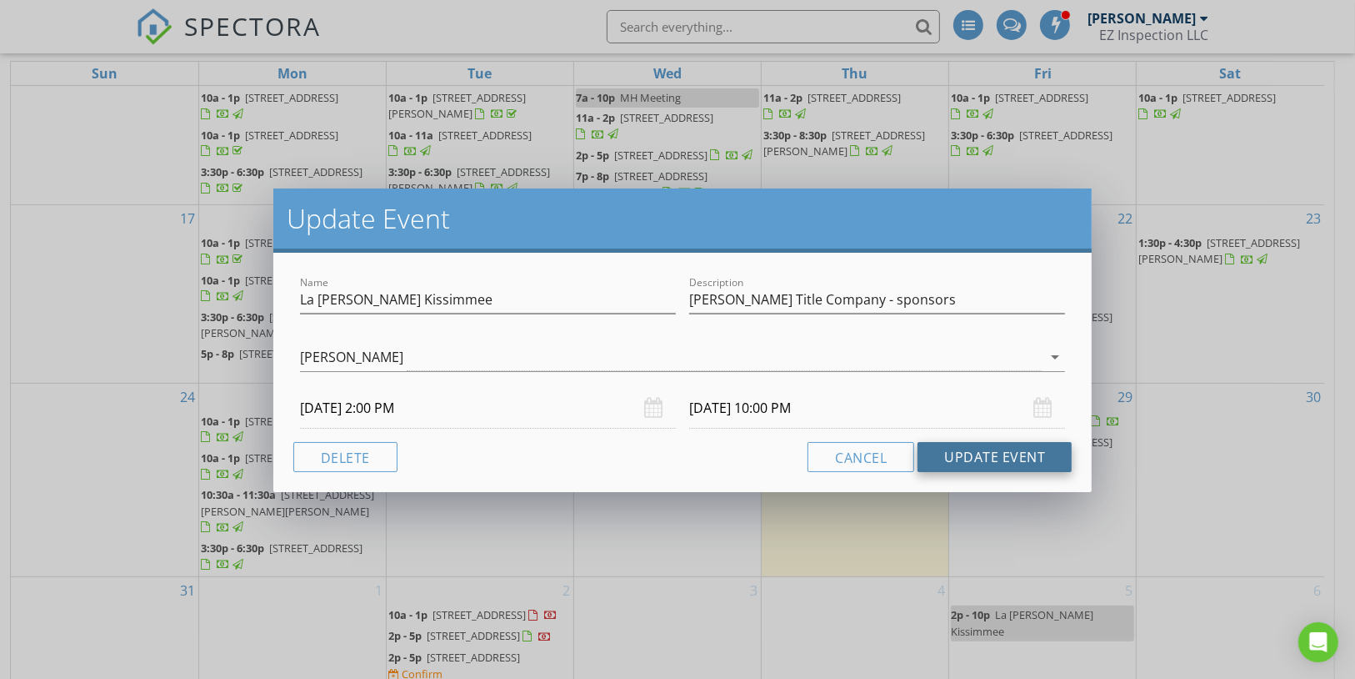
click at [985, 458] on button "Update Event" at bounding box center [995, 457] width 154 height 30
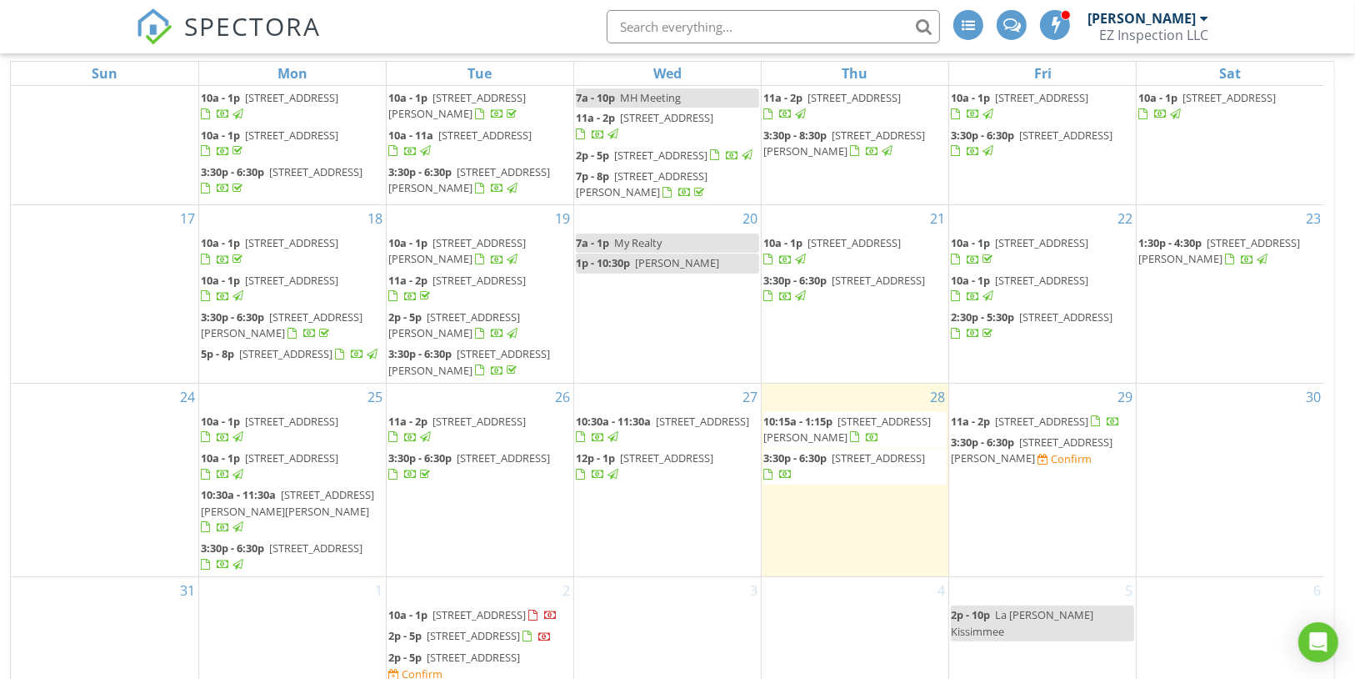
scroll to position [338, 0]
drag, startPoint x: 1029, startPoint y: 555, endPoint x: 1028, endPoint y: 565, distance: 10.0
click at [1028, 607] on span "La rosa Kissimmee" at bounding box center [1022, 622] width 143 height 31
select select "8"
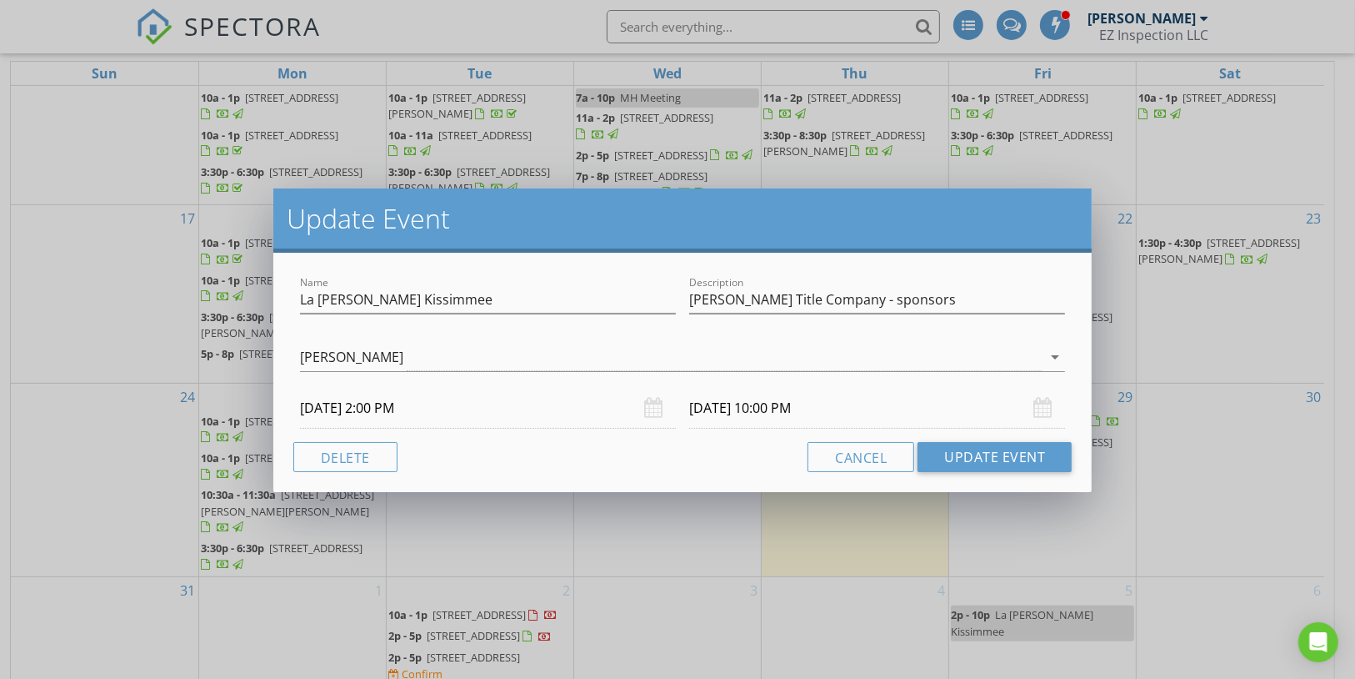
click at [438, 406] on input "09/05/2025 2:00 PM" at bounding box center [488, 408] width 376 height 41
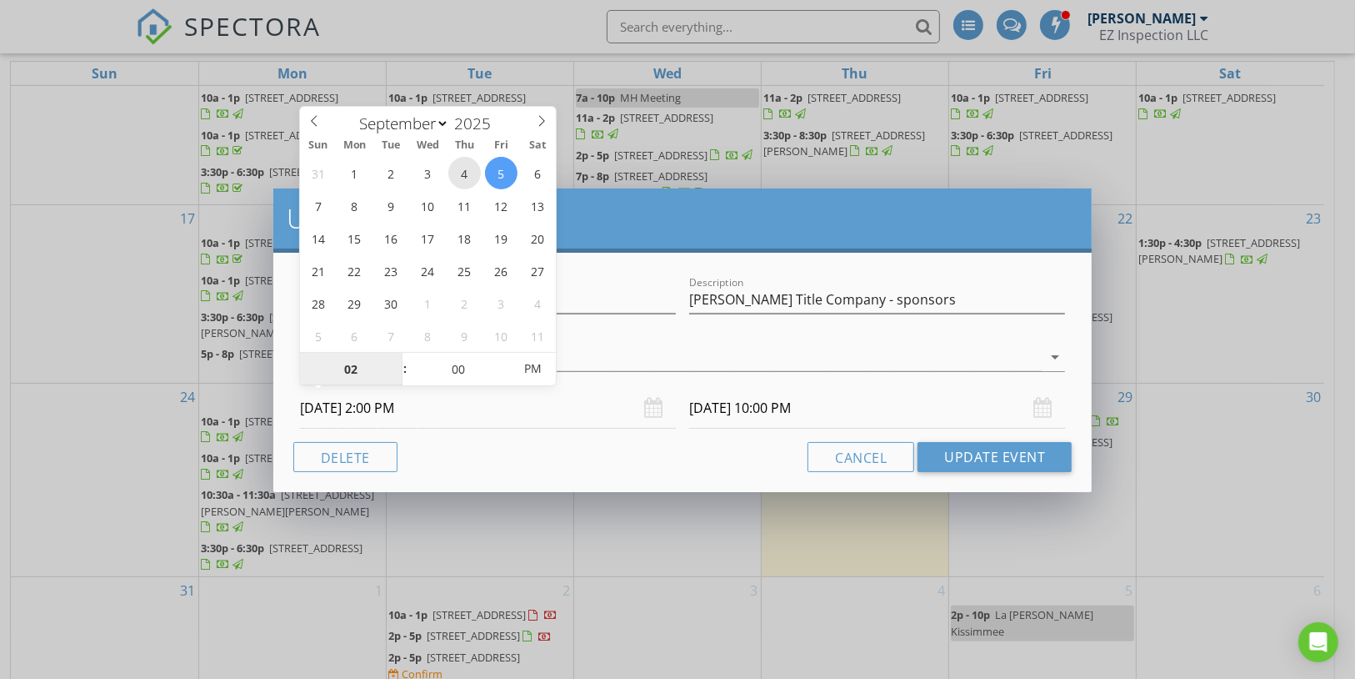
type input "09/04/2025 2:00 PM"
type input "09/04/2025 10:00 PM"
click at [1015, 453] on button "Update Event" at bounding box center [995, 457] width 154 height 30
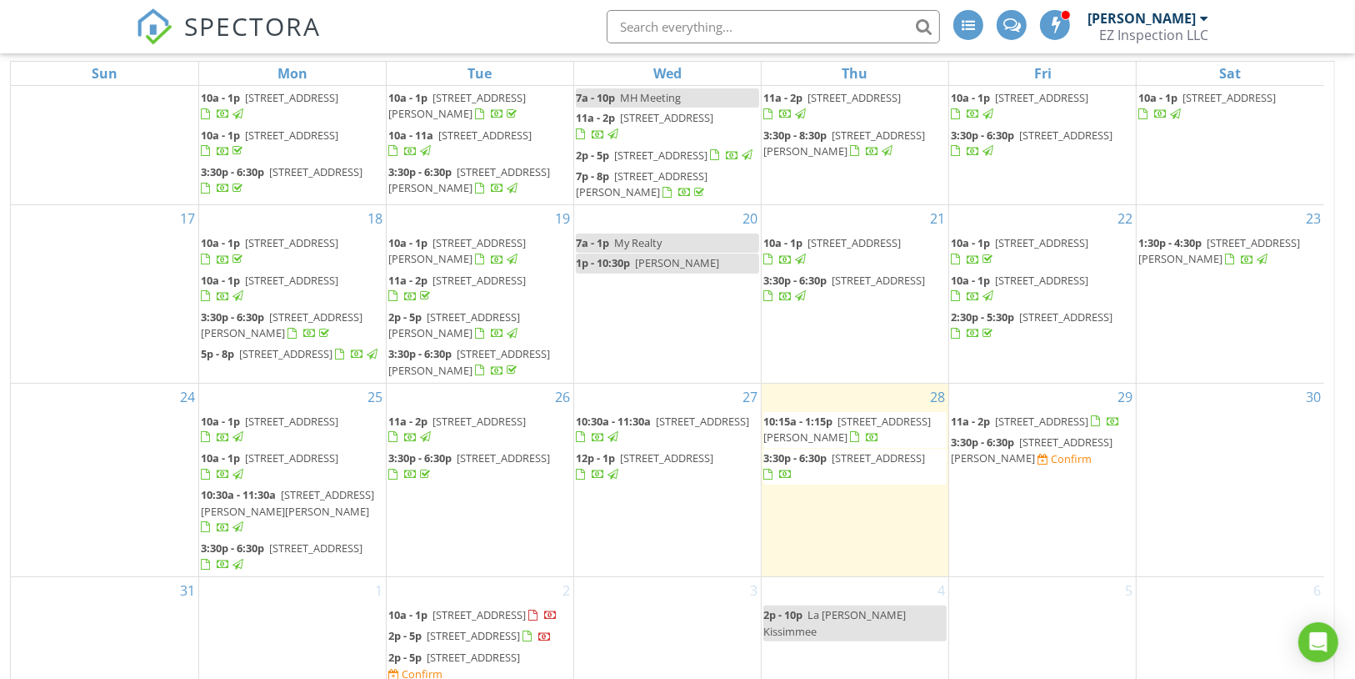
click at [777, 469] on div at bounding box center [770, 475] width 13 height 13
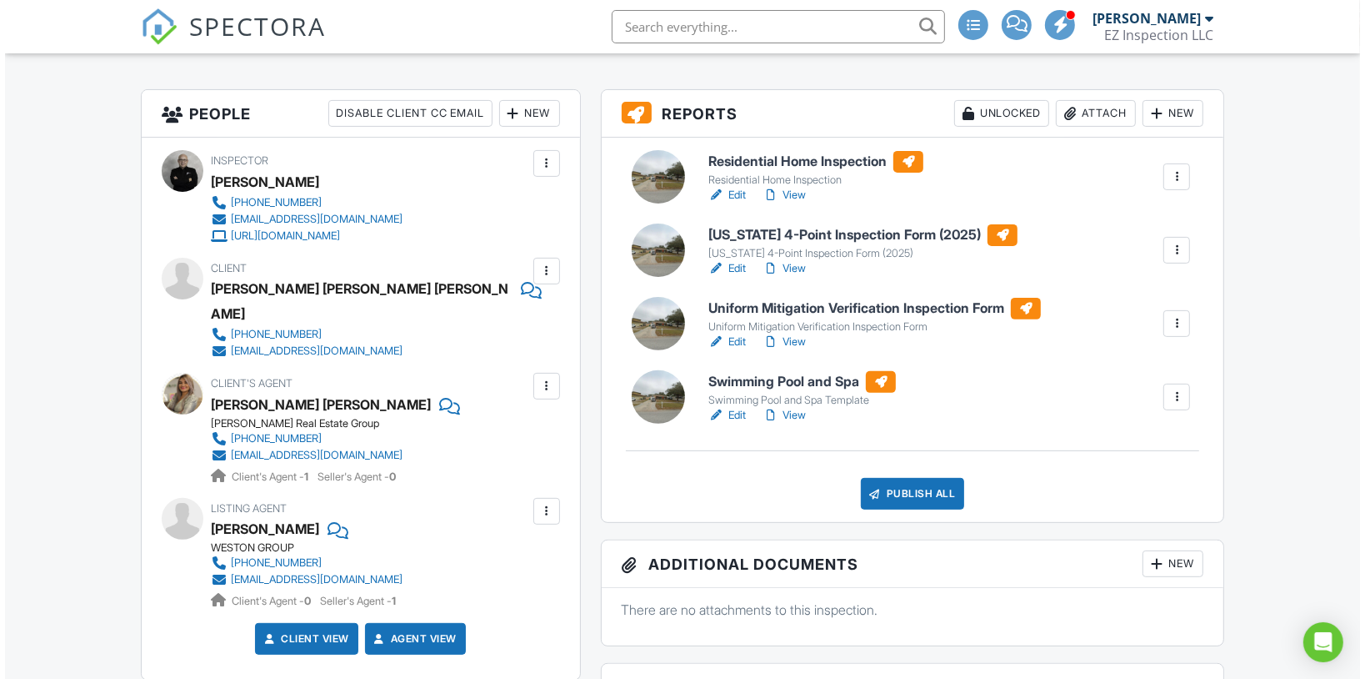
scroll to position [400, 0]
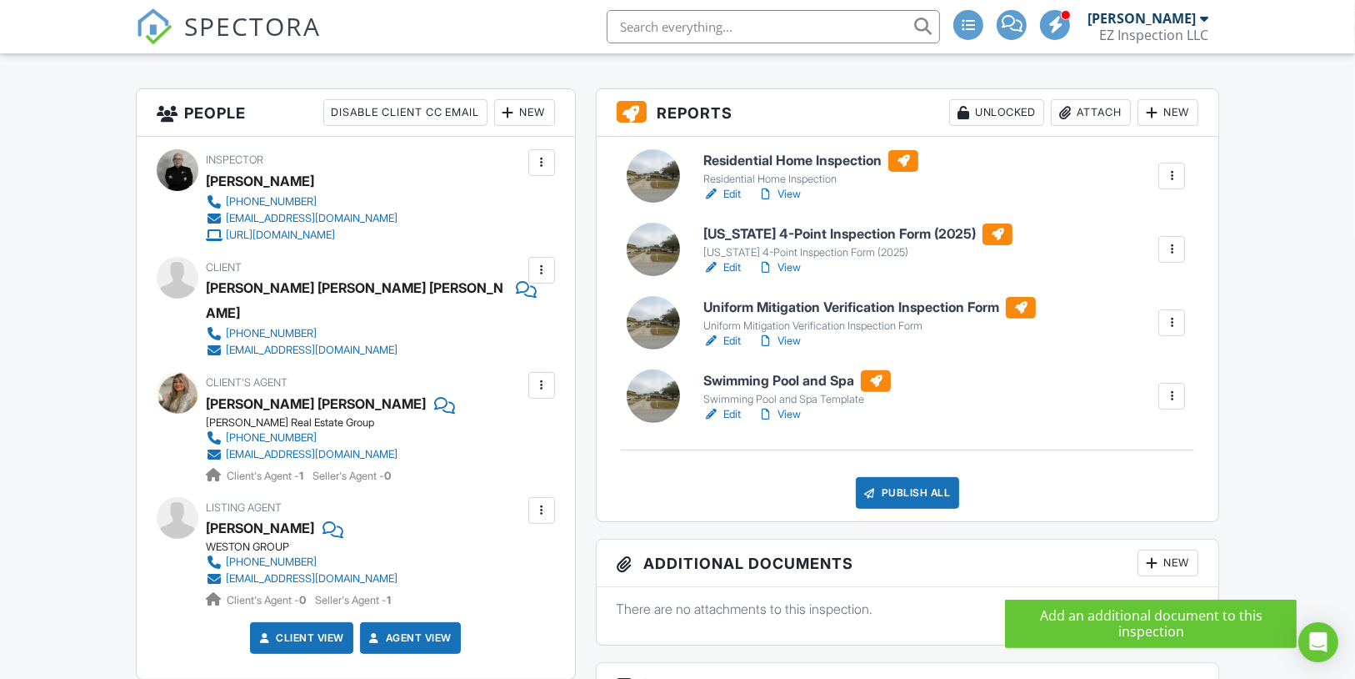
click at [1157, 571] on div at bounding box center [1152, 562] width 17 height 17
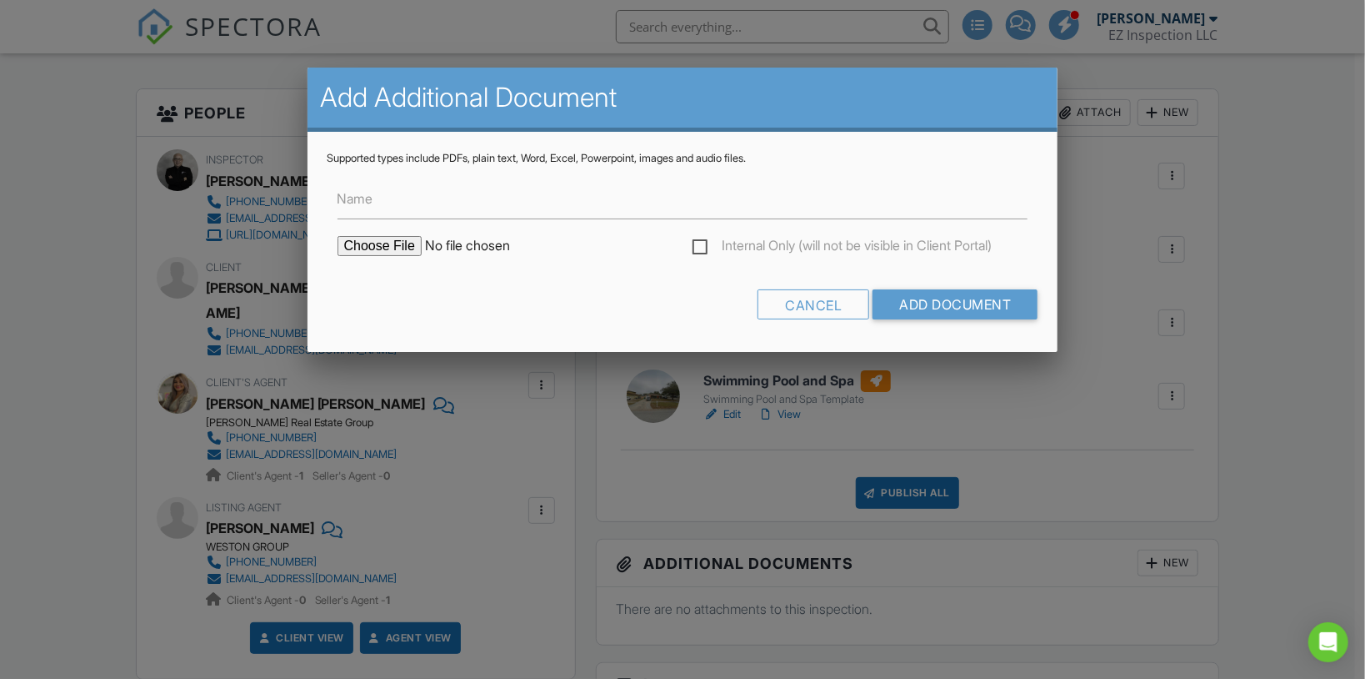
click at [360, 249] on input "file" at bounding box center [479, 246] width 283 height 20
type input "C:\fakepath\FEMA Flood Map (2021).jpg"
click at [912, 298] on input "Add Document" at bounding box center [955, 304] width 165 height 30
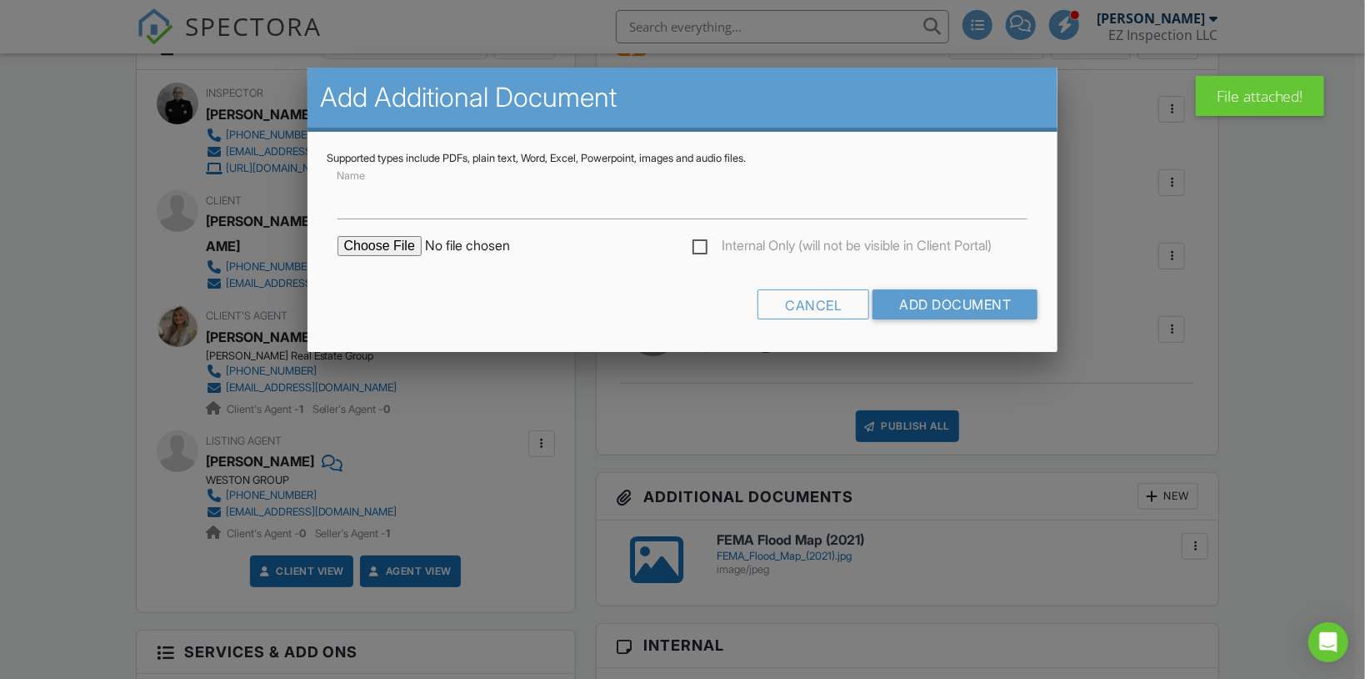
click at [368, 236] on form "Name Internal Only (will not be visible in Client Portal) Cancel Add Document" at bounding box center [683, 248] width 711 height 167
click at [403, 244] on input "file" at bounding box center [479, 246] width 283 height 20
type input "C:\fakepath\Zillow Flood Map.jpg"
click at [1015, 293] on input "Add Document" at bounding box center [955, 304] width 165 height 30
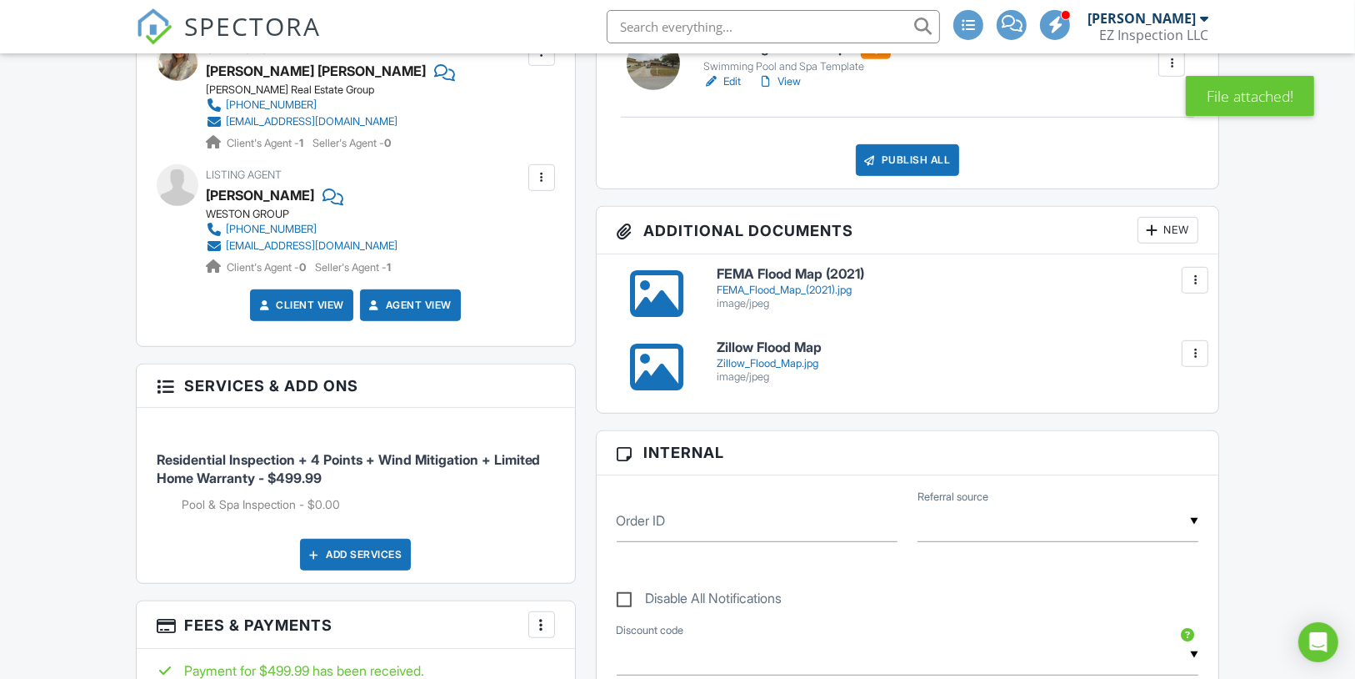
click at [1170, 243] on div "New" at bounding box center [1168, 230] width 61 height 27
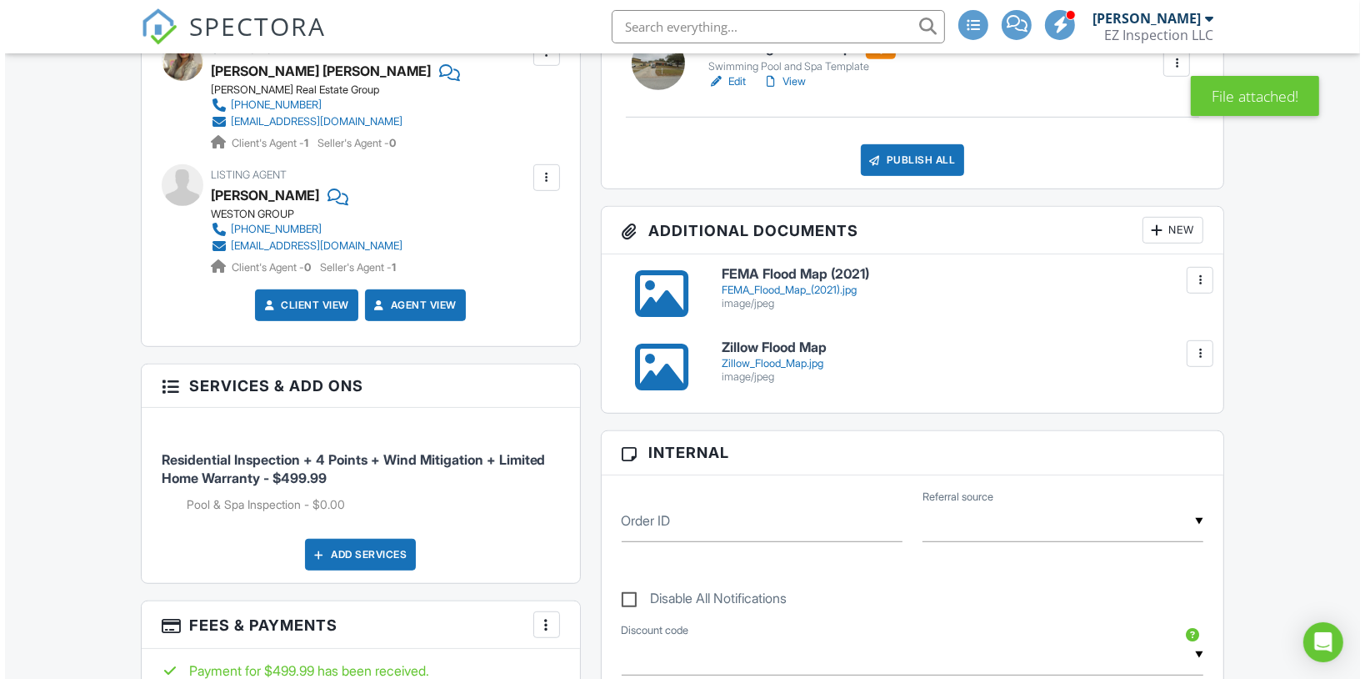
scroll to position [734, 0]
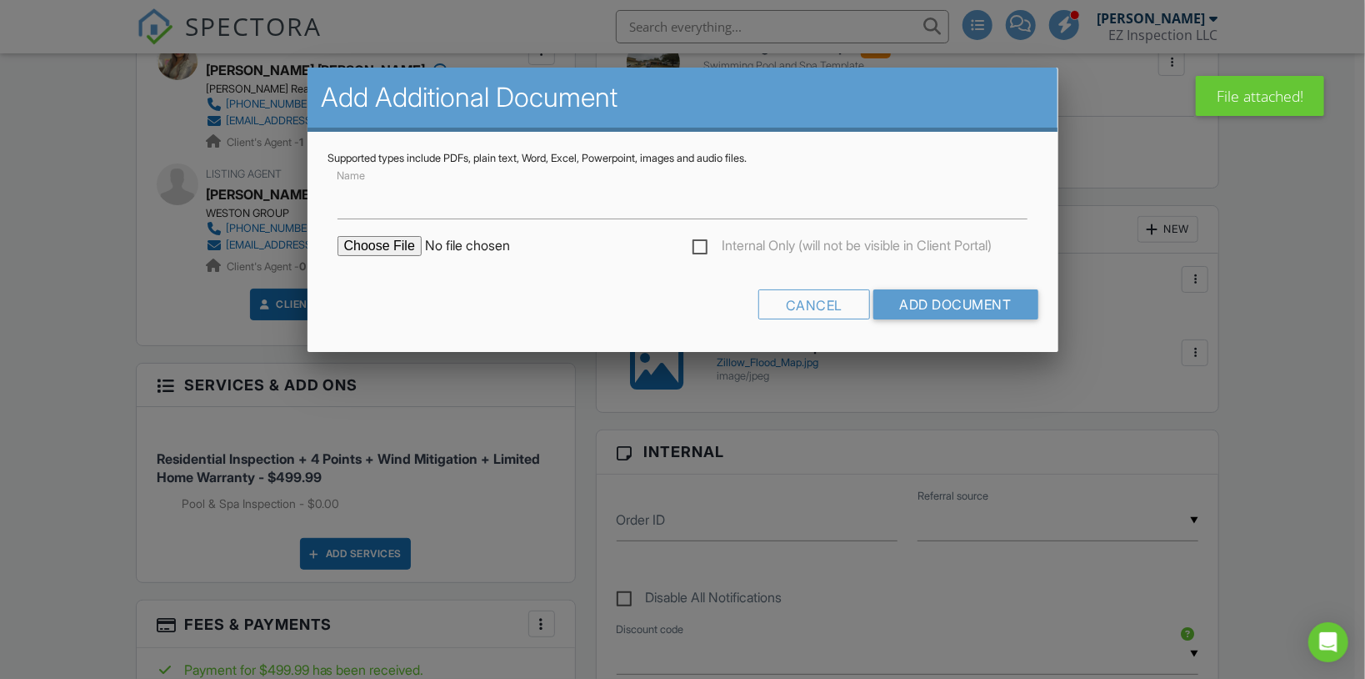
click at [385, 233] on form "Name Internal Only (will not be visible in Client Portal) Cancel Add Document" at bounding box center [683, 248] width 711 height 167
click at [391, 246] on input "file" at bounding box center [479, 246] width 283 height 20
type input "C:\fakepath\Sketch.jpeg"
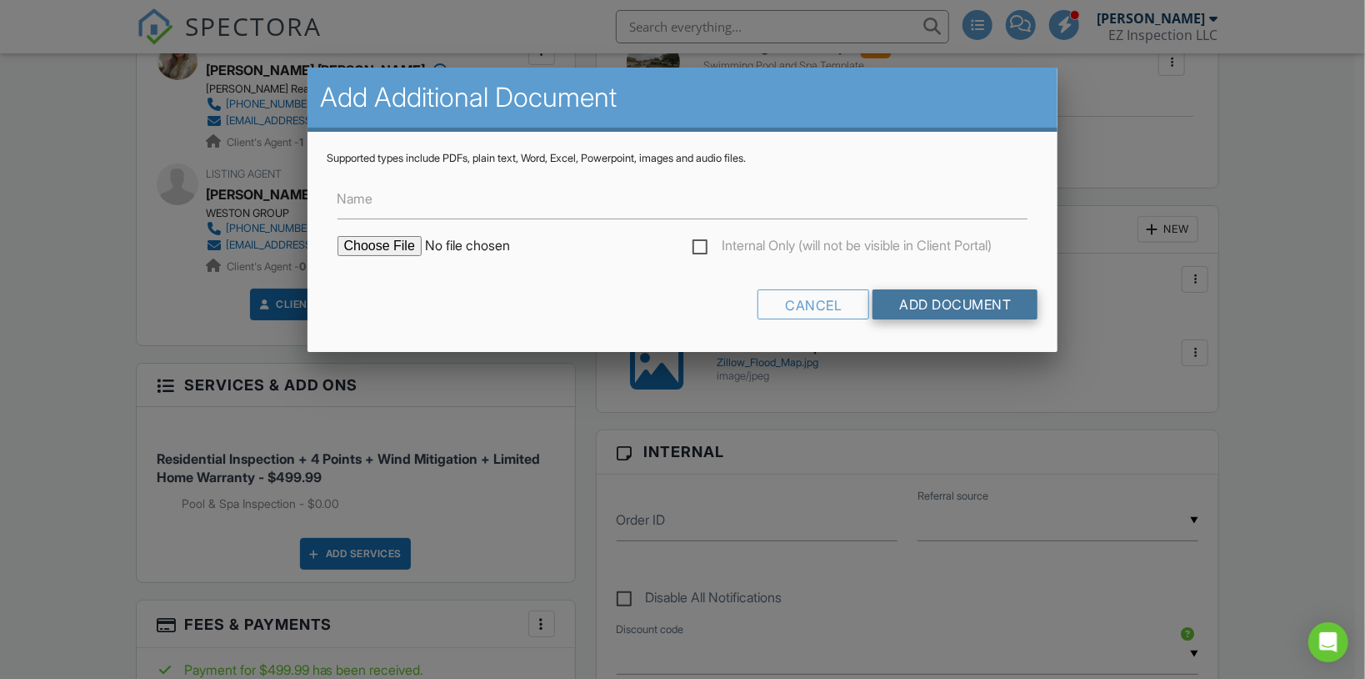
click at [881, 295] on input "Add Document" at bounding box center [955, 304] width 165 height 30
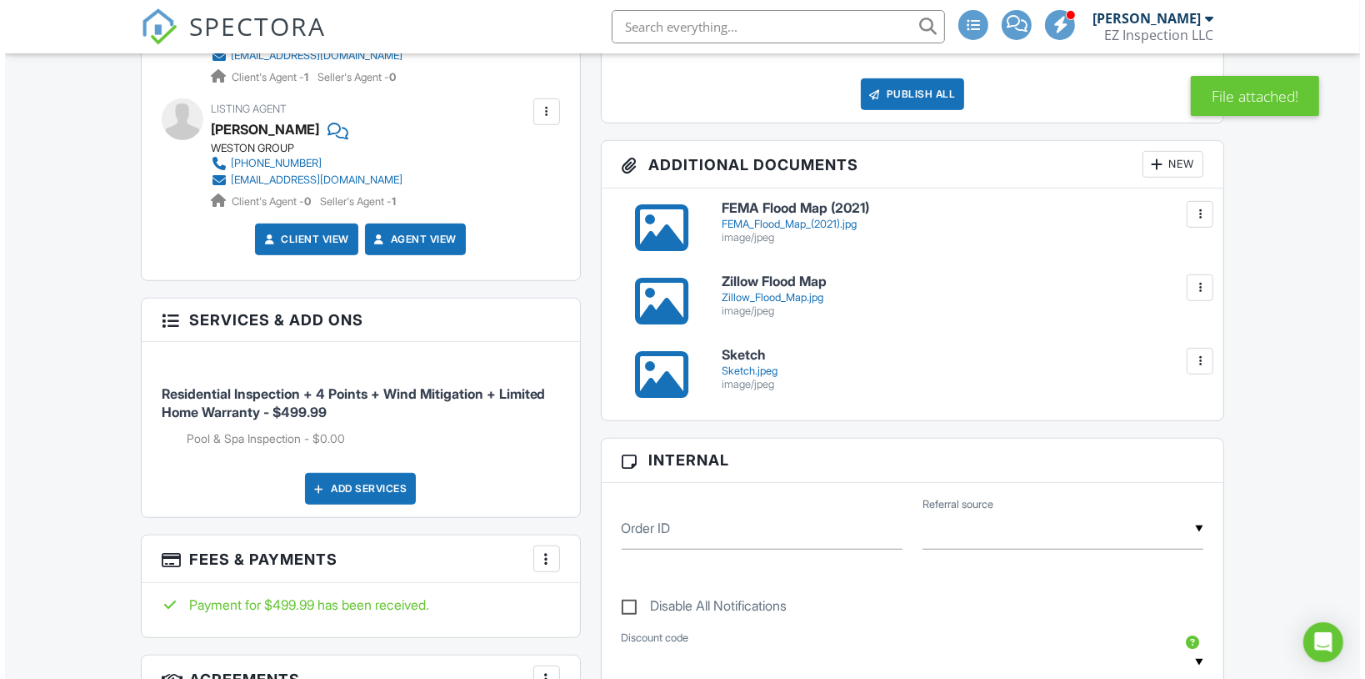
scroll to position [799, 0]
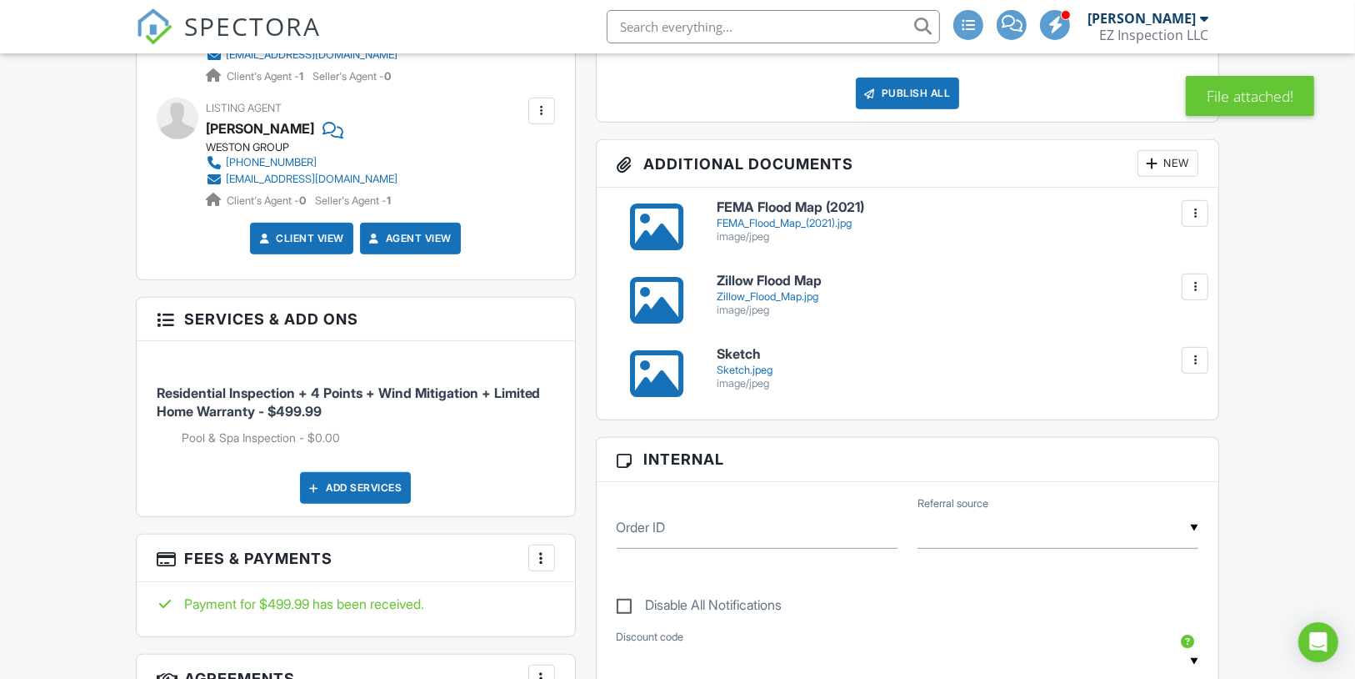
click at [1175, 177] on div "New" at bounding box center [1168, 163] width 61 height 27
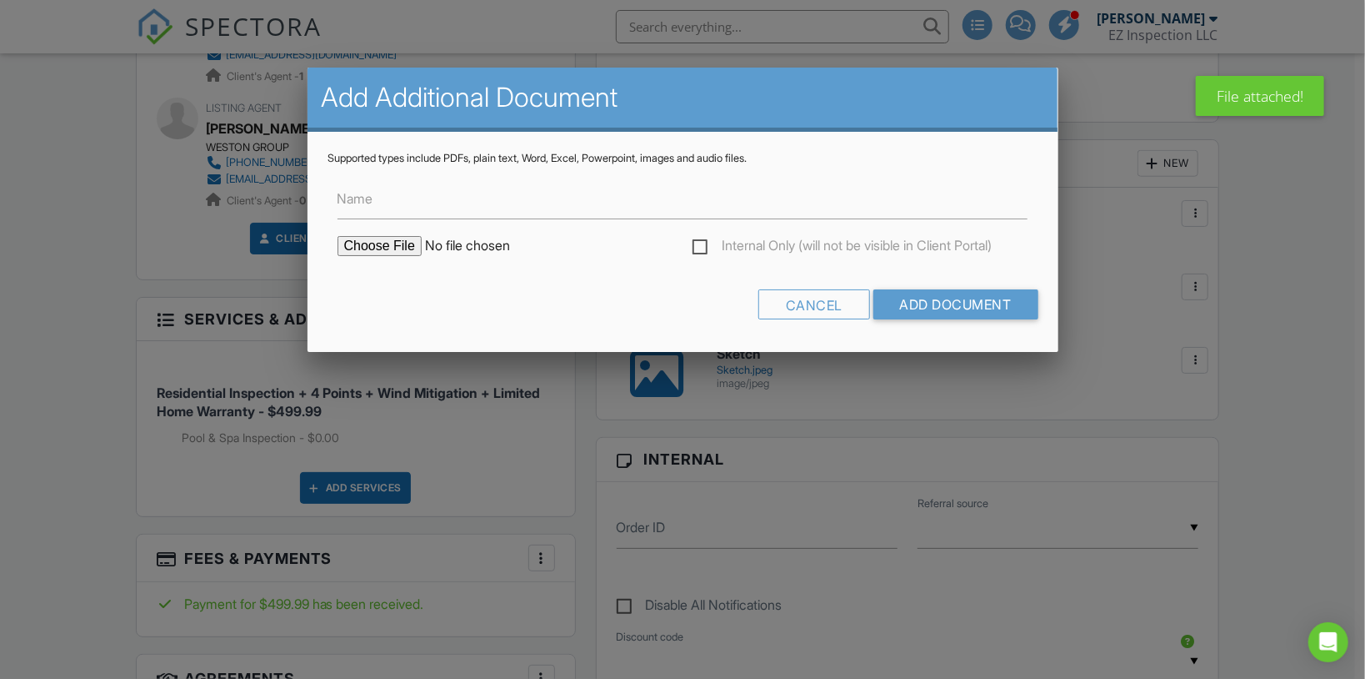
click at [360, 244] on input "file" at bounding box center [479, 246] width 283 height 20
type input "C:\fakepath\Property Appraiser.jpg"
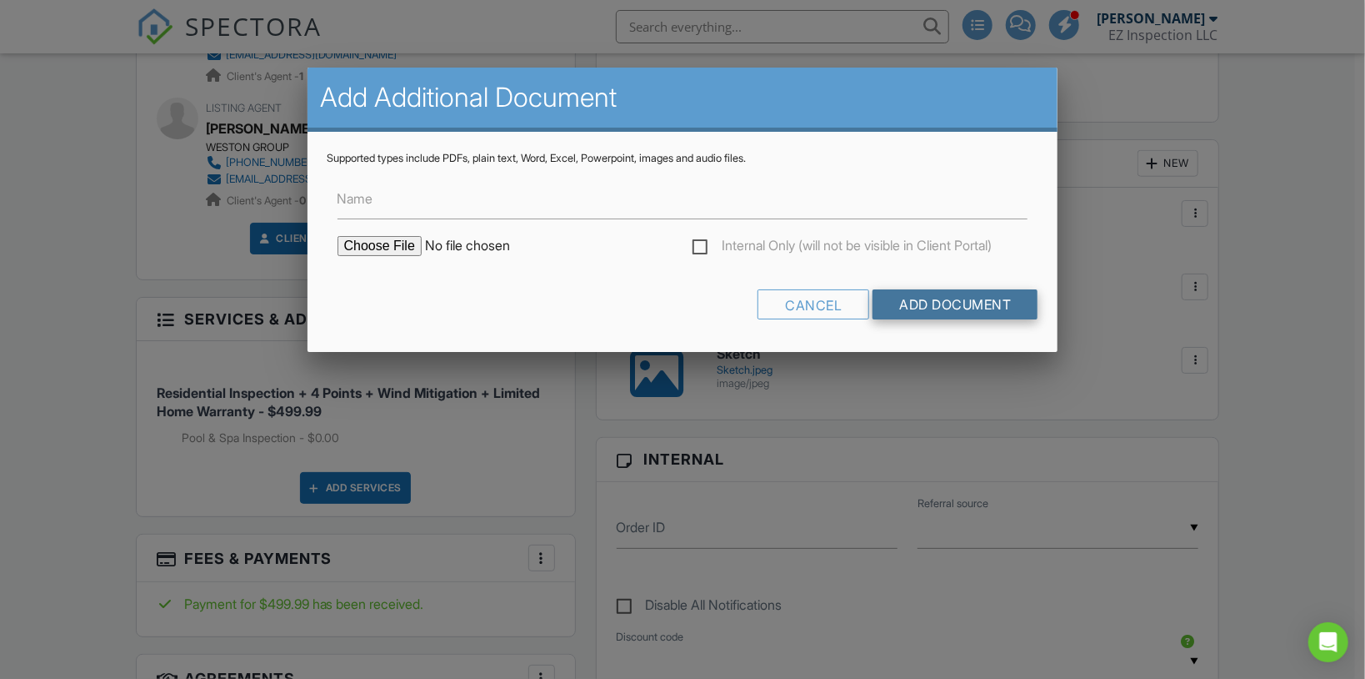
click at [940, 312] on input "Add Document" at bounding box center [955, 304] width 165 height 30
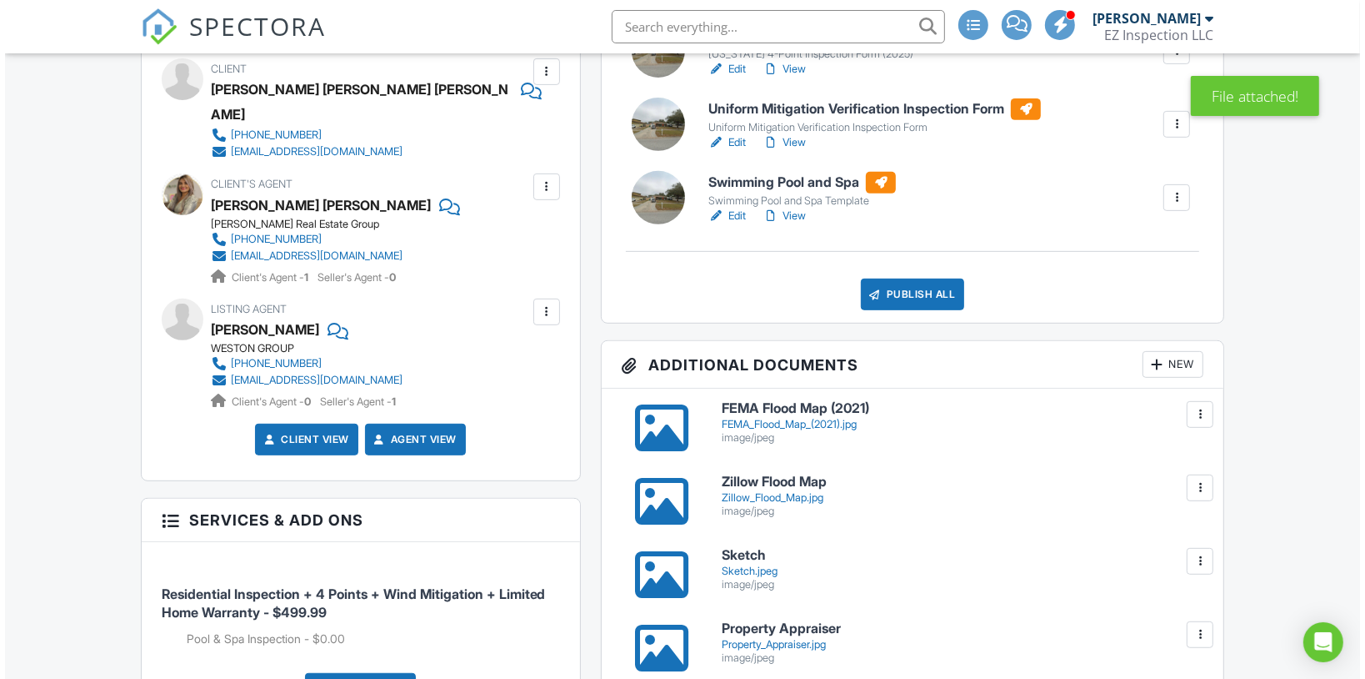
scroll to position [600, 0]
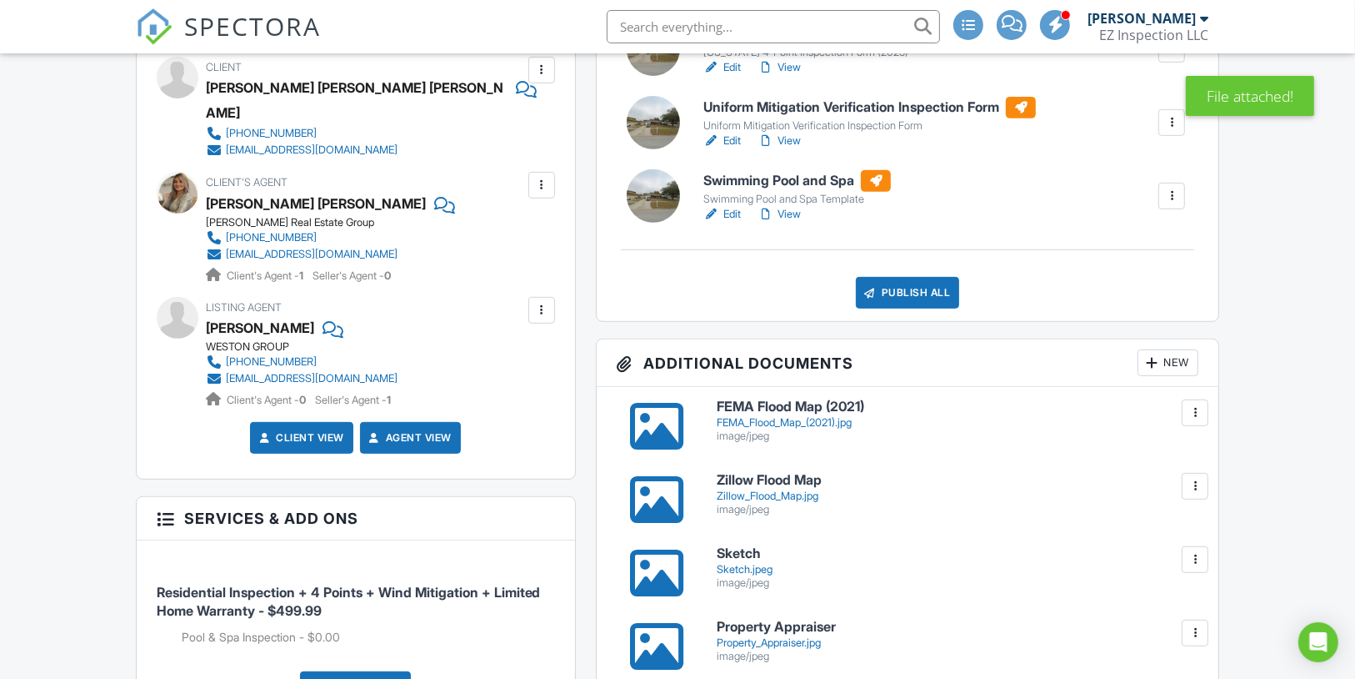
click at [1159, 371] on div at bounding box center [1152, 362] width 17 height 17
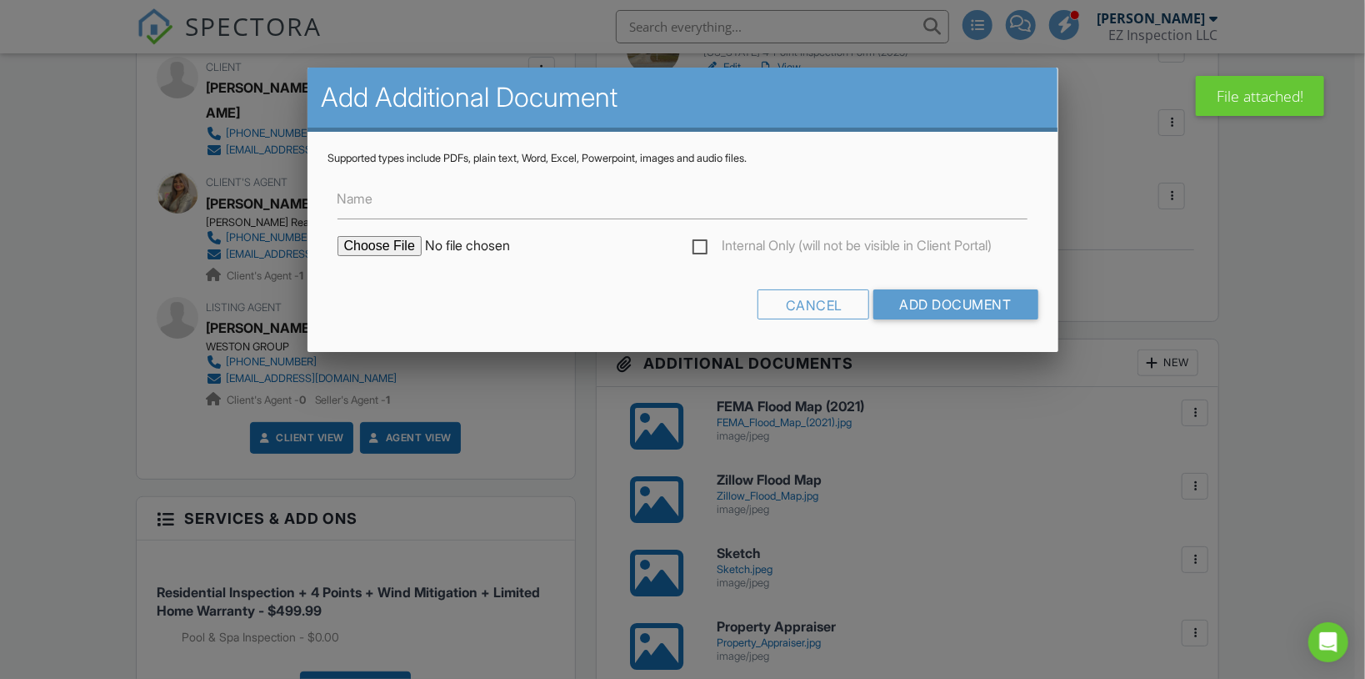
click at [374, 252] on input "file" at bounding box center [479, 246] width 283 height 20
type input "C:\fakepath\ADDITION-REMODEL-RENOVATION Permit.jpg"
click at [944, 288] on form "Name Internal Only (will not be visible in Client Portal) Cancel Add Document" at bounding box center [683, 248] width 711 height 167
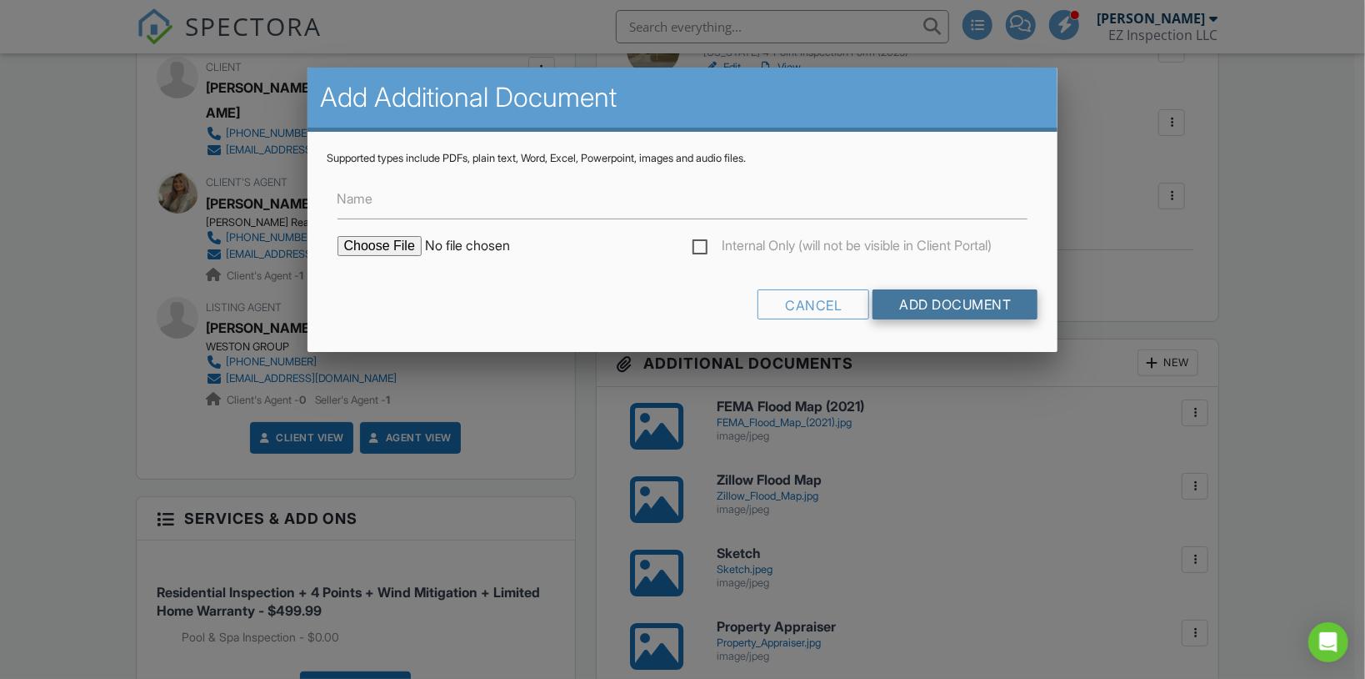
click at [950, 300] on input "Add Document" at bounding box center [955, 304] width 165 height 30
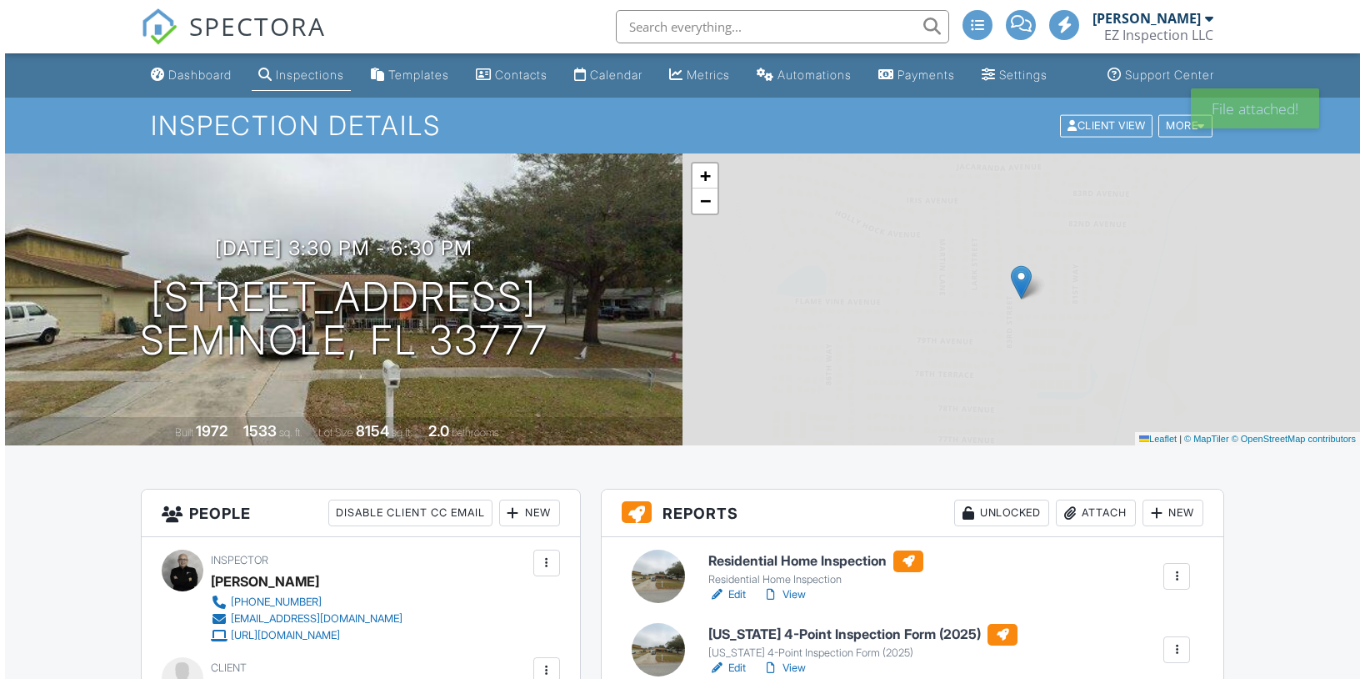
scroll to position [467, 0]
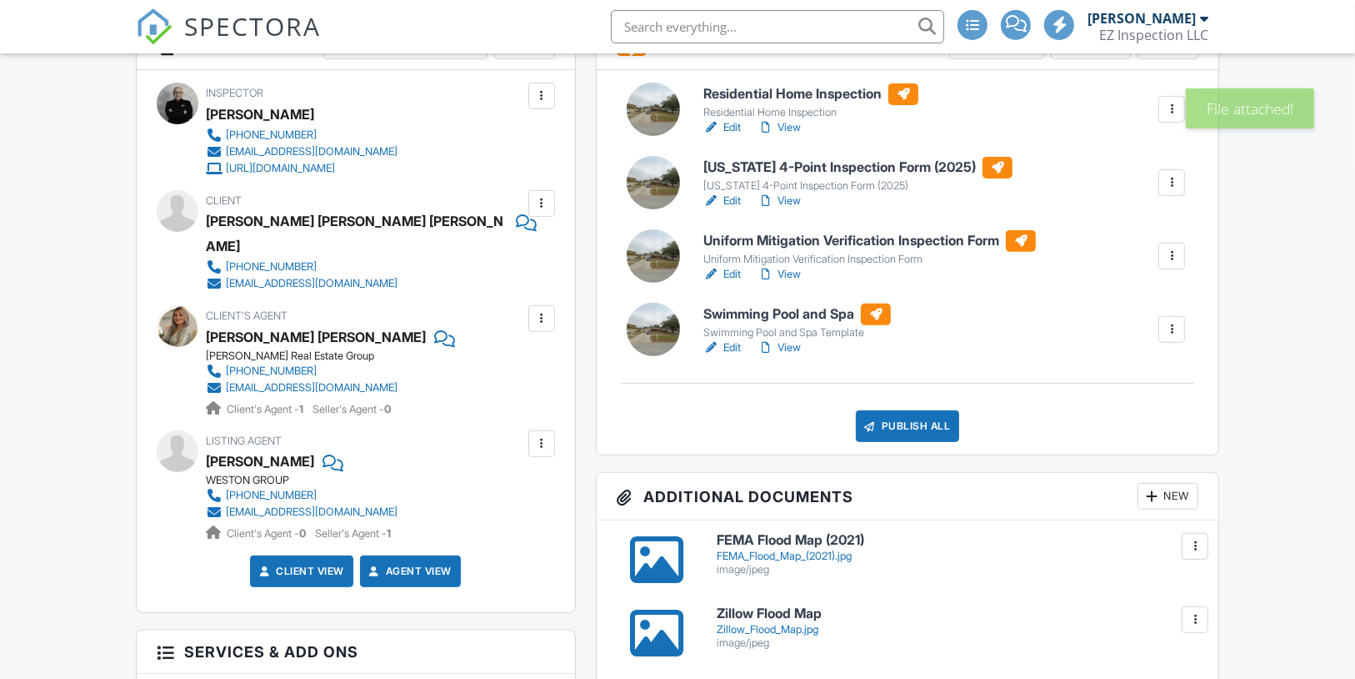
click at [1161, 509] on div "New" at bounding box center [1168, 496] width 61 height 27
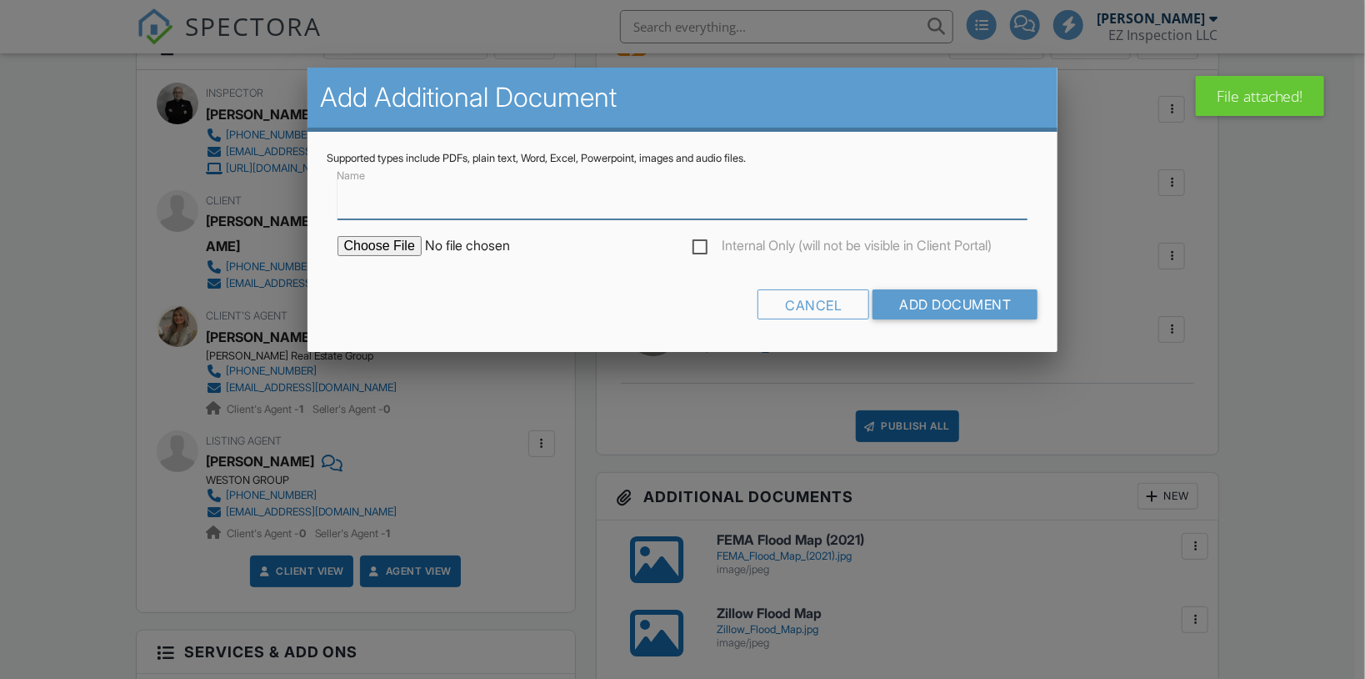
scroll to position [0, 0]
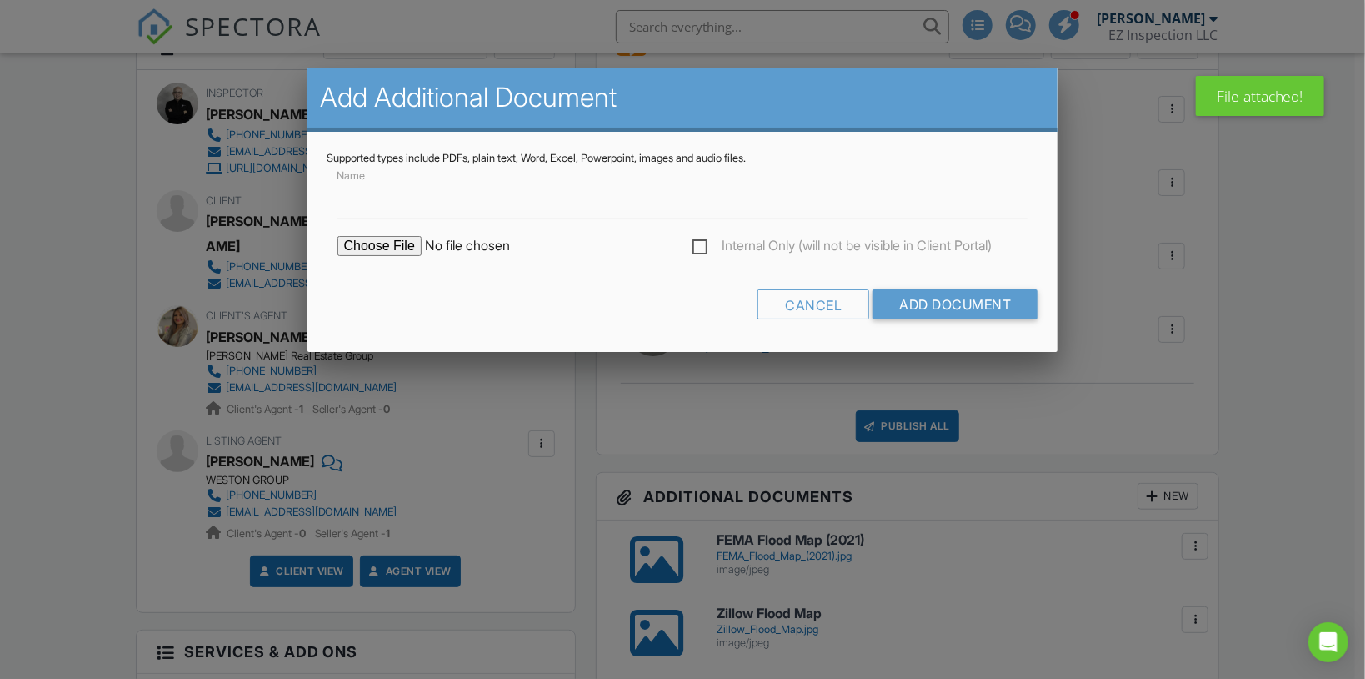
click at [343, 248] on input "file" at bounding box center [479, 246] width 283 height 20
type input "C:\fakepath\Electrical Panel.jpg"
click at [963, 299] on input "Add Document" at bounding box center [955, 304] width 165 height 30
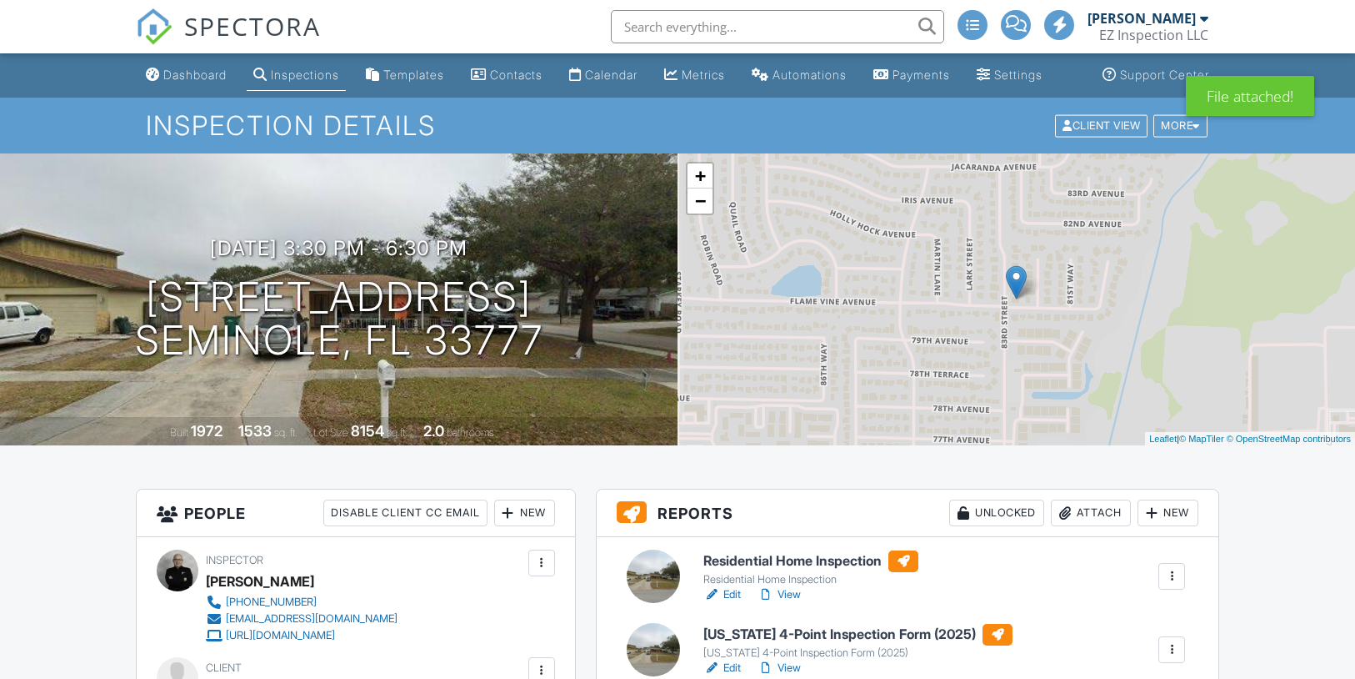
scroll to position [664, 0]
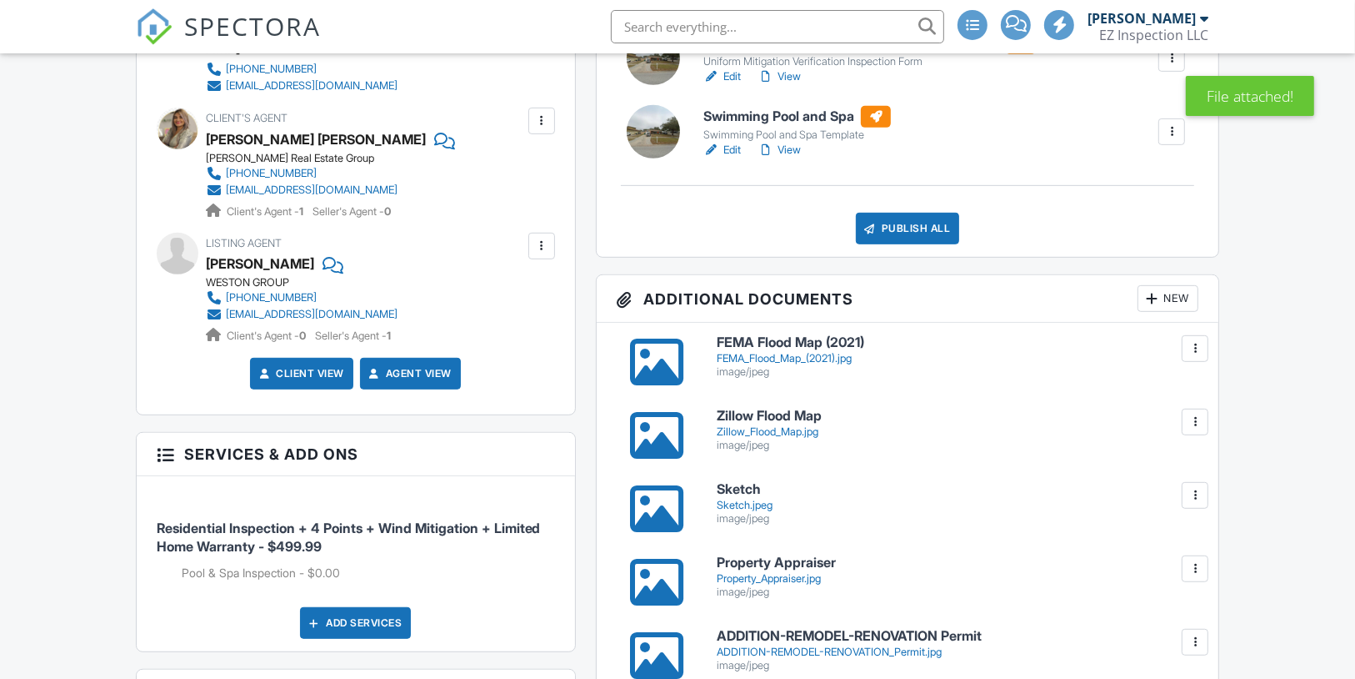
click at [1177, 310] on div "New" at bounding box center [1168, 298] width 61 height 27
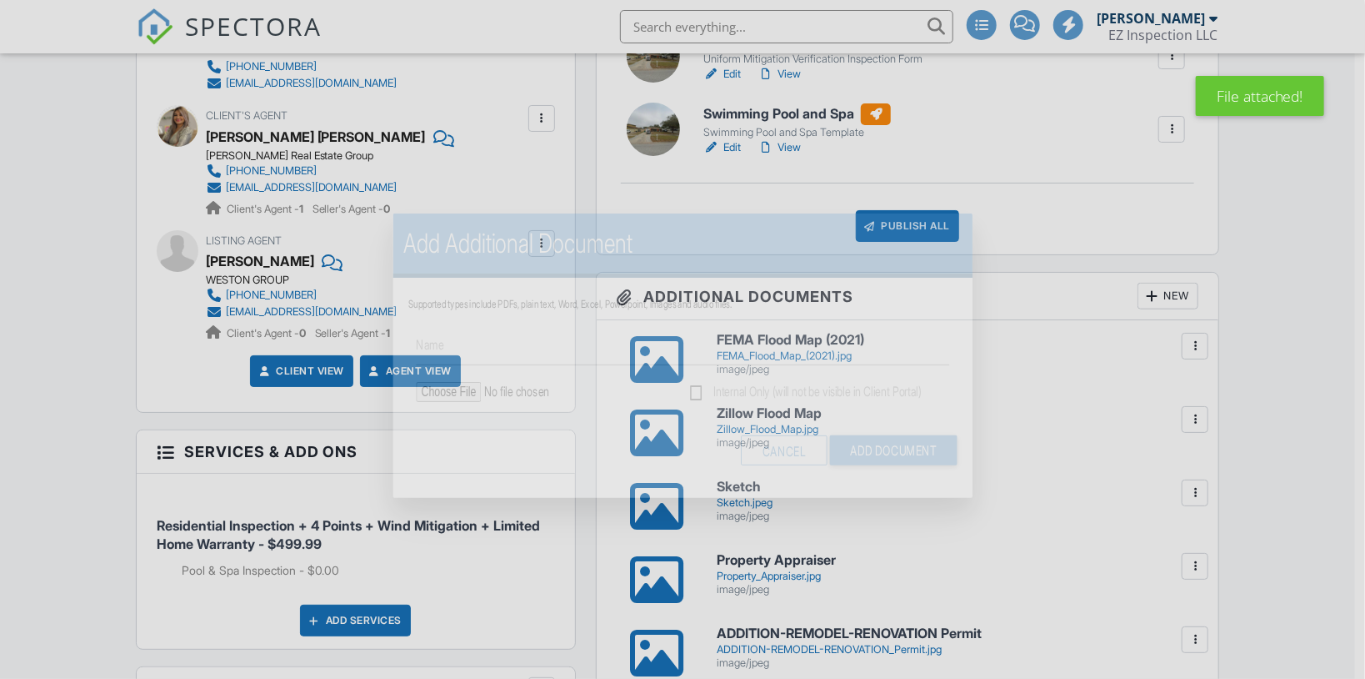
scroll to position [0, 0]
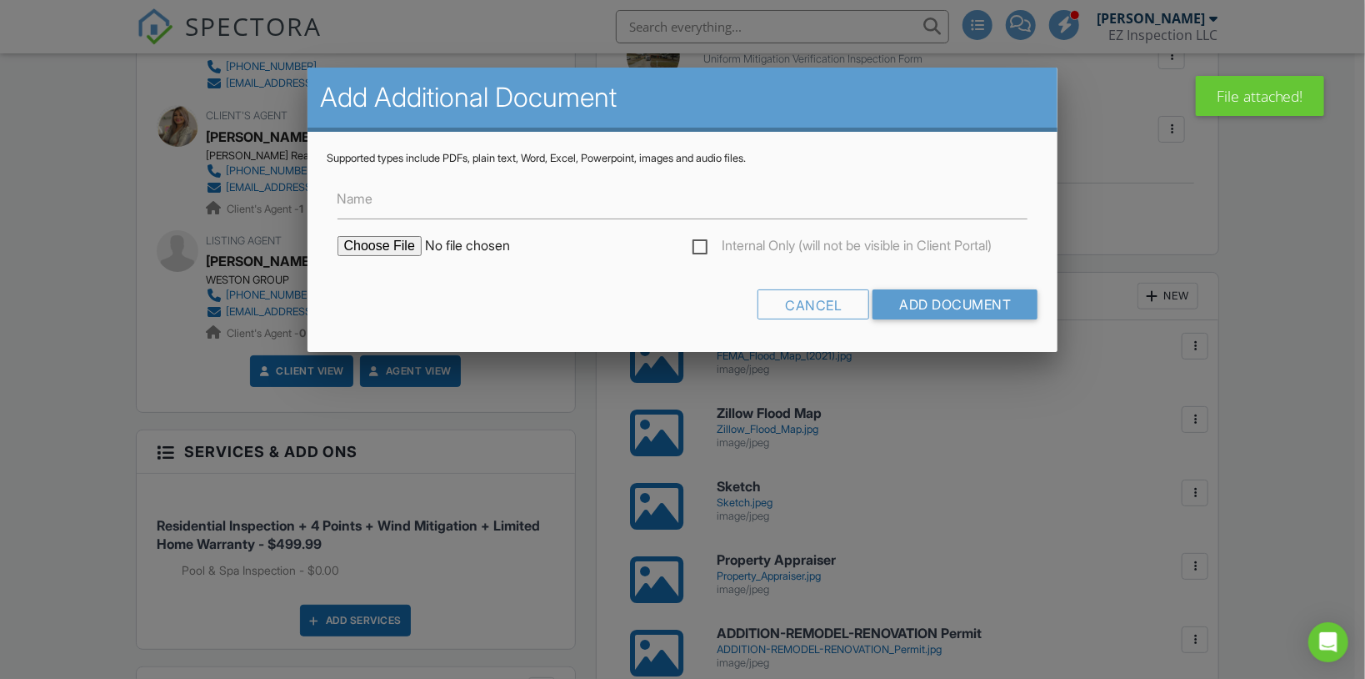
click at [400, 243] on input "file" at bounding box center [479, 246] width 283 height 20
type input "C:\fakepath\HVAC 2 Permit.jpg"
click at [1005, 291] on input "Add Document" at bounding box center [955, 304] width 165 height 30
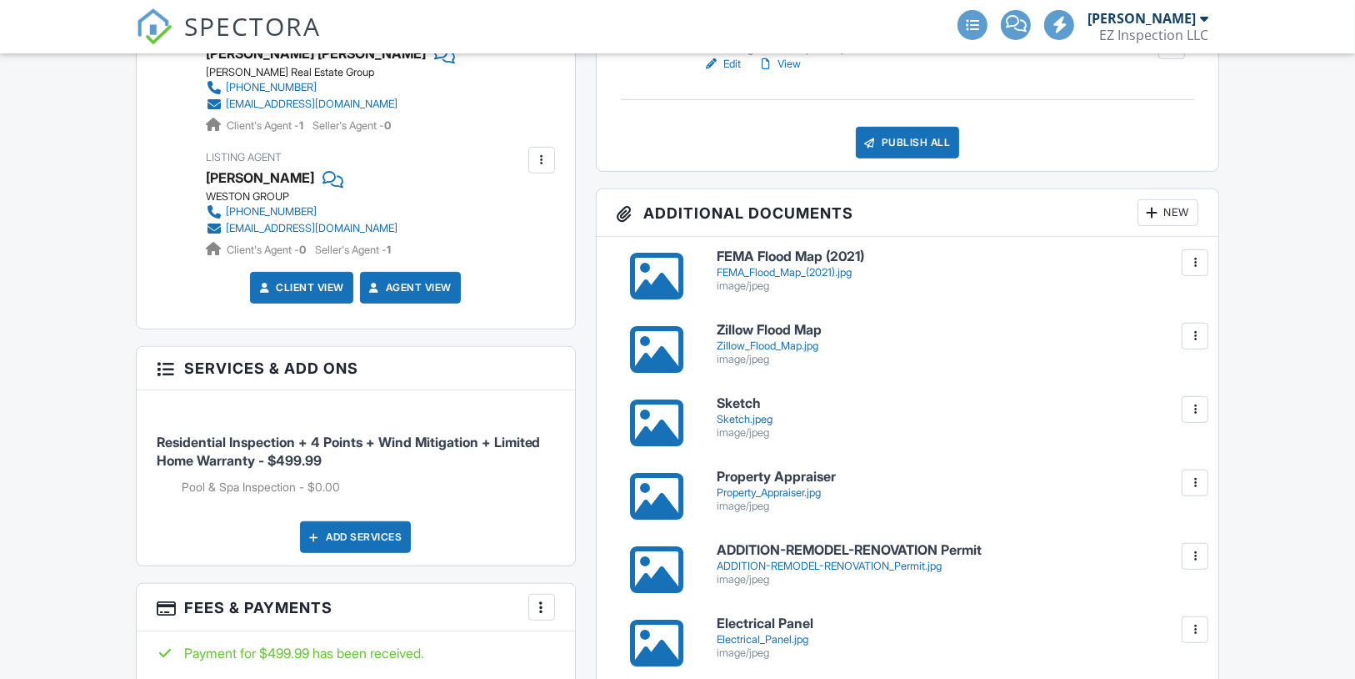
click at [1166, 226] on div "New" at bounding box center [1168, 212] width 61 height 27
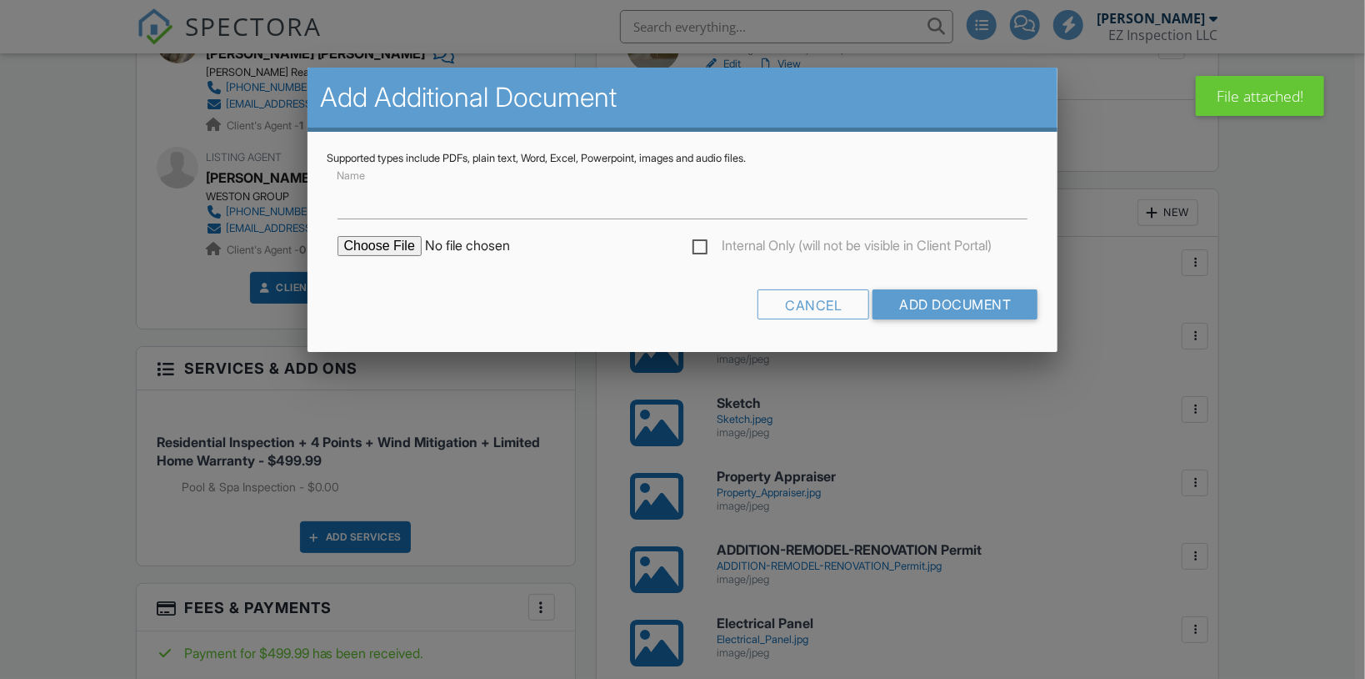
click at [382, 251] on input "file" at bounding box center [479, 246] width 283 height 20
type input "C:\fakepath\Roof Permit.jpg"
click at [921, 313] on input "Add Document" at bounding box center [955, 304] width 165 height 30
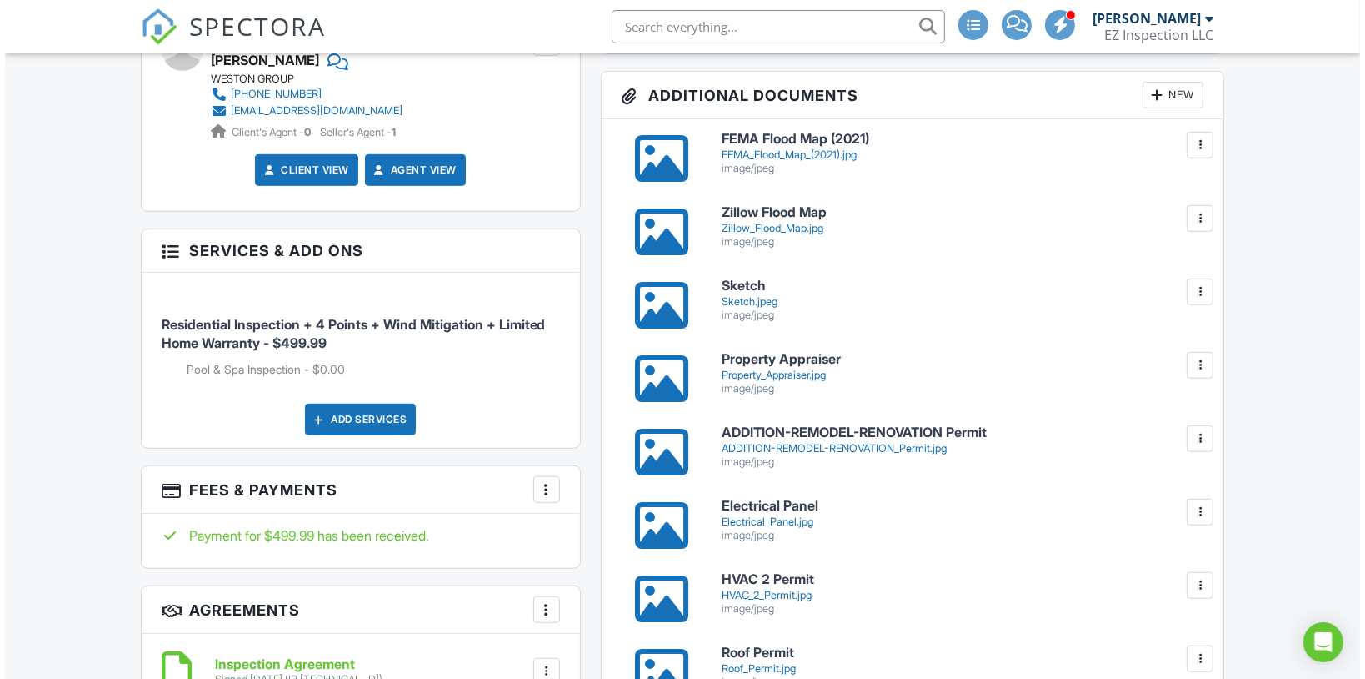
scroll to position [867, 0]
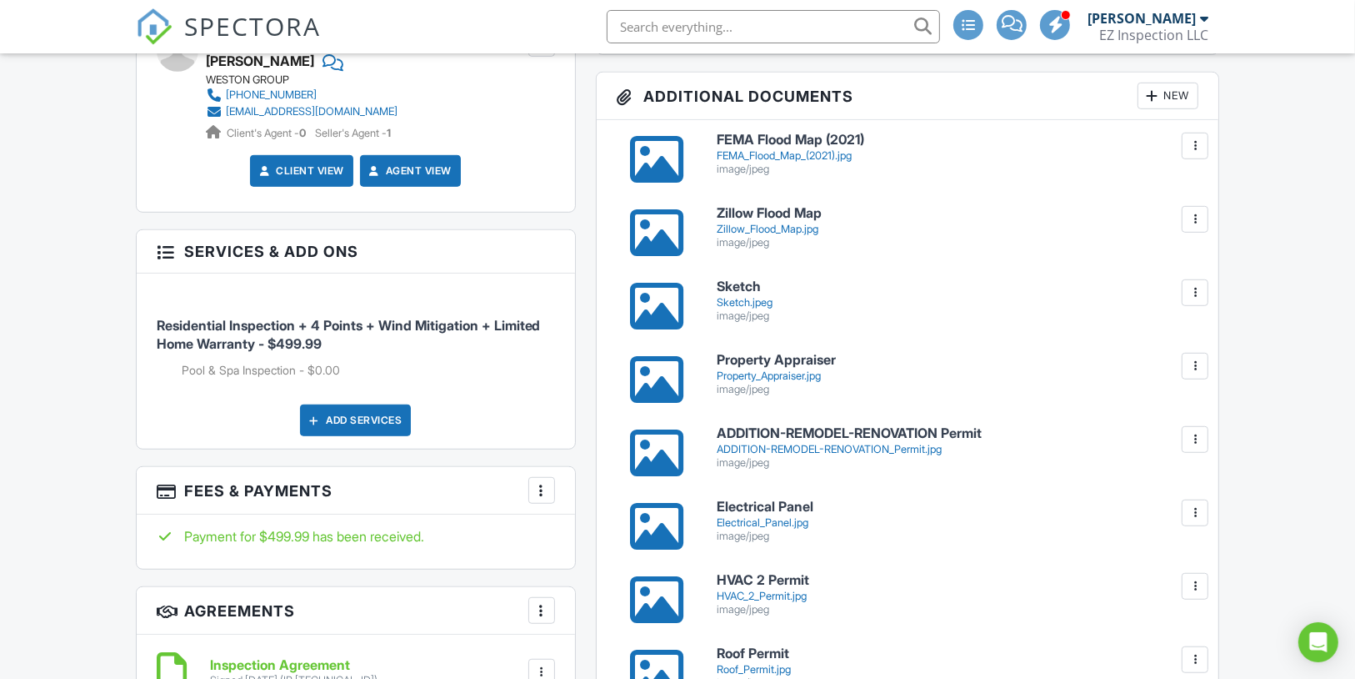
click at [1167, 109] on div "New" at bounding box center [1168, 96] width 61 height 27
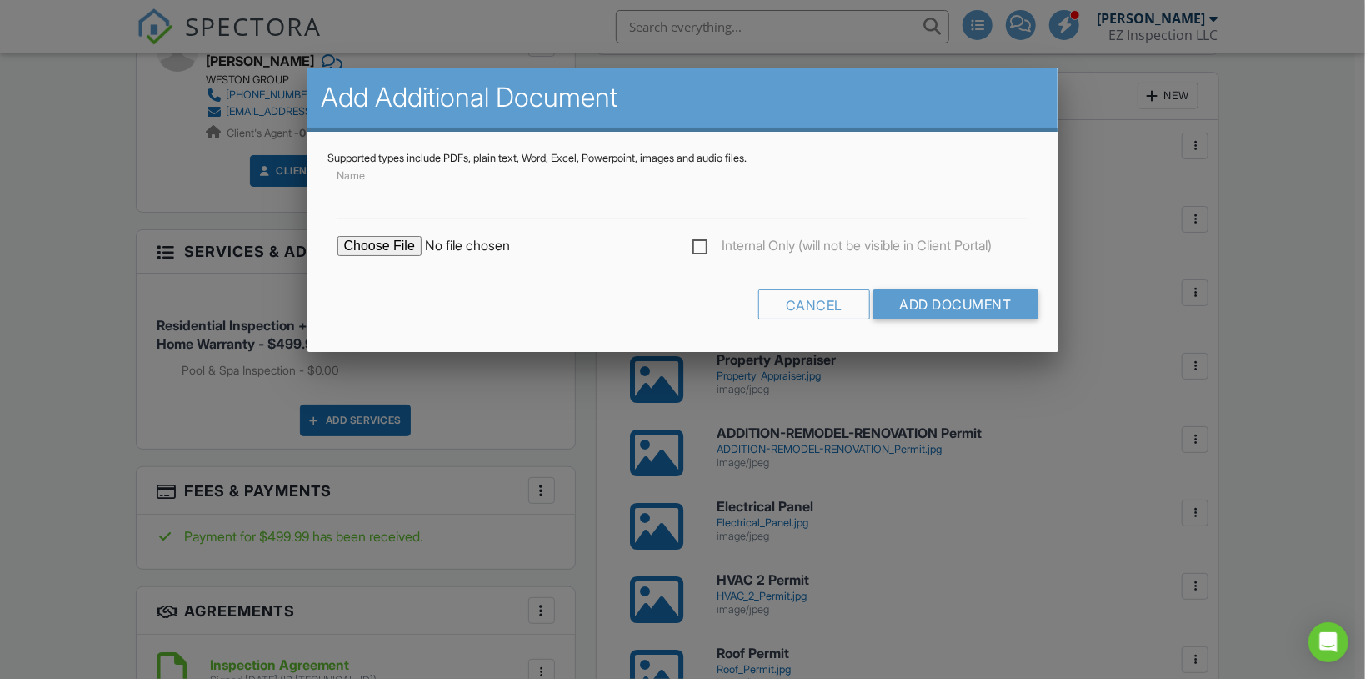
click at [393, 245] on input "file" at bounding box center [479, 246] width 283 height 20
type input "C:\fakepath\Solar Panels Permit.jpg"
click at [912, 310] on input "Add Document" at bounding box center [955, 304] width 165 height 30
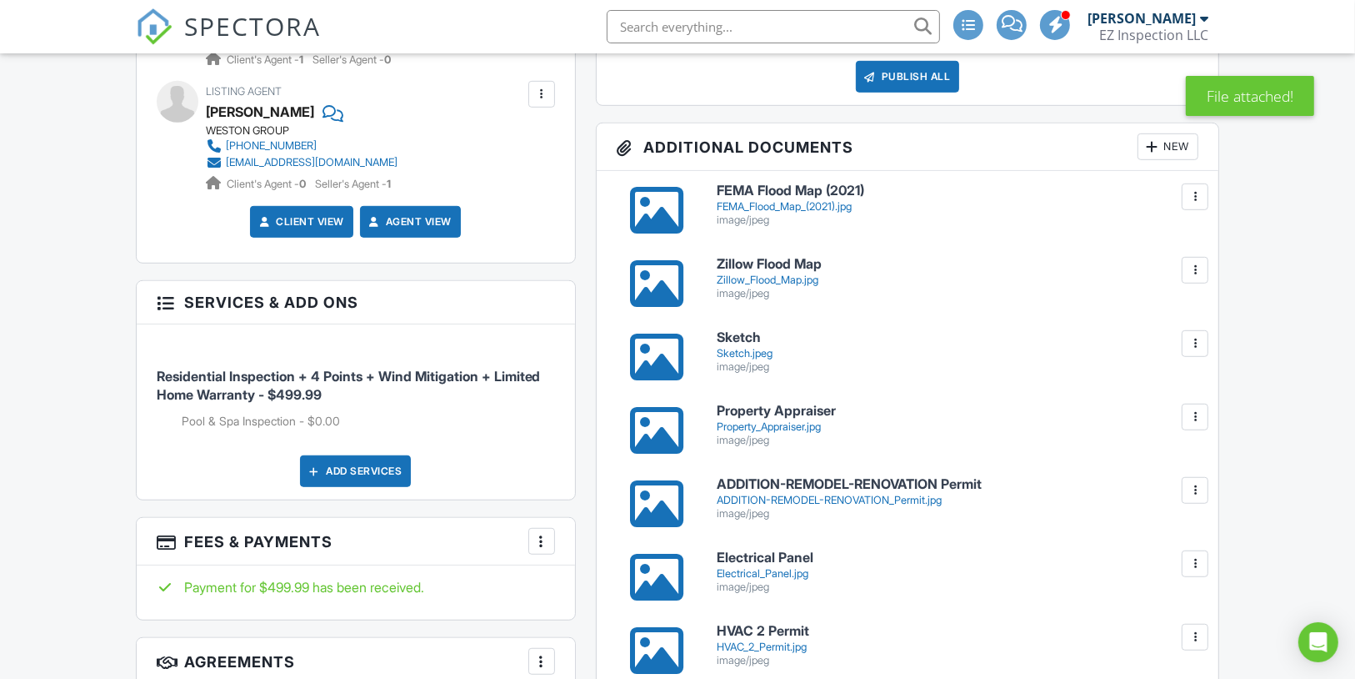
click at [1188, 160] on div "New" at bounding box center [1168, 146] width 61 height 27
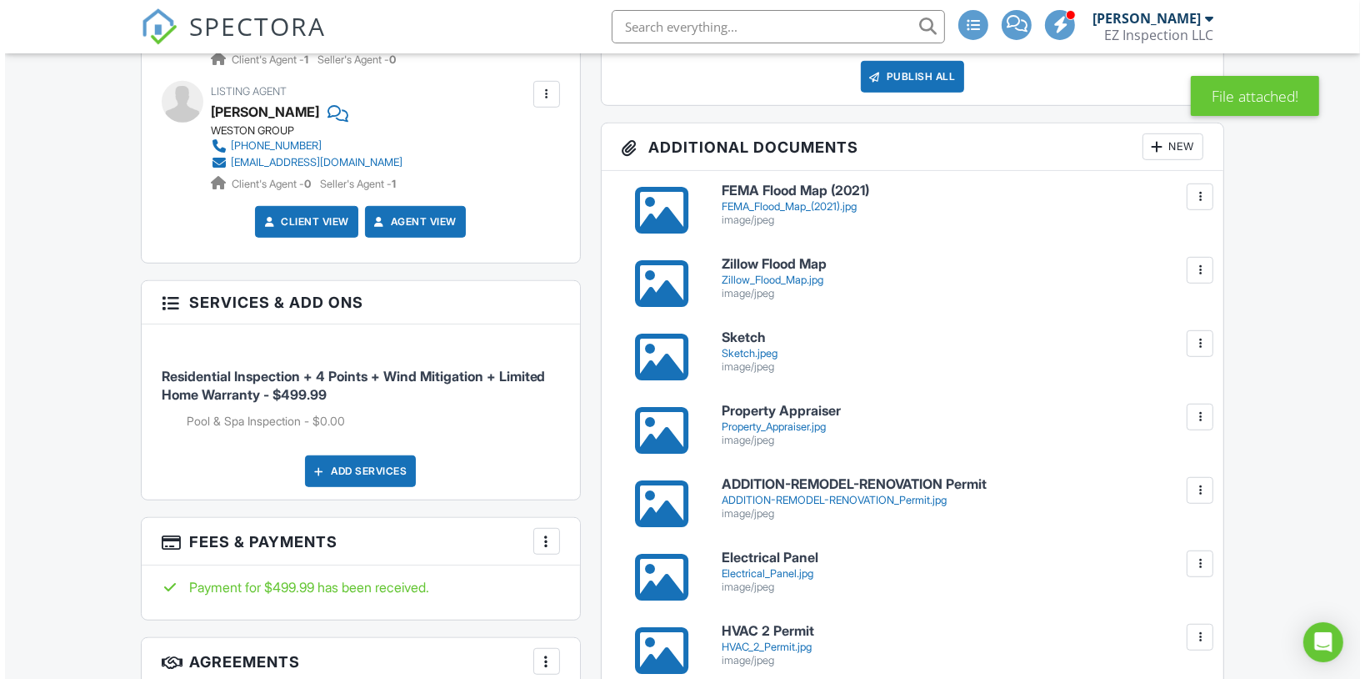
scroll to position [815, 0]
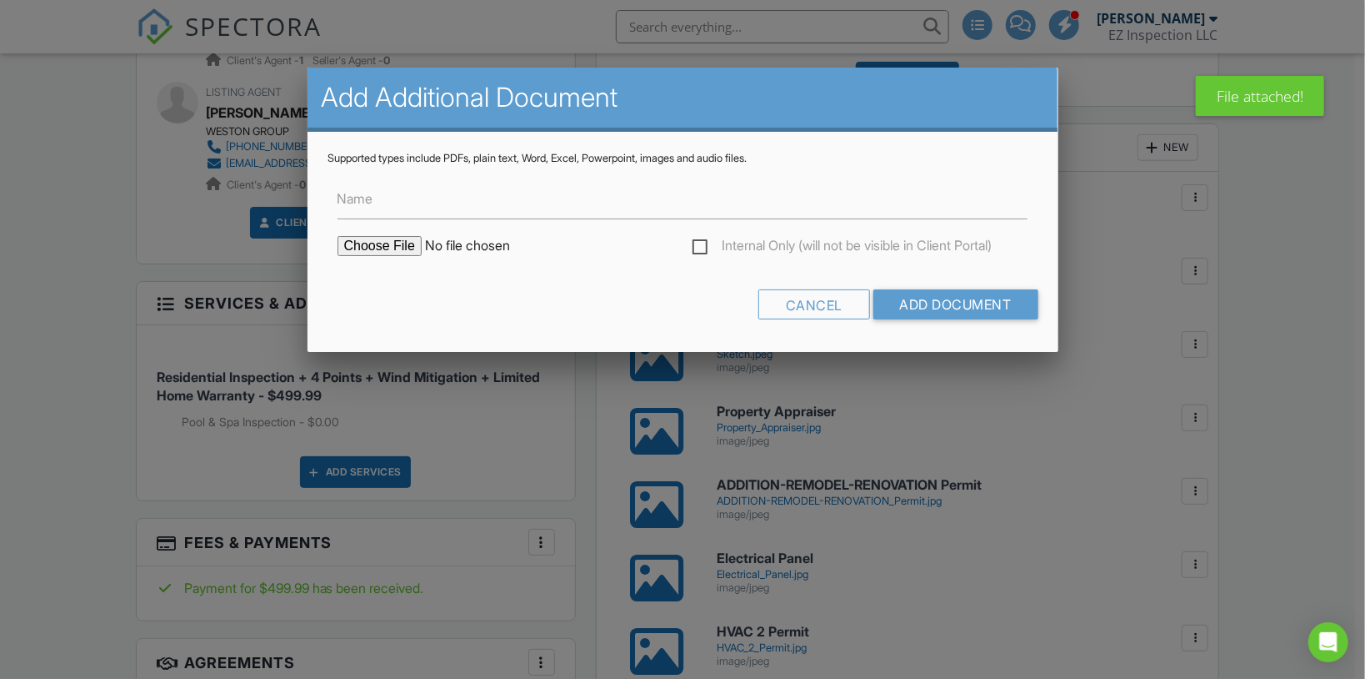
click at [404, 243] on input "file" at bounding box center [479, 246] width 283 height 20
type input "C:\fakepath\Contractors.jpg"
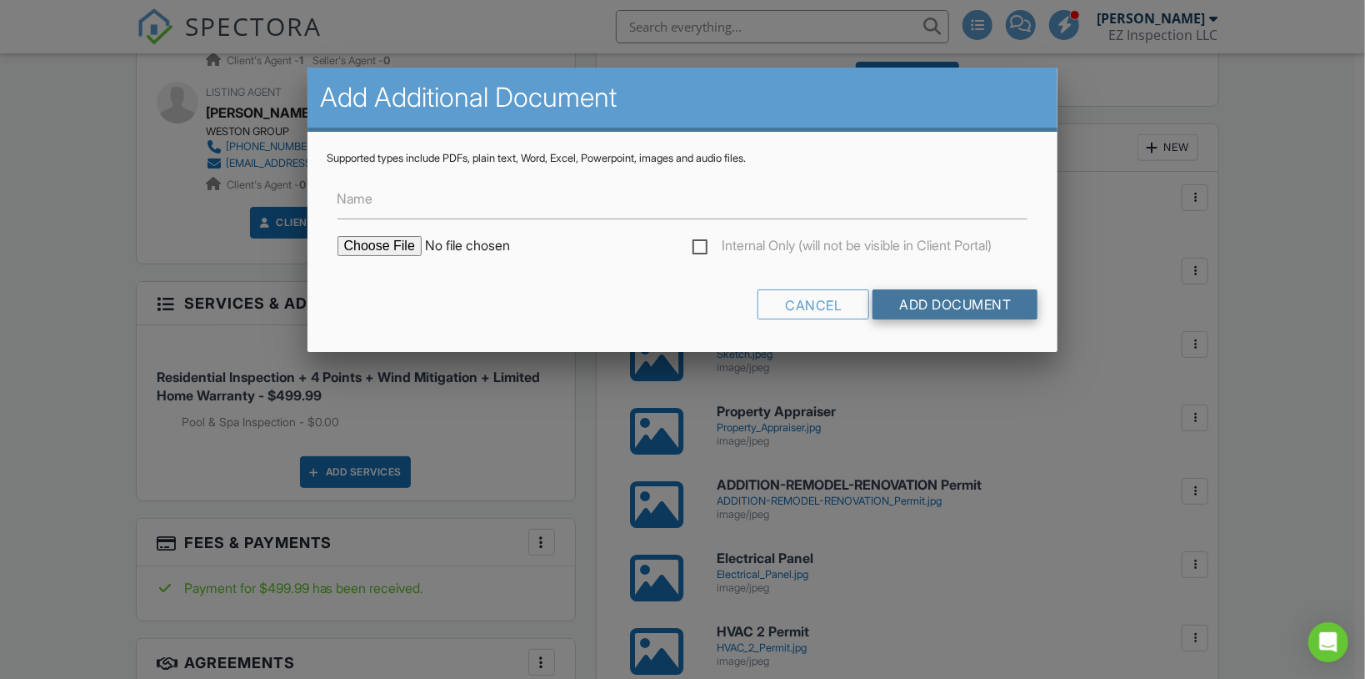
click at [943, 295] on input "Add Document" at bounding box center [955, 304] width 165 height 30
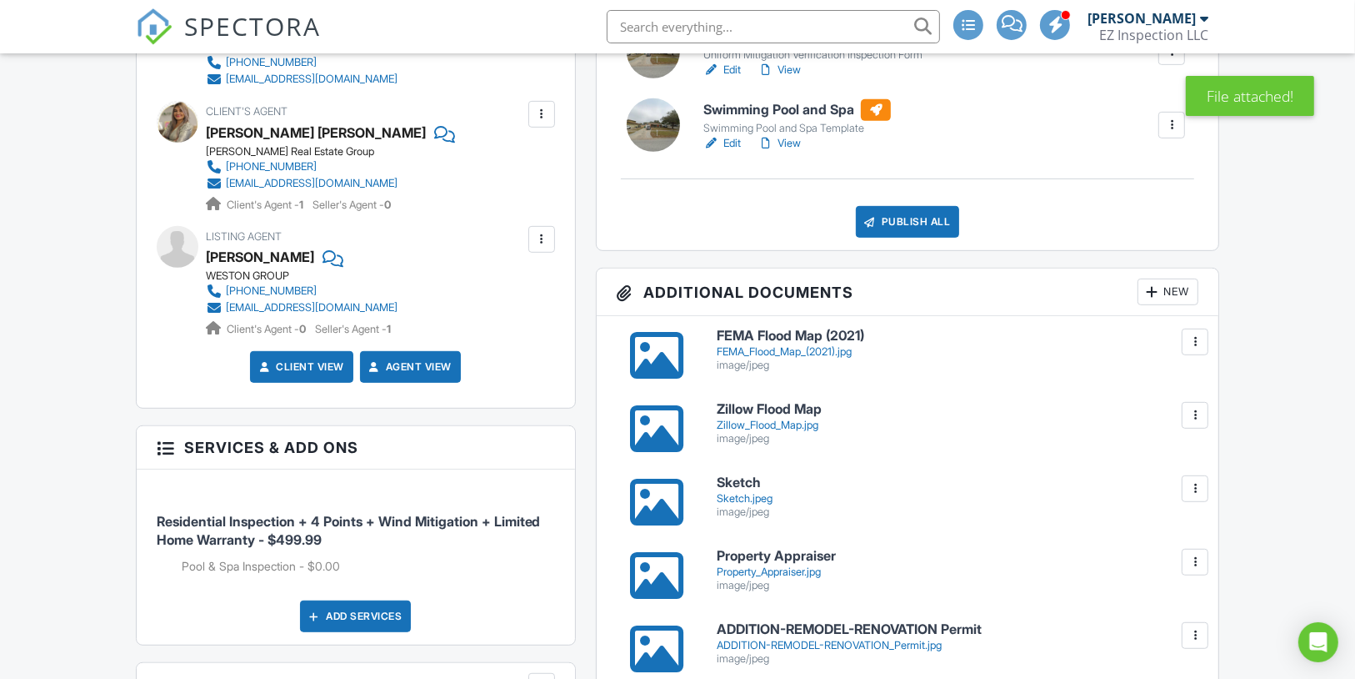
click at [1166, 305] on div "New" at bounding box center [1168, 291] width 61 height 27
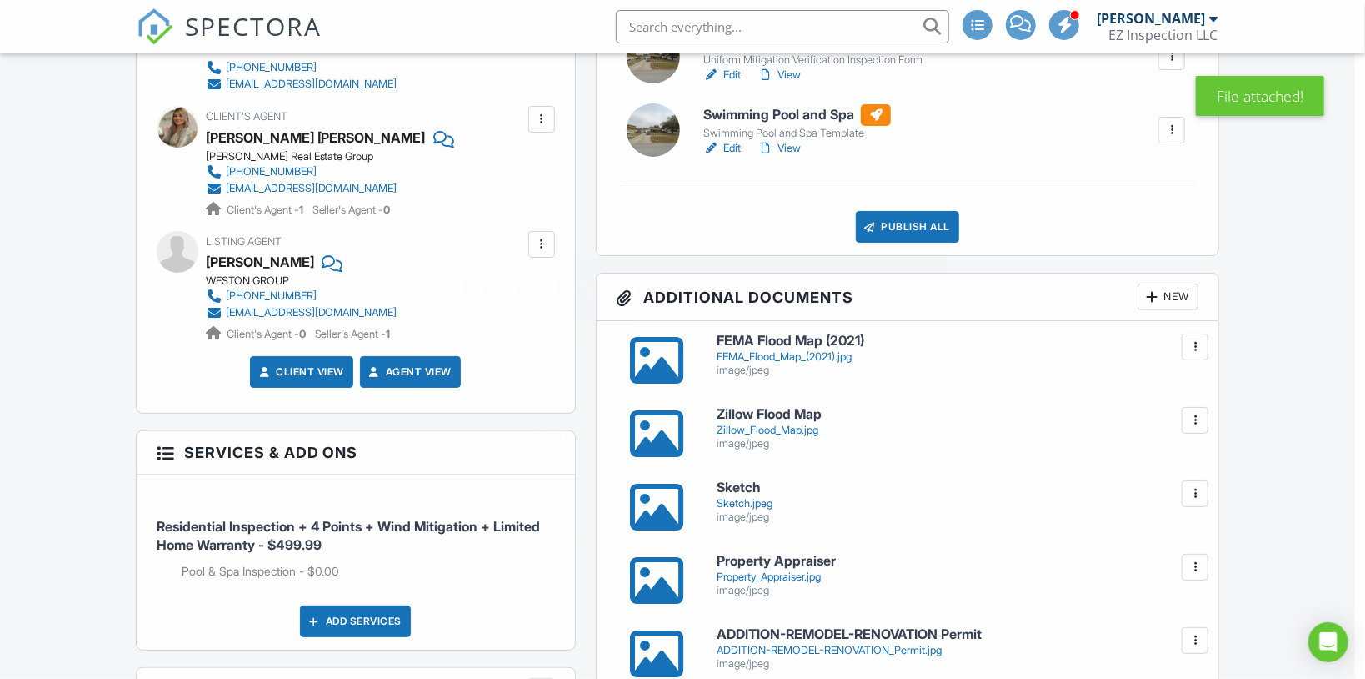
scroll to position [665, 0]
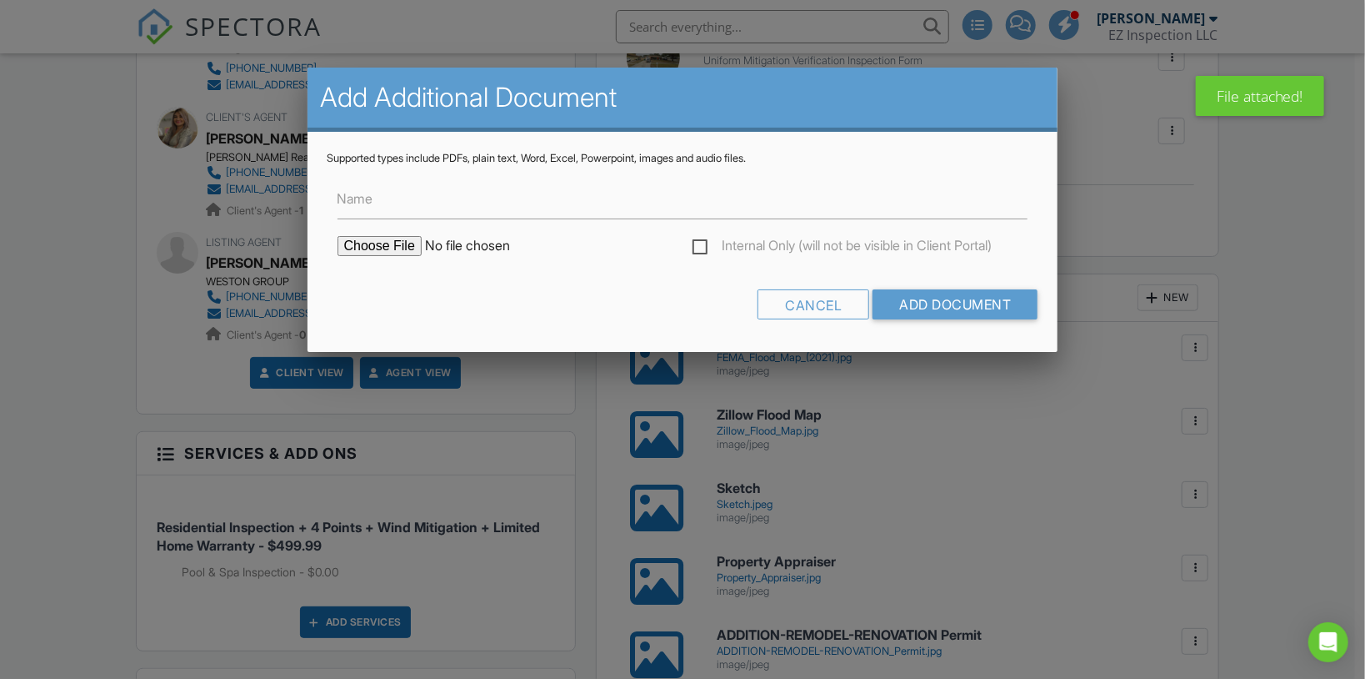
click at [406, 248] on input "file" at bounding box center [479, 246] width 283 height 20
type input "C:\fakepath\Permit Records.jpg"
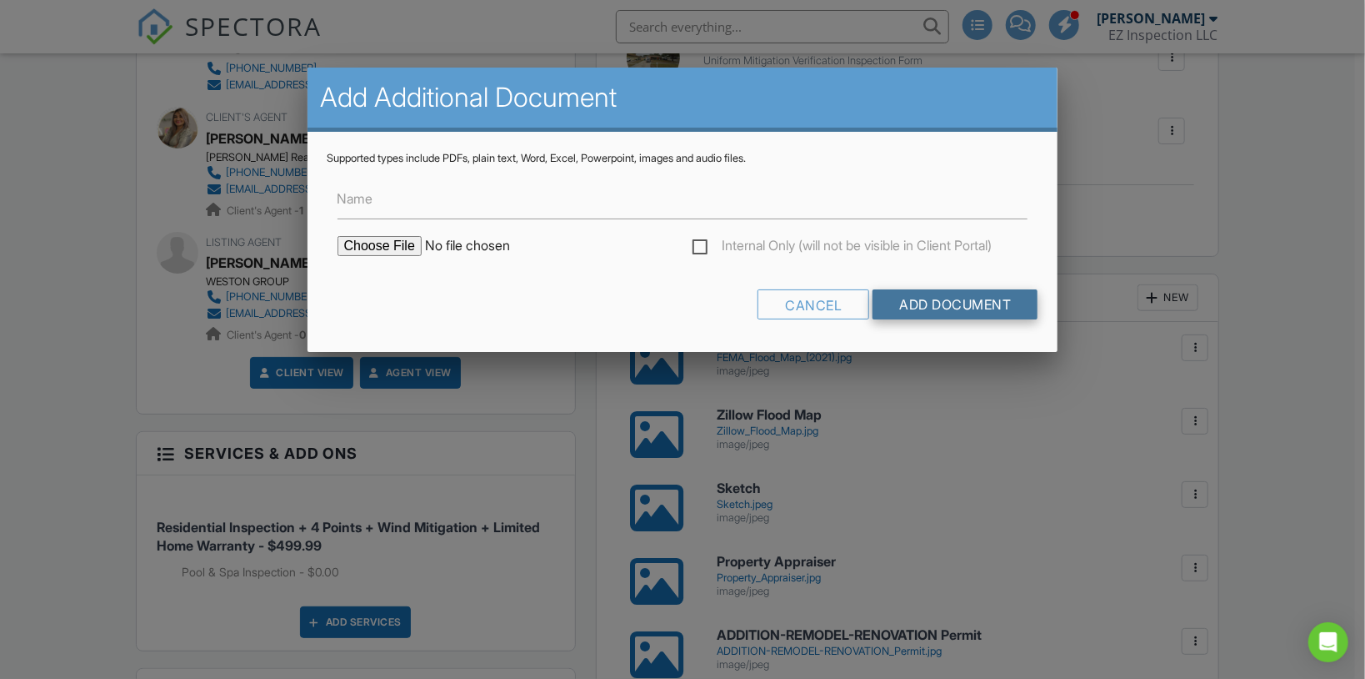
click at [935, 293] on input "Add Document" at bounding box center [955, 304] width 165 height 30
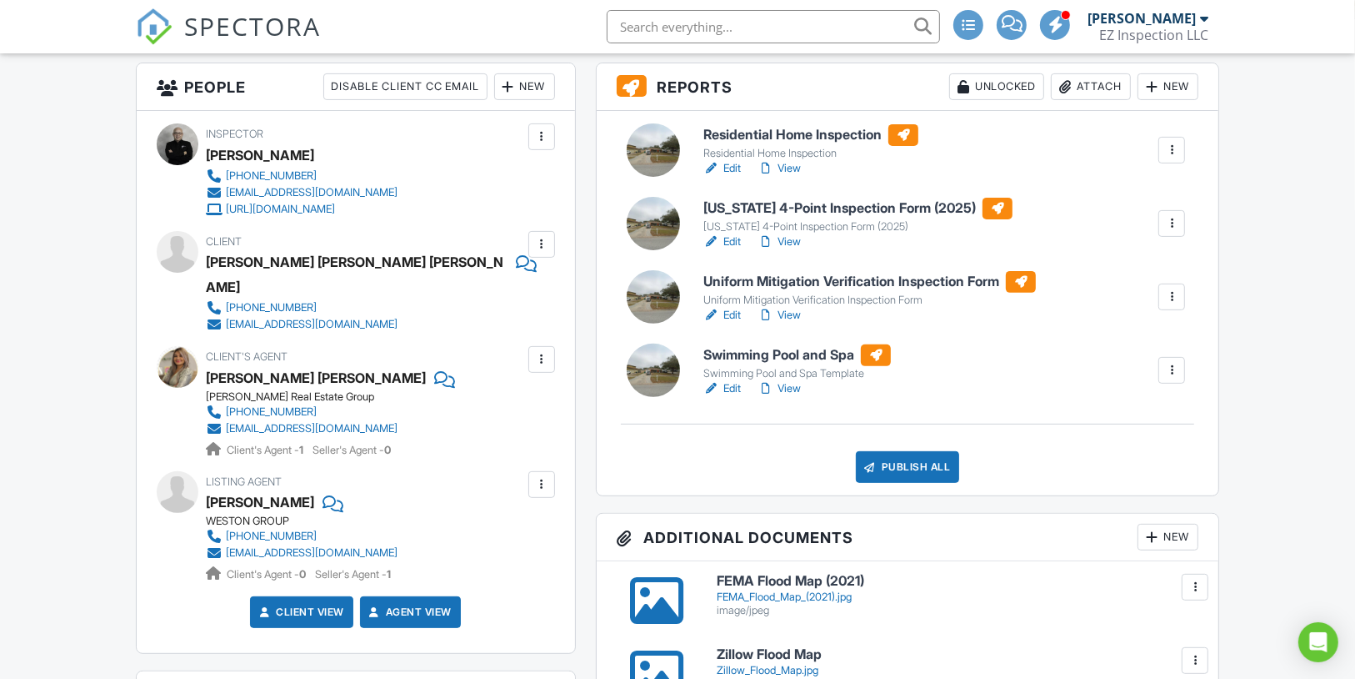
scroll to position [425, 0]
click at [730, 398] on link "Edit" at bounding box center [723, 389] width 38 height 17
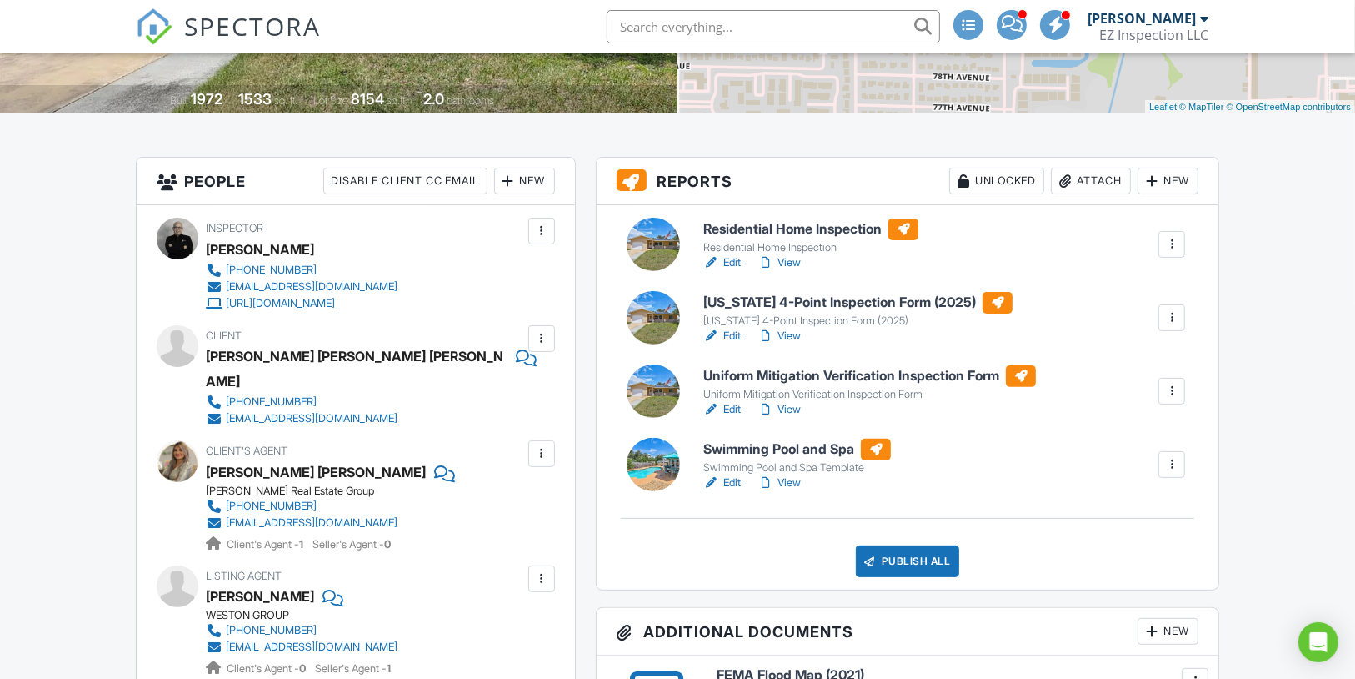
scroll to position [333, 0]
click at [1014, 33] on div at bounding box center [1012, 25] width 30 height 30
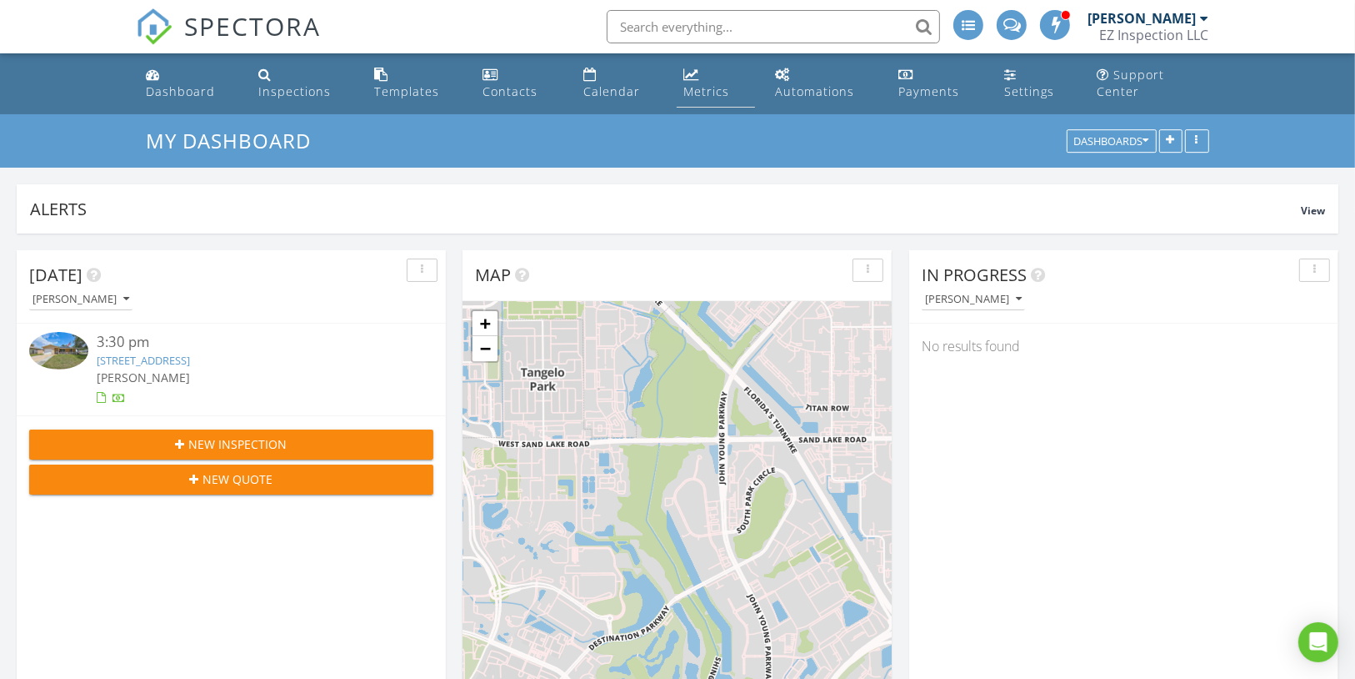
scroll to position [358, 428]
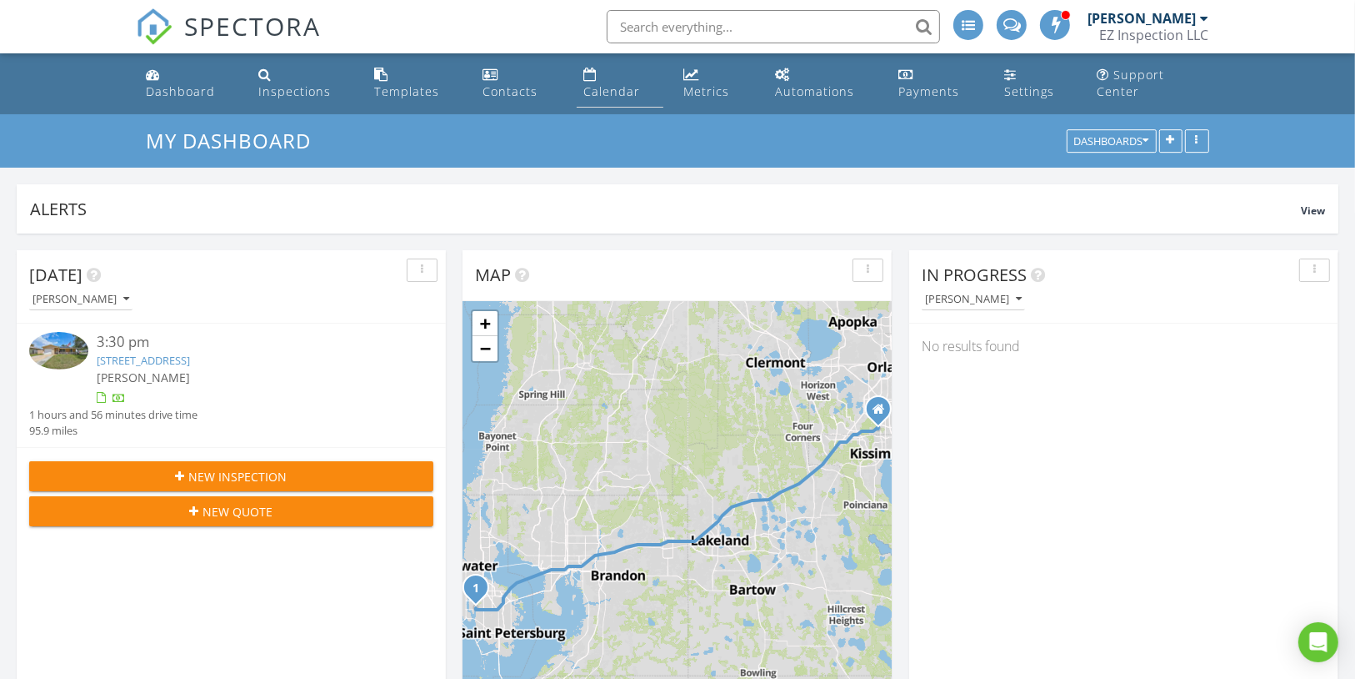
click at [624, 83] on div "Calendar" at bounding box center [612, 91] width 57 height 16
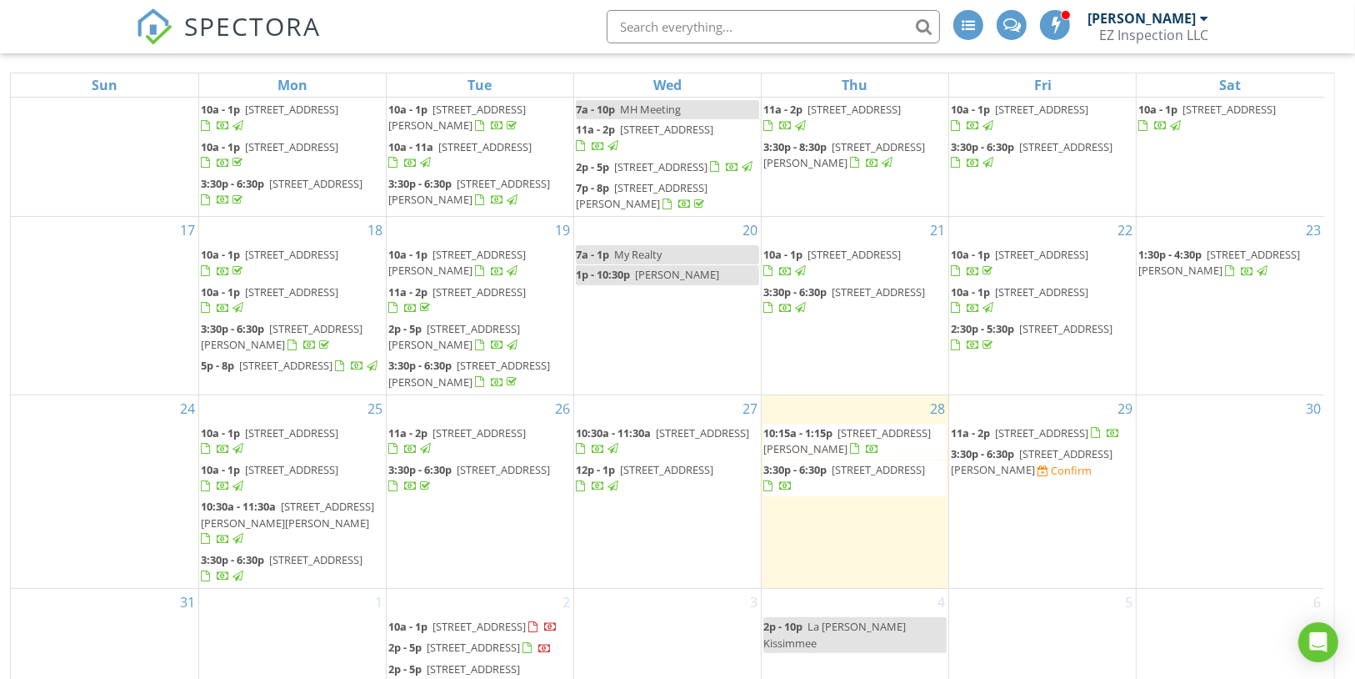
scroll to position [210, 0]
click at [863, 462] on span "[STREET_ADDRESS]" at bounding box center [878, 469] width 93 height 15
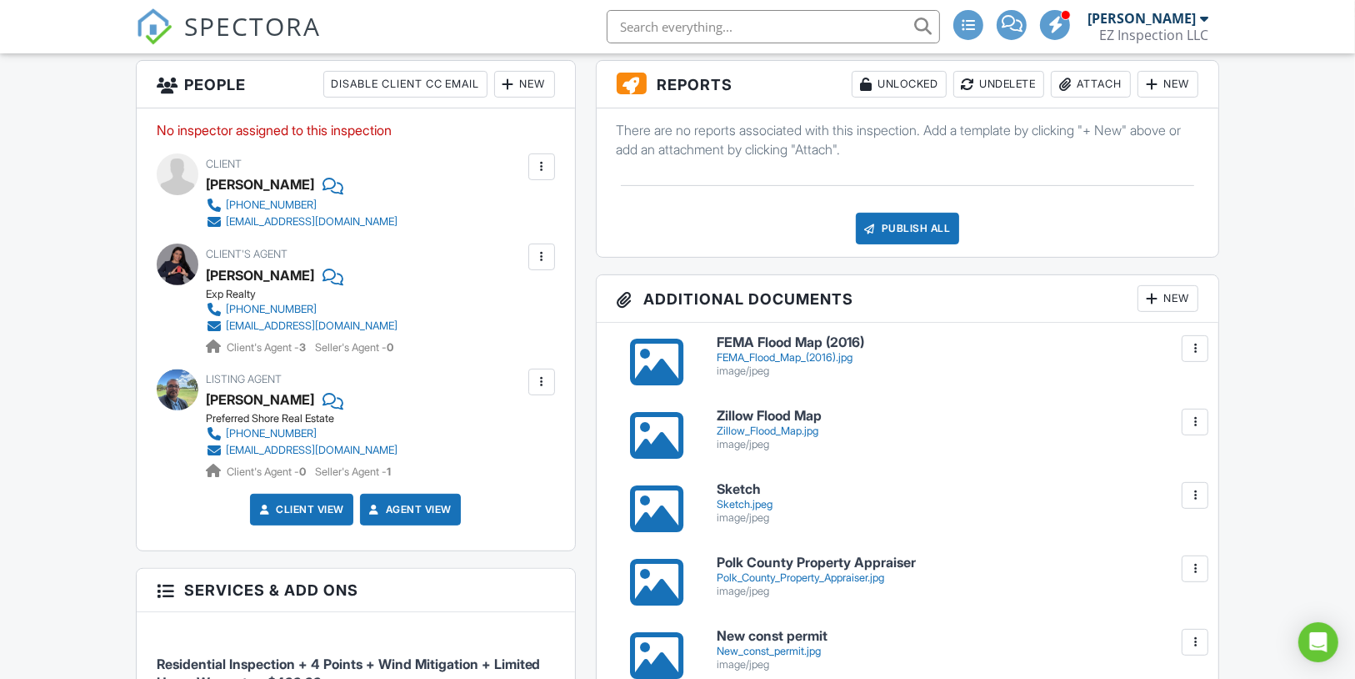
scroll to position [428, 0]
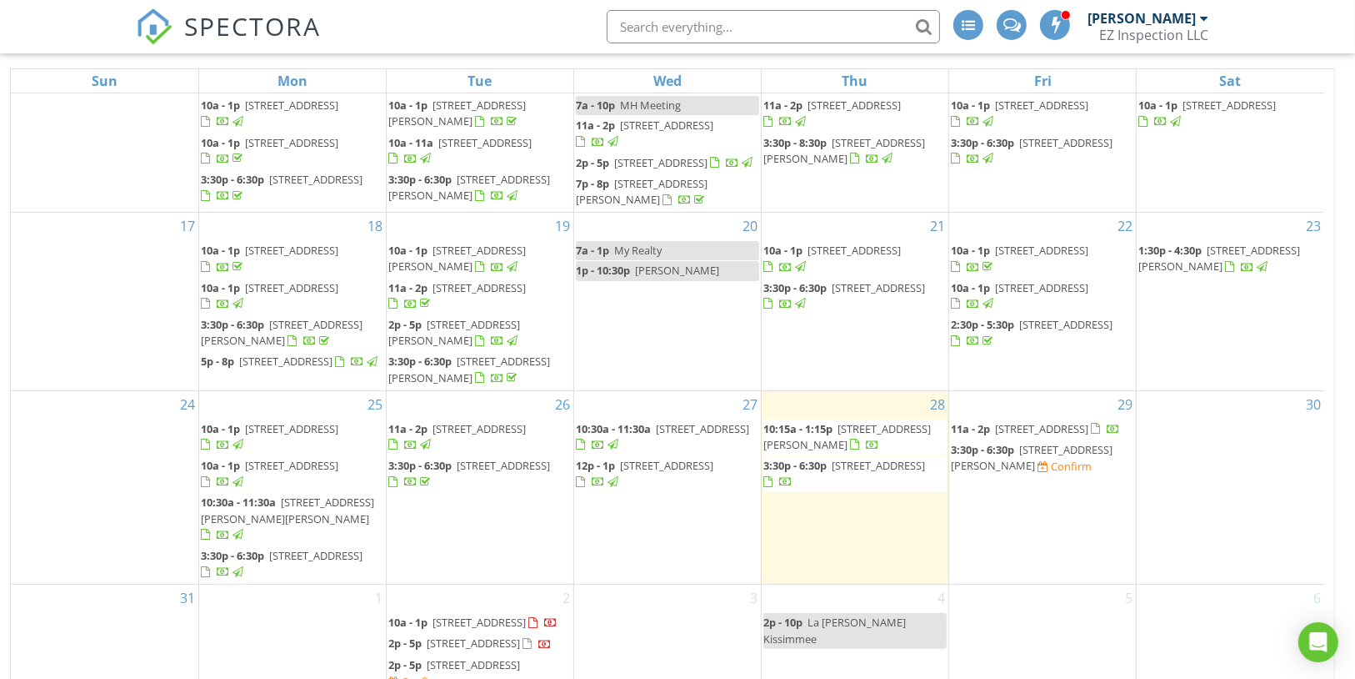
scroll to position [222, 0]
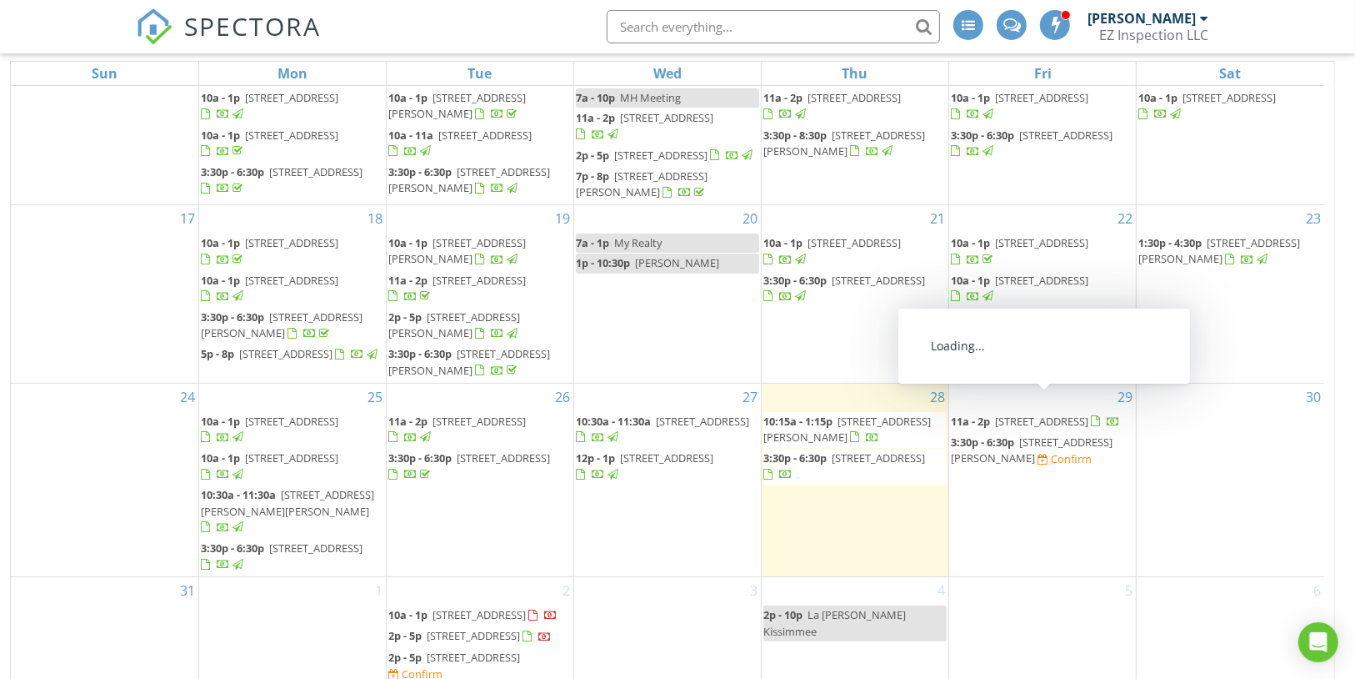
click at [877, 450] on span "[STREET_ADDRESS]" at bounding box center [878, 457] width 93 height 15
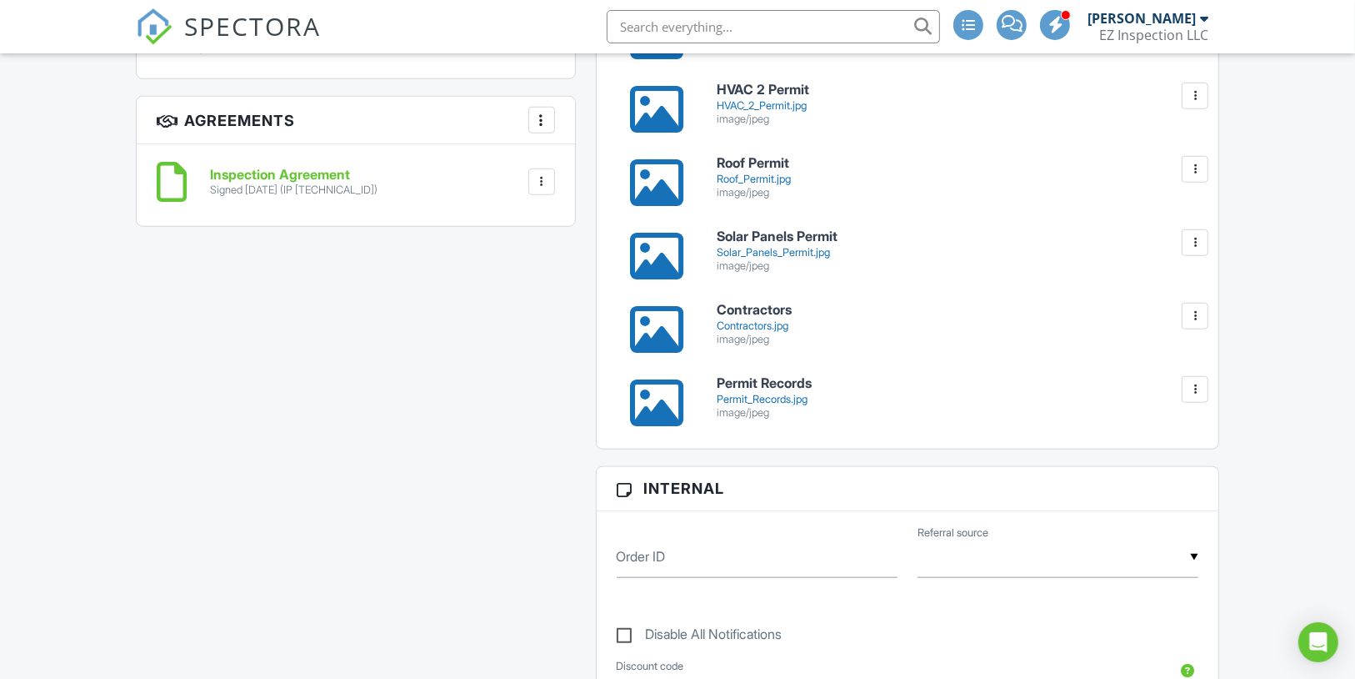
scroll to position [1358, 0]
click at [753, 405] on div "Permit_Records.jpg" at bounding box center [958, 398] width 482 height 13
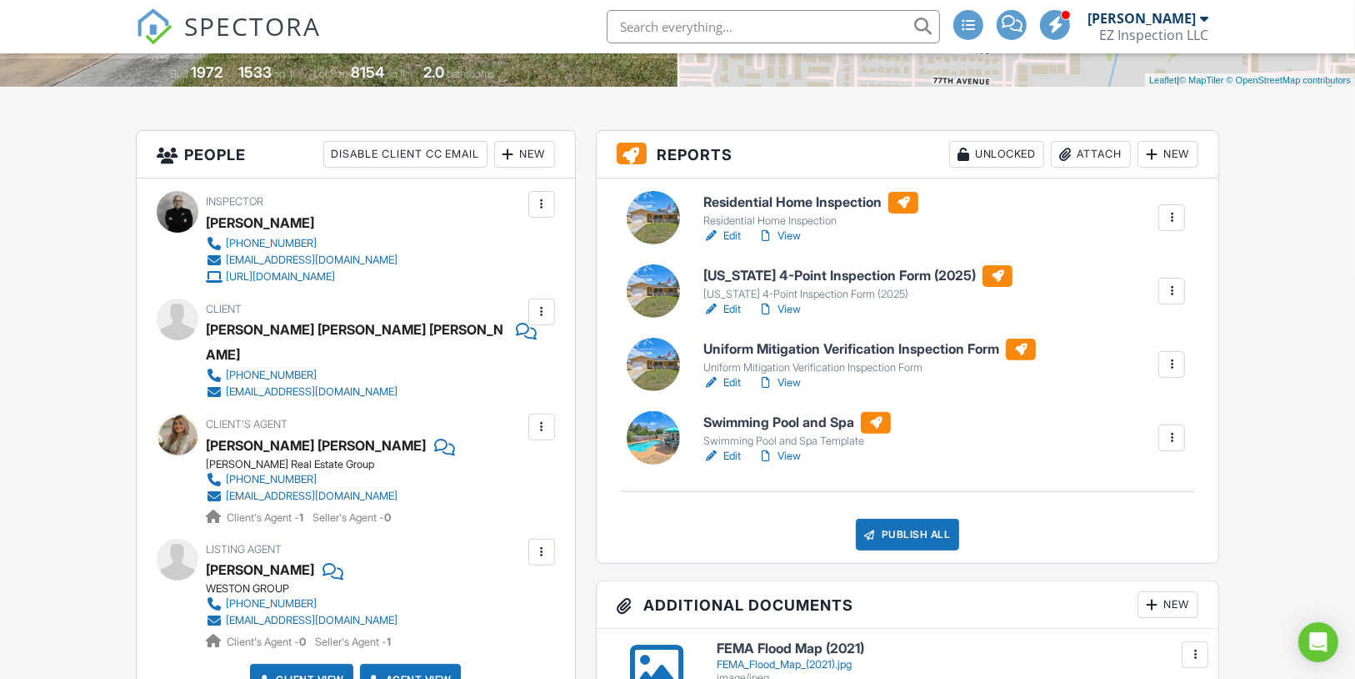
scroll to position [358, 0]
click at [734, 392] on link "Edit" at bounding box center [723, 383] width 38 height 17
